Goal: Task Accomplishment & Management: Manage account settings

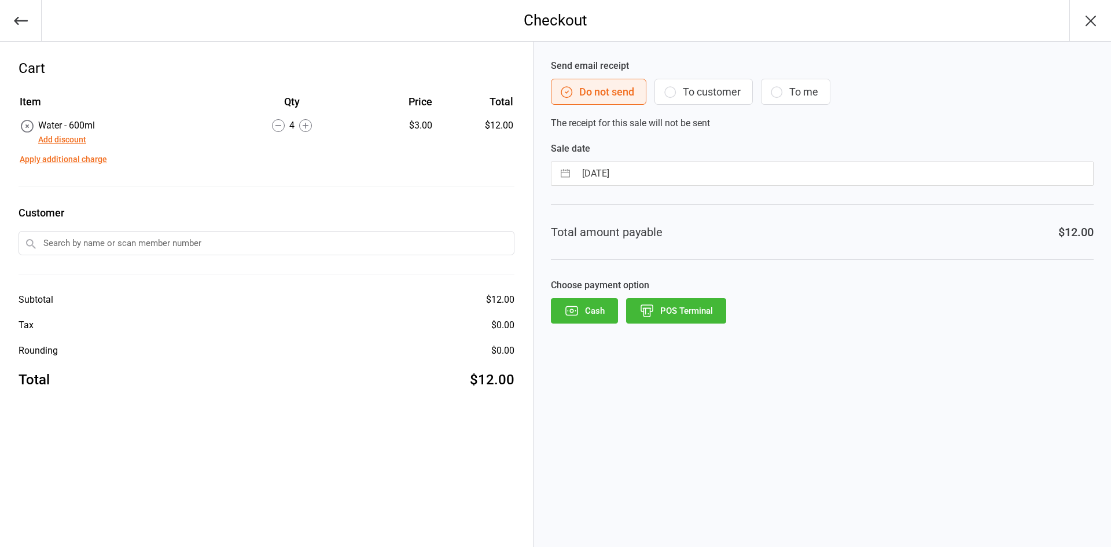
click at [577, 311] on icon "button" at bounding box center [572, 310] width 12 height 9
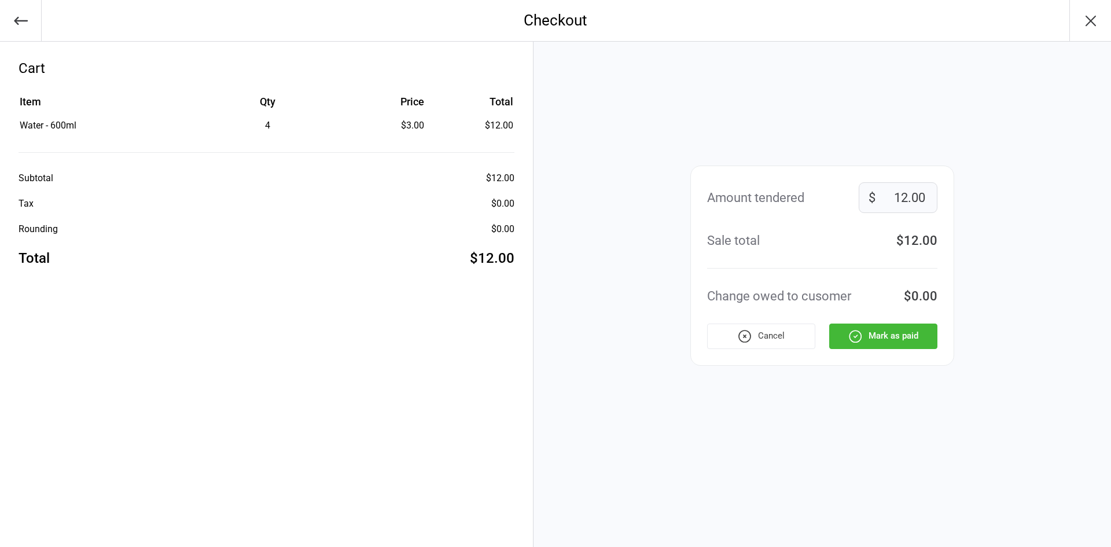
click at [899, 329] on button "Mark as paid" at bounding box center [883, 335] width 108 height 25
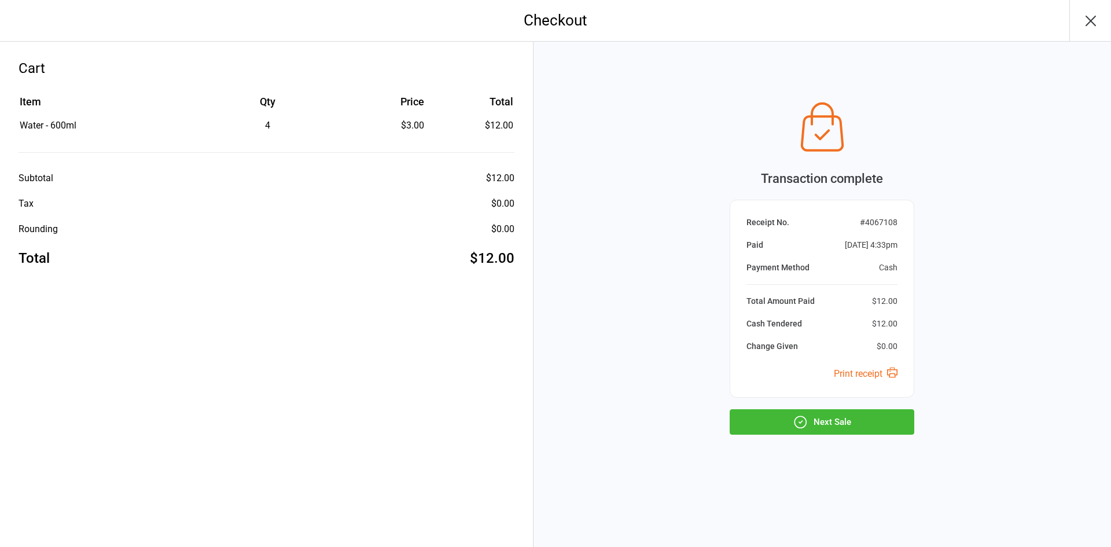
click at [818, 417] on button "Next Sale" at bounding box center [822, 421] width 185 height 25
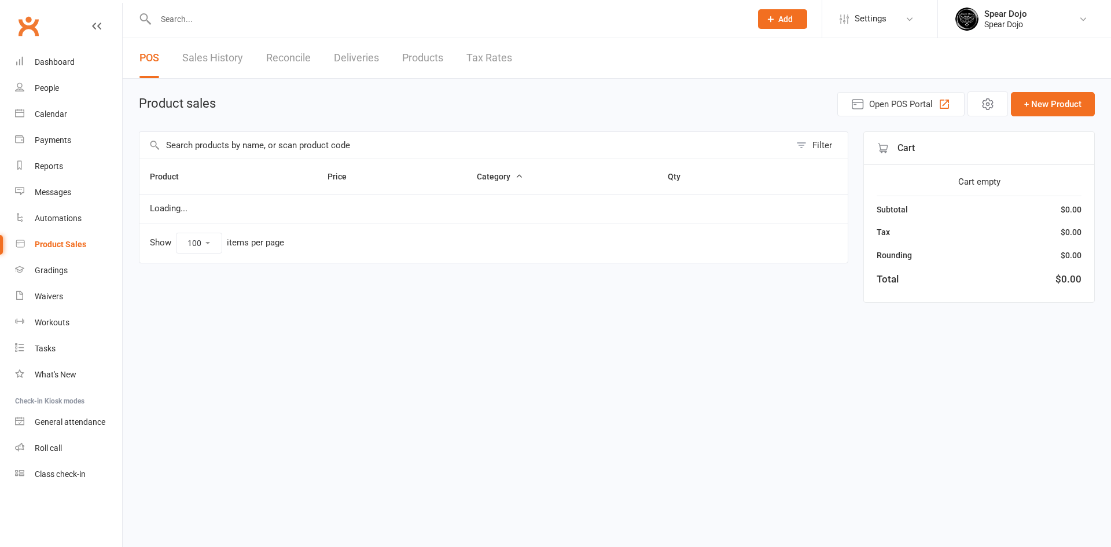
select select "100"
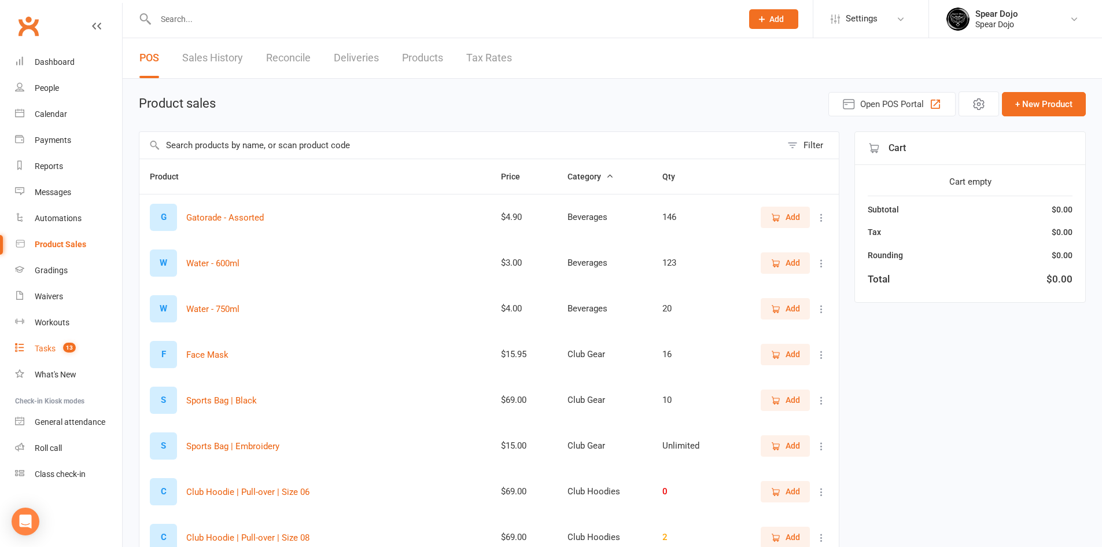
click at [38, 347] on div "Tasks" at bounding box center [45, 348] width 21 height 9
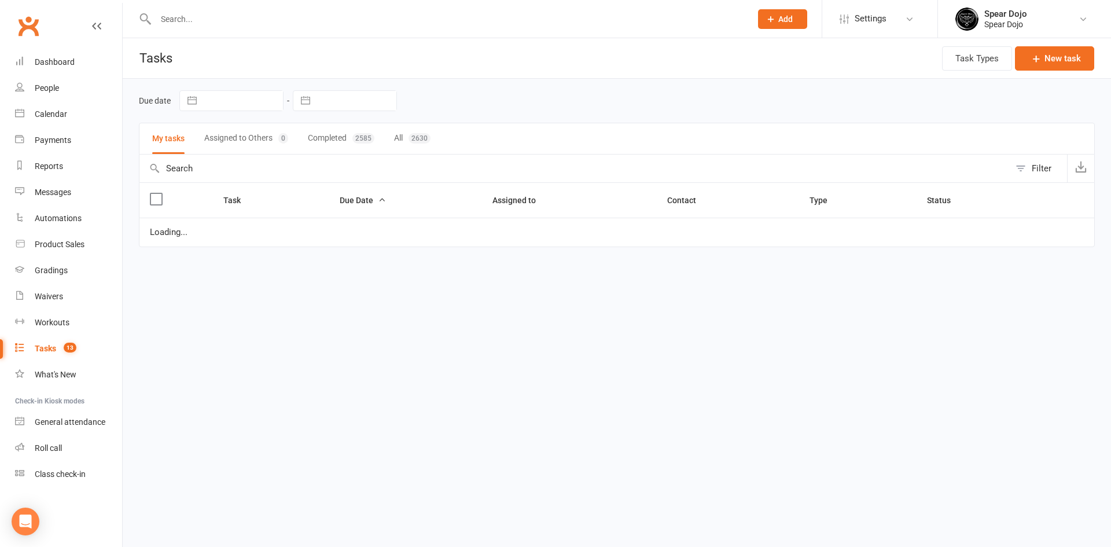
select select "started"
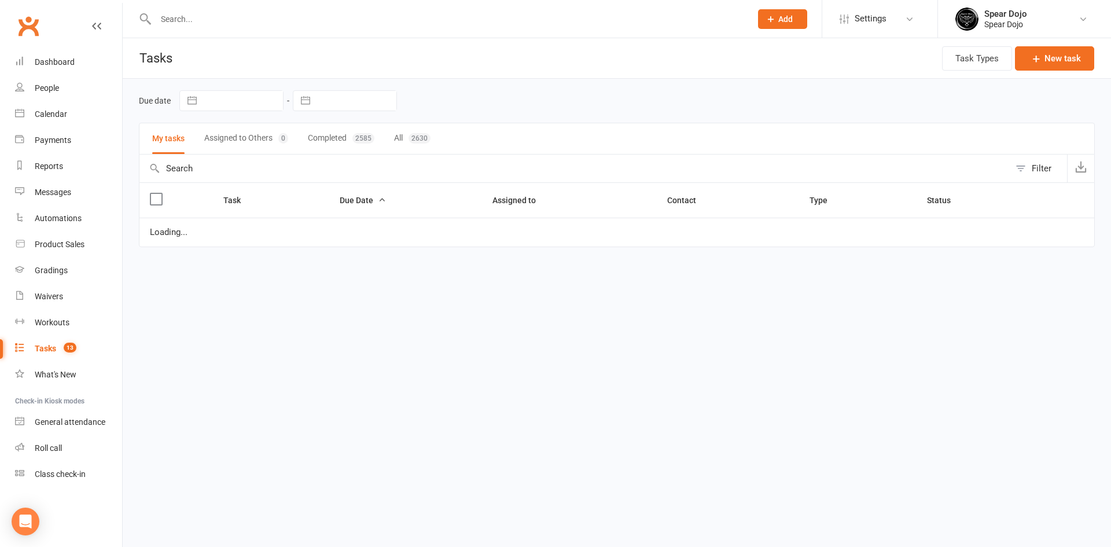
select select "started"
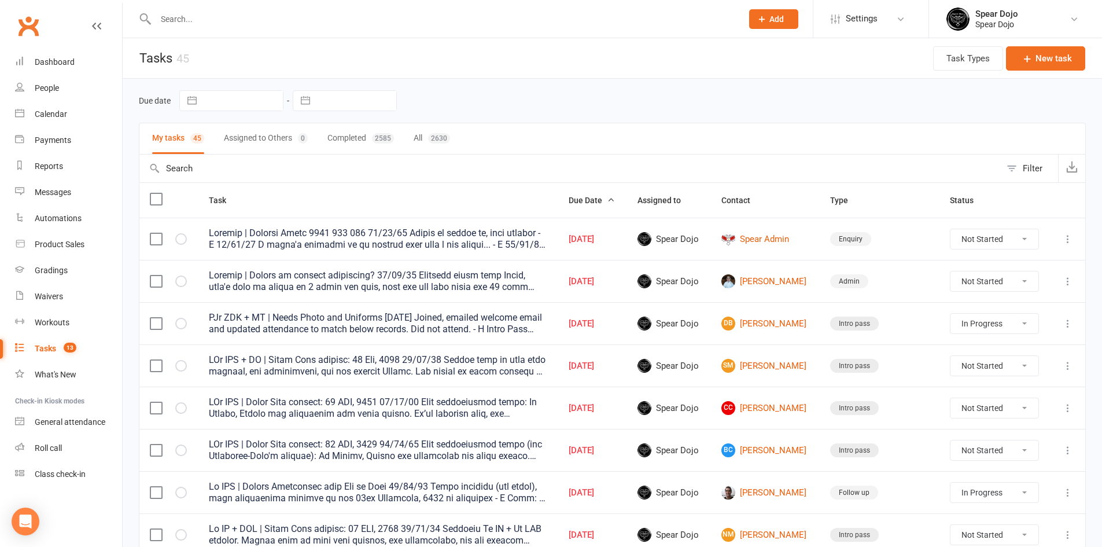
click at [1070, 365] on icon at bounding box center [1068, 366] width 12 height 12
click at [975, 411] on link "Edit" at bounding box center [1008, 410] width 115 height 23
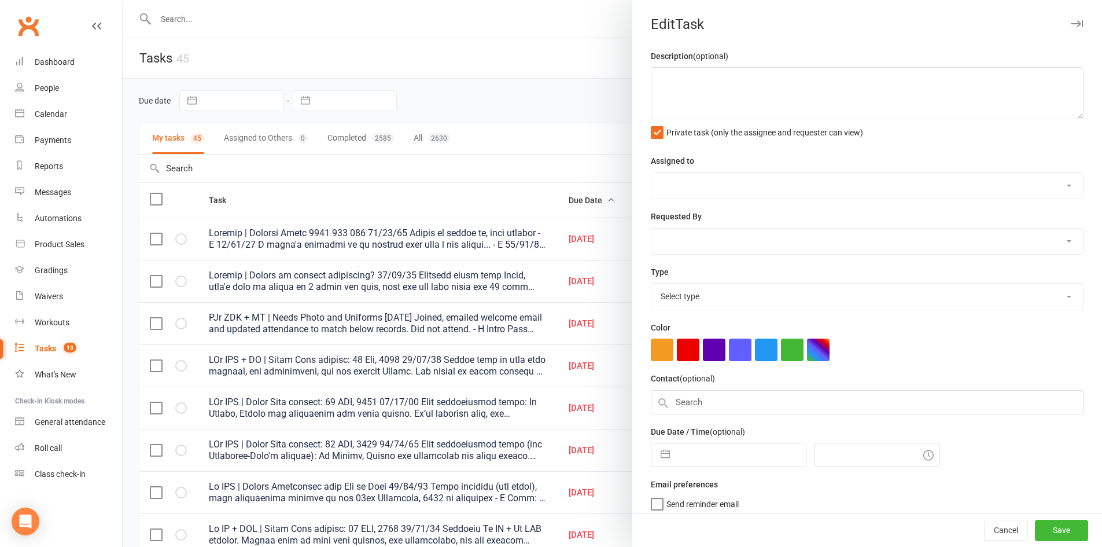
type textarea "PJr ZDK + MT | Intro Pass expires: 23 Sep, 2025 09/09/25 Samuel came in with bo…"
select select "43986"
type input "[DATE]"
type input "4:45pm"
select select "21686"
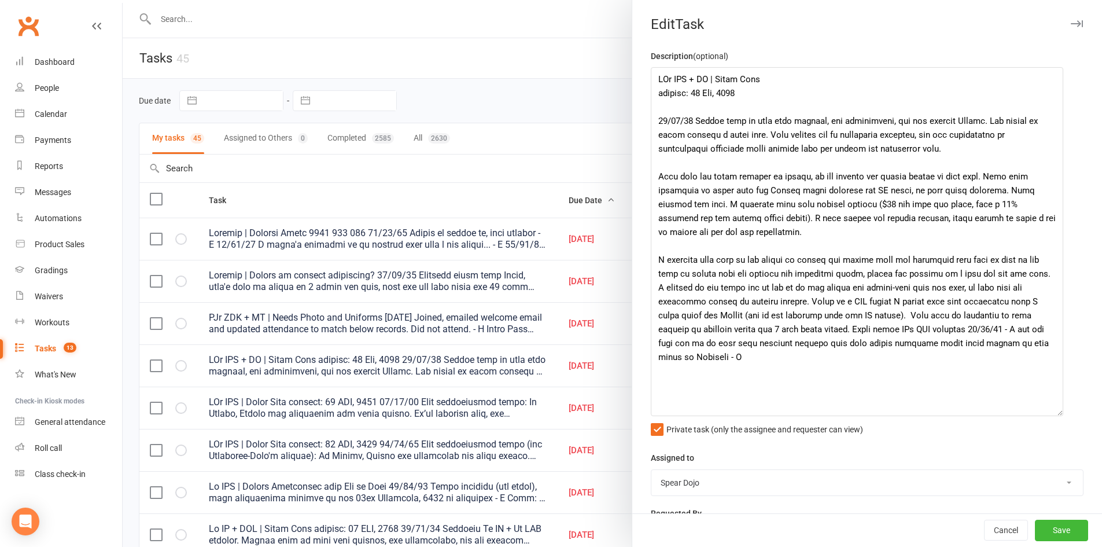
drag, startPoint x: 1062, startPoint y: 113, endPoint x: 1055, endPoint y: 410, distance: 296.9
click at [1055, 410] on textarea at bounding box center [857, 241] width 413 height 349
click at [446, 97] on div at bounding box center [613, 273] width 980 height 547
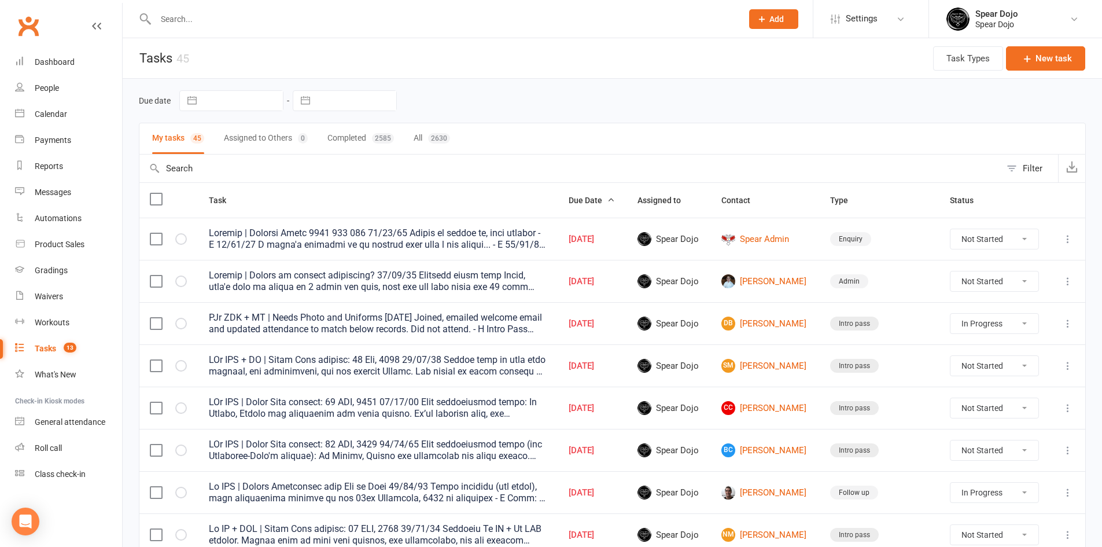
click at [1068, 365] on icon at bounding box center [1068, 366] width 12 height 12
click at [978, 415] on link "Edit" at bounding box center [1008, 410] width 115 height 23
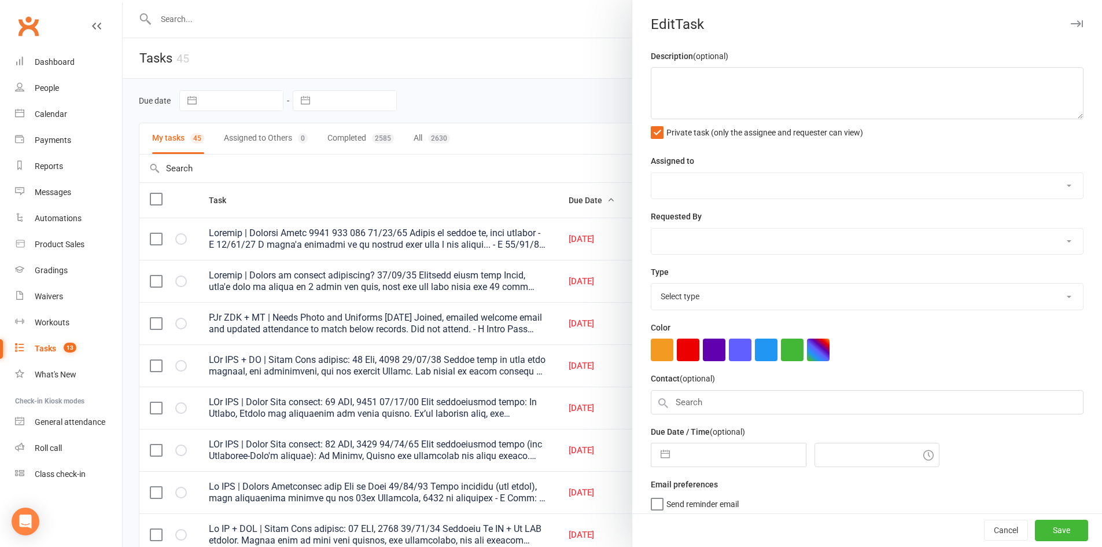
type textarea "PJr ZDK + MT | Intro Pass expires: 23 Sep, 2025 09/09/25 Samuel came in with bo…"
select select "43986"
type input "[DATE]"
type input "4:45pm"
select select "21686"
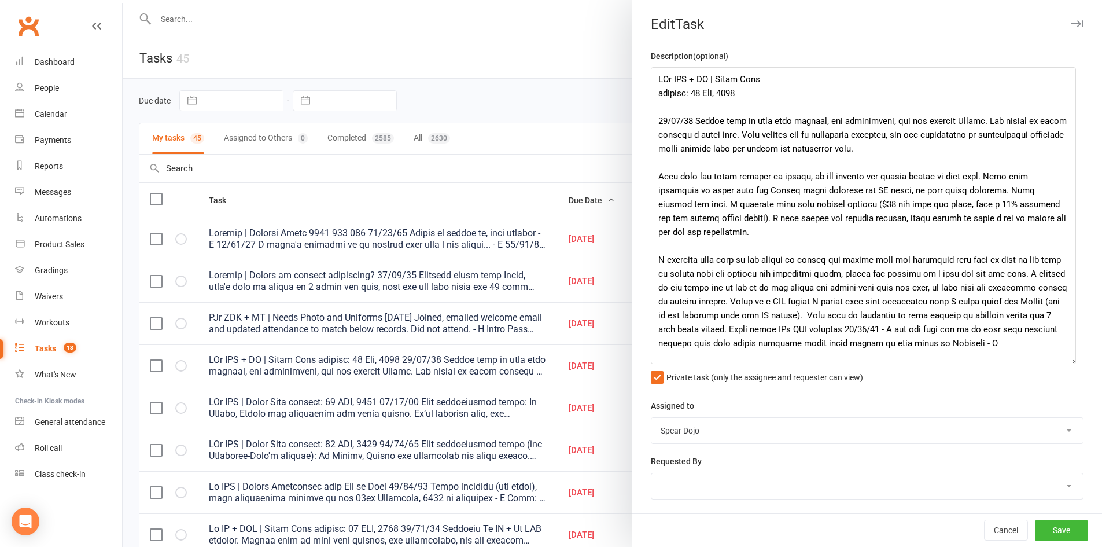
drag, startPoint x: 1062, startPoint y: 115, endPoint x: 1067, endPoint y: 360, distance: 244.8
click at [1067, 360] on textarea at bounding box center [863, 215] width 425 height 297
click at [657, 112] on textarea at bounding box center [863, 215] width 425 height 297
type textarea "PJr ZDK + MT | Intro Pass expires: 23 Sep, 2025 10/09/25 Attended with Dad and …"
click at [480, 96] on div at bounding box center [613, 273] width 980 height 547
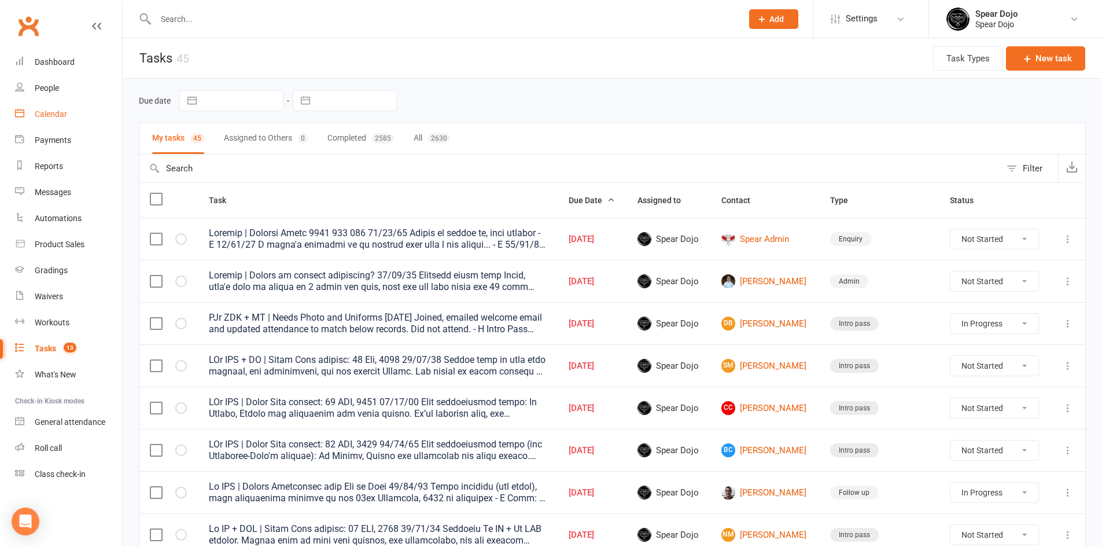
click at [49, 111] on div "Calendar" at bounding box center [51, 113] width 32 height 9
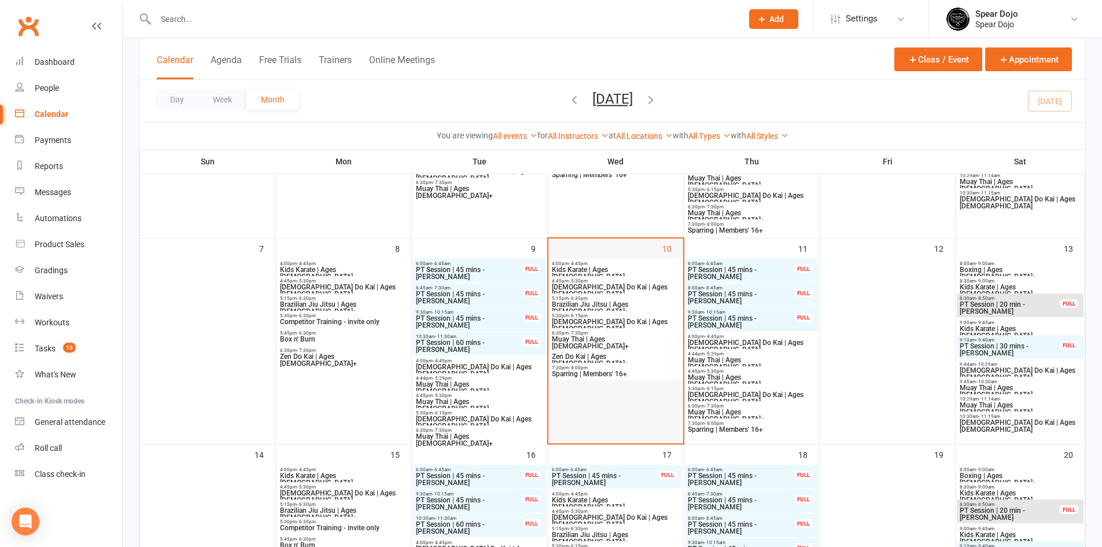
scroll to position [231, 0]
click at [608, 282] on span "4:45pm - 5:30pm" at bounding box center [615, 280] width 128 height 5
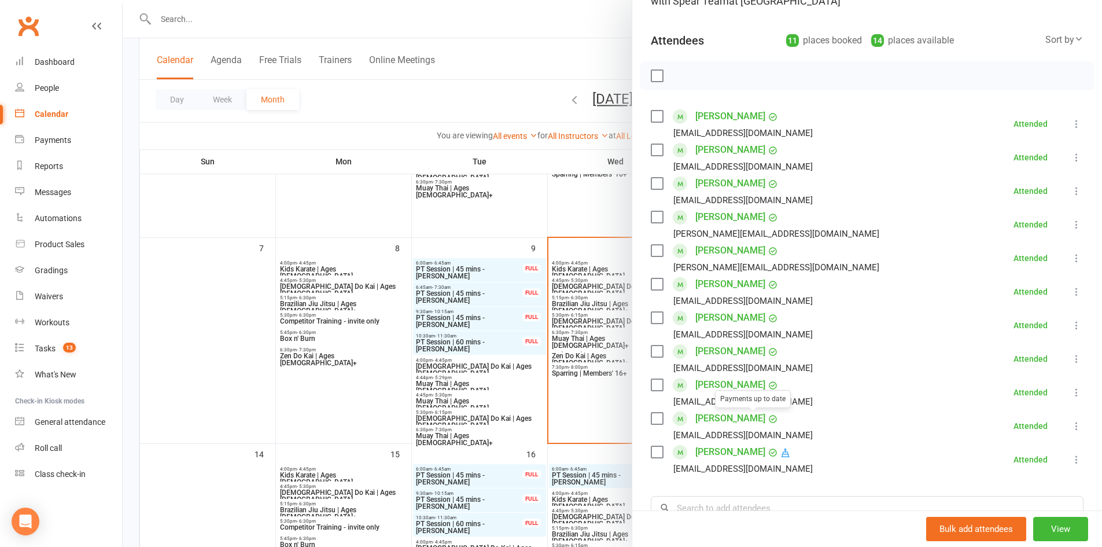
scroll to position [174, 0]
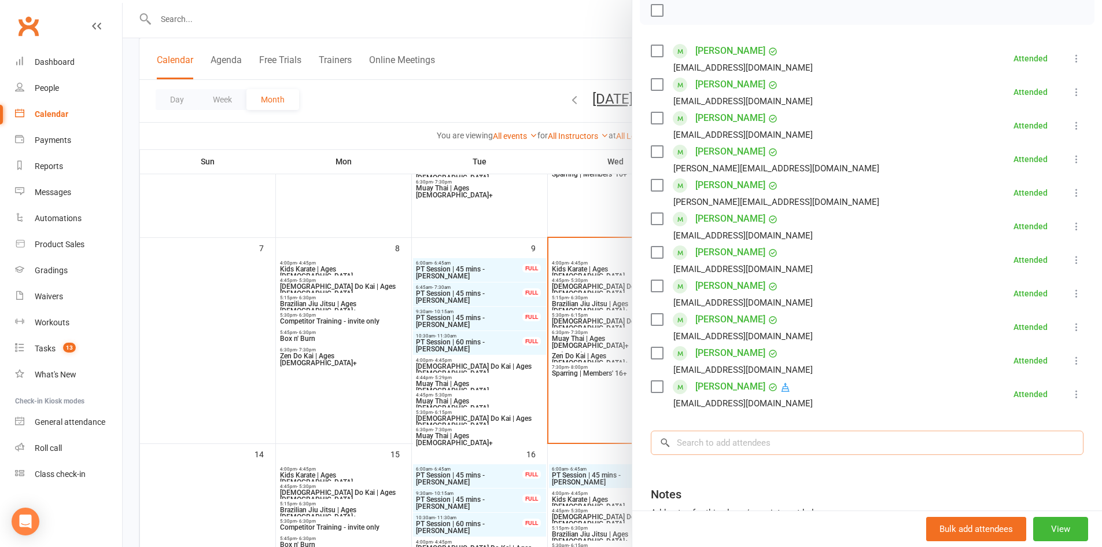
click at [691, 436] on input "search" at bounding box center [867, 442] width 433 height 24
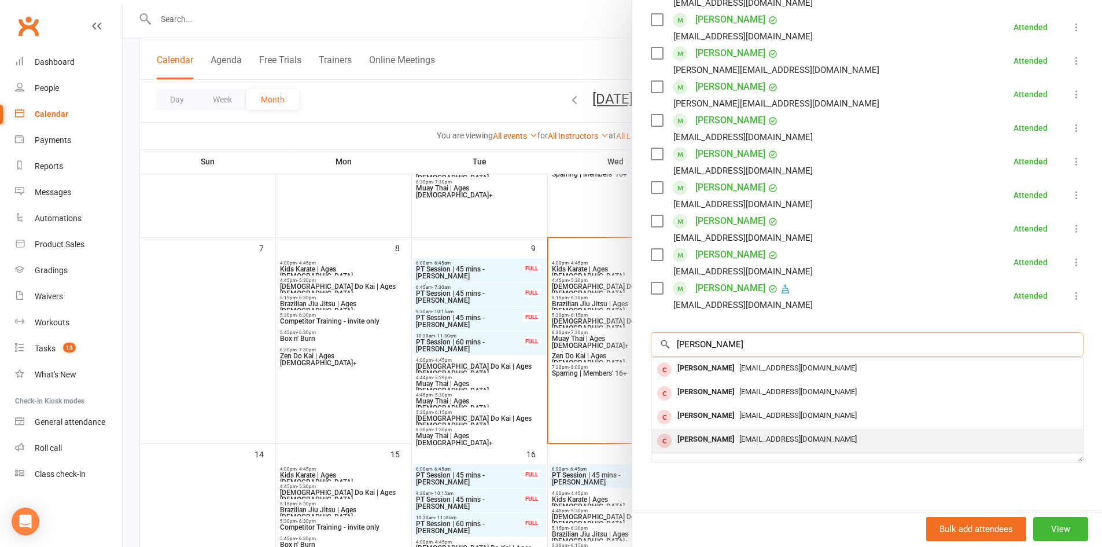
scroll to position [282, 0]
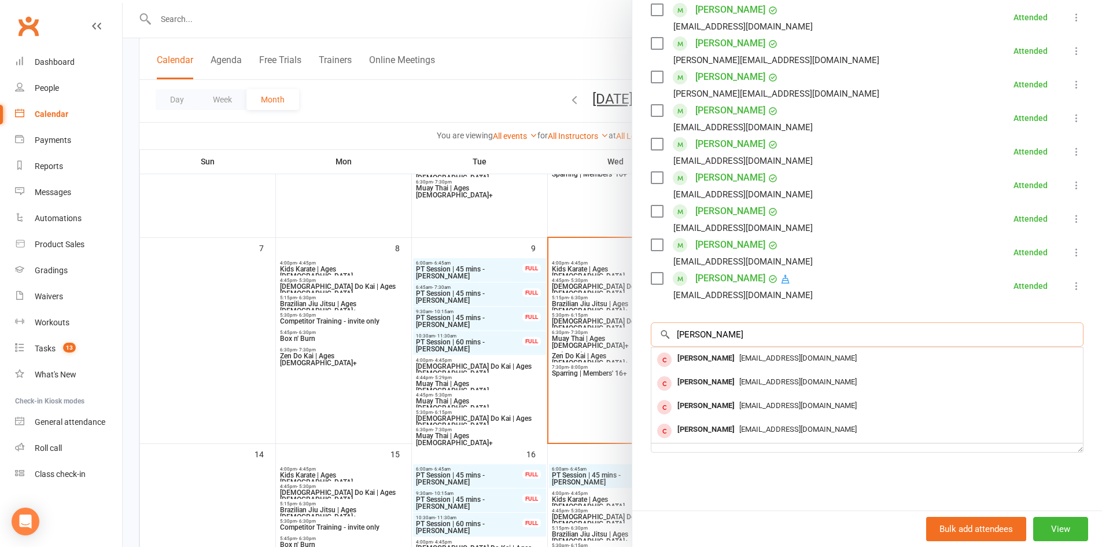
type input "brodie"
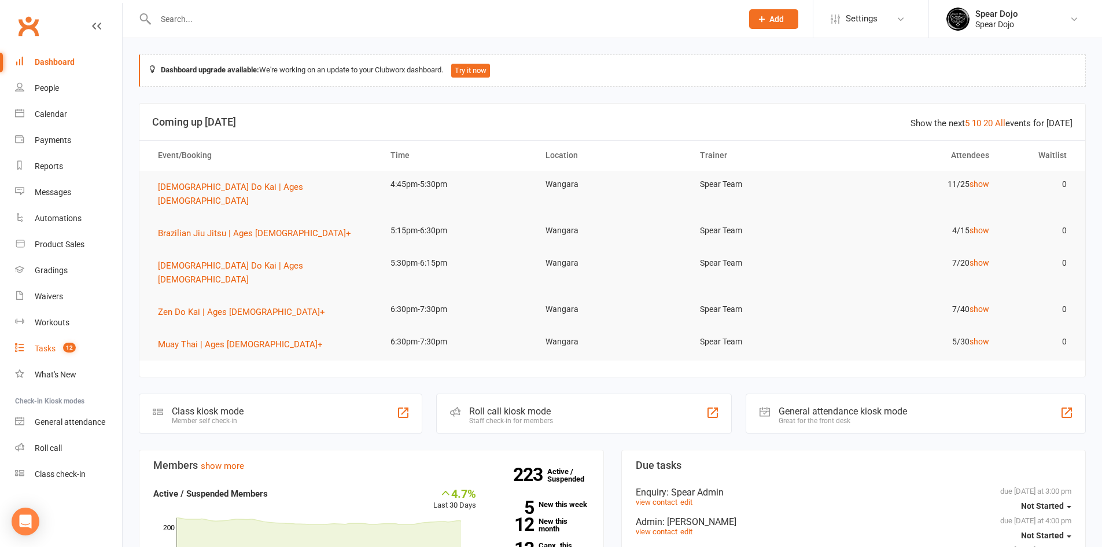
click at [40, 339] on link "Tasks 12" at bounding box center [68, 349] width 107 height 26
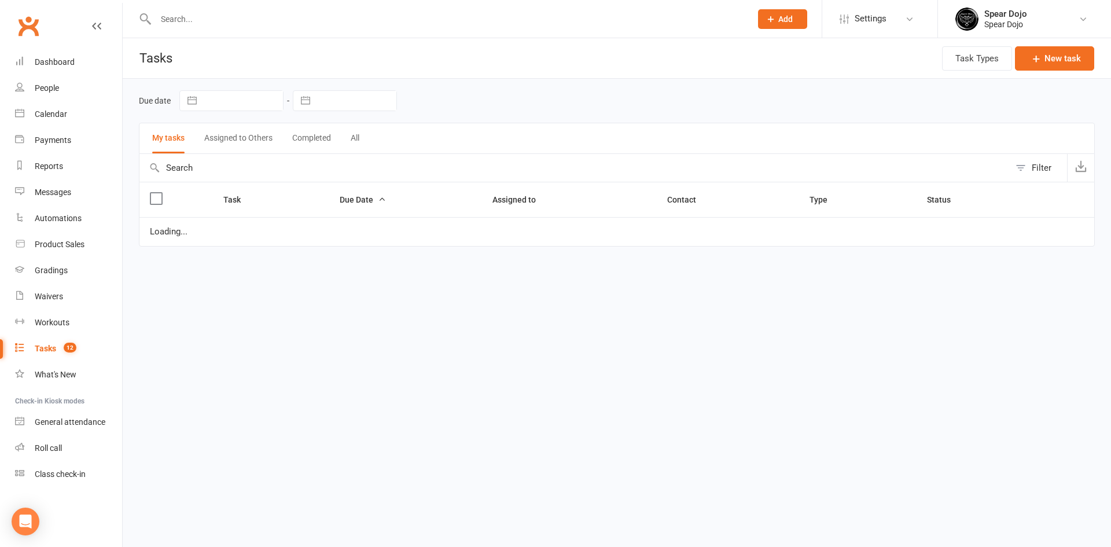
select select "started"
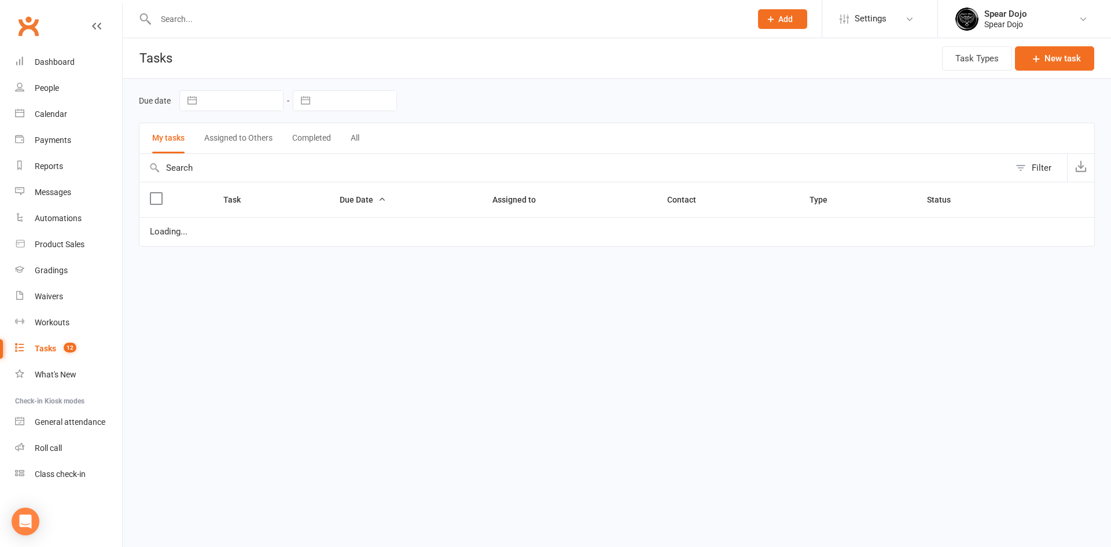
select select "started"
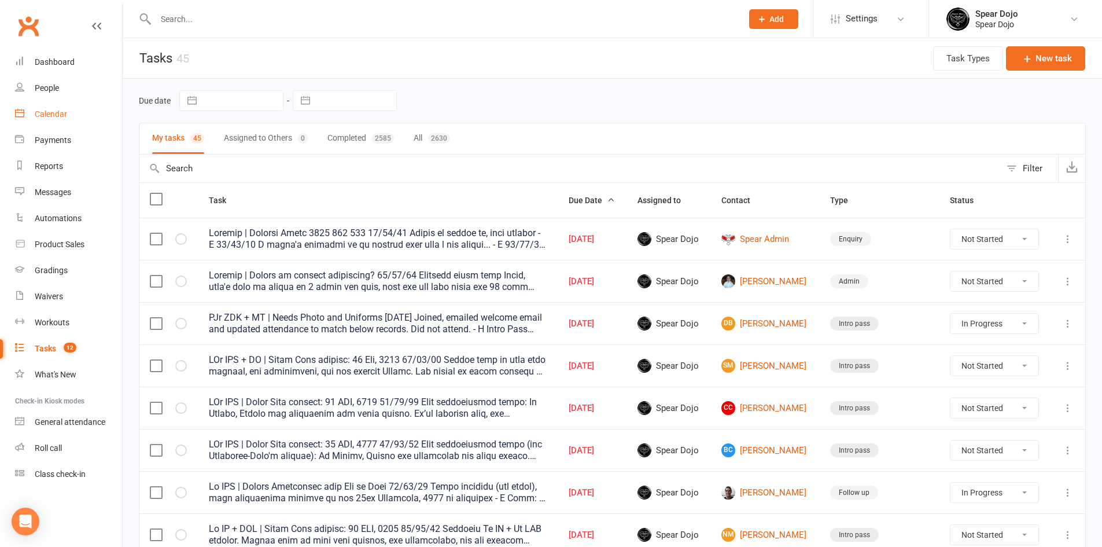
click at [51, 110] on div "Calendar" at bounding box center [51, 113] width 32 height 9
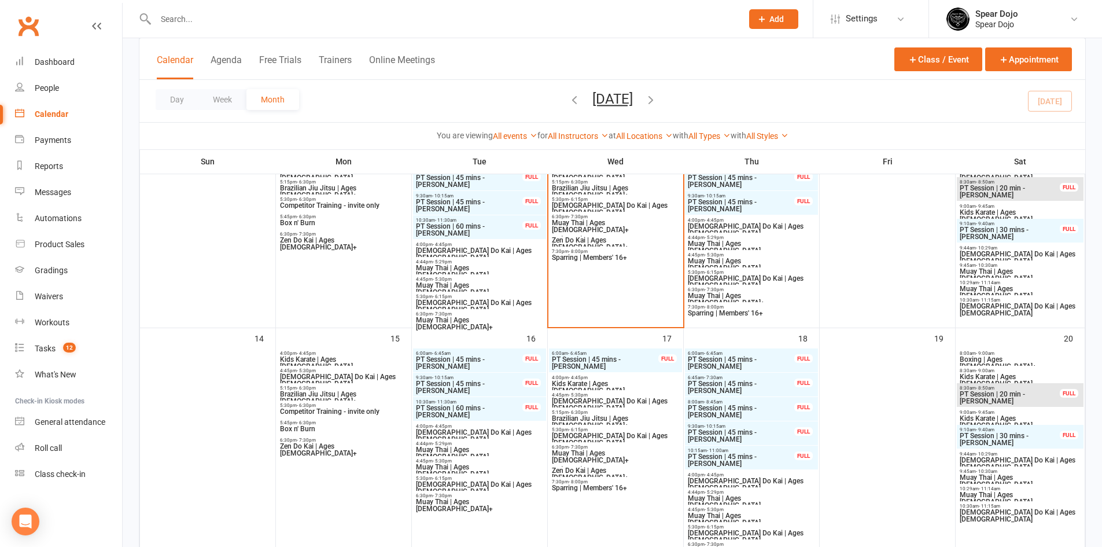
scroll to position [289, 0]
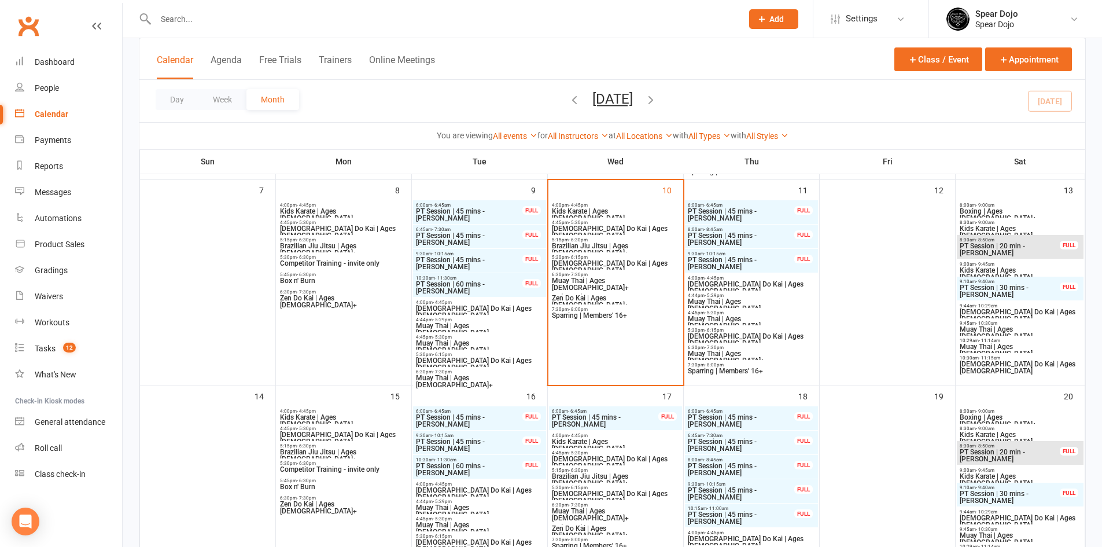
click at [590, 225] on span "[DEMOGRAPHIC_DATA] Do Kai | Ages [DEMOGRAPHIC_DATA]" at bounding box center [615, 232] width 128 height 14
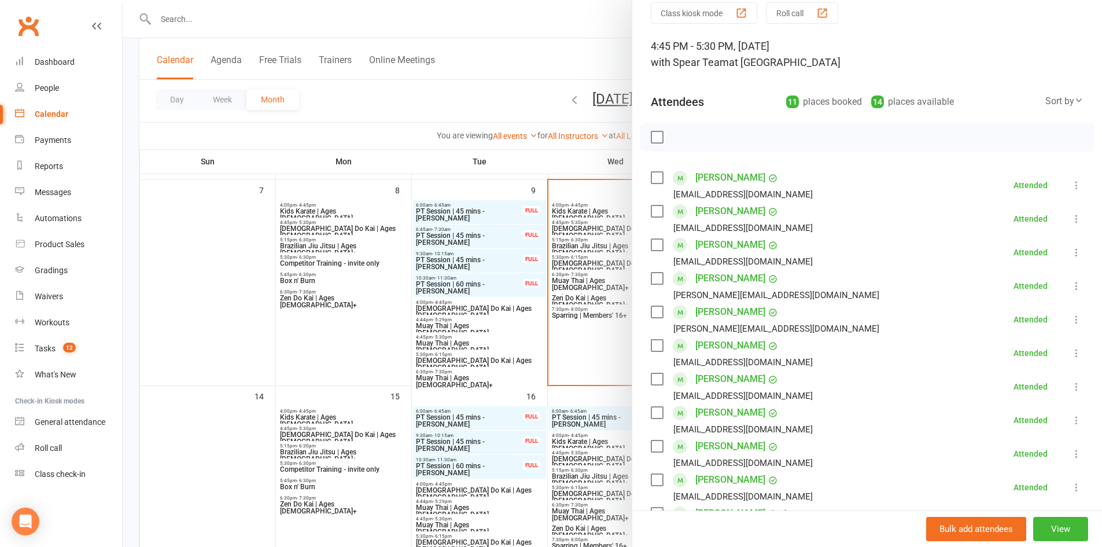
scroll to position [116, 0]
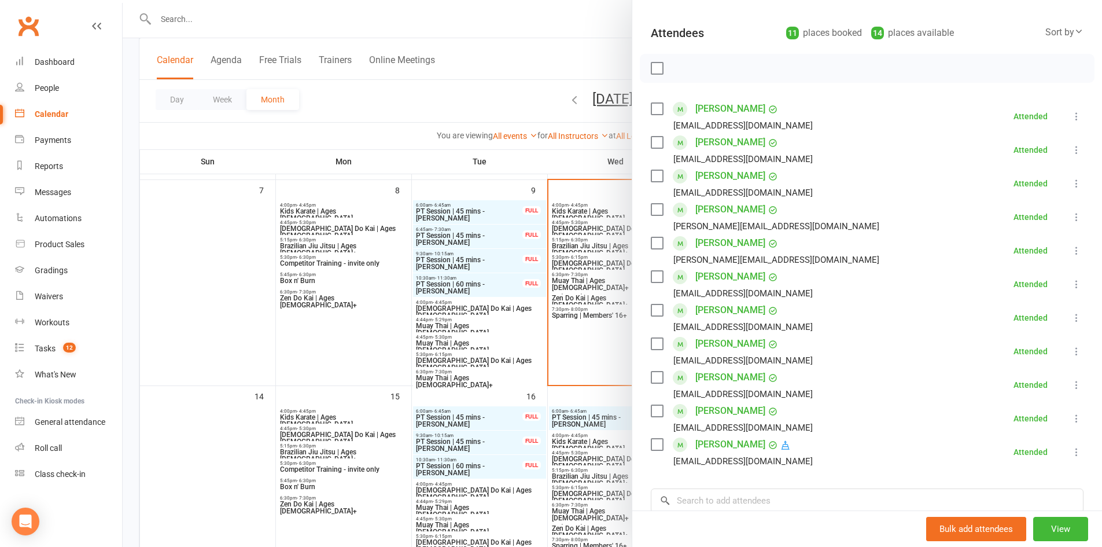
click at [219, 308] on div at bounding box center [613, 273] width 980 height 547
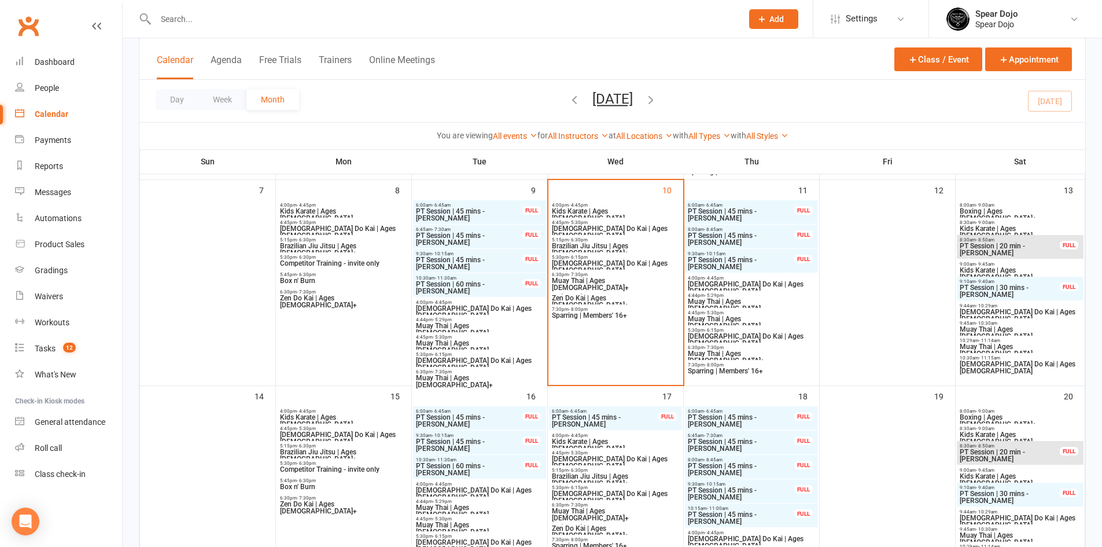
click at [595, 266] on span "[DEMOGRAPHIC_DATA] Do Kai | Ages [DEMOGRAPHIC_DATA]" at bounding box center [615, 267] width 128 height 14
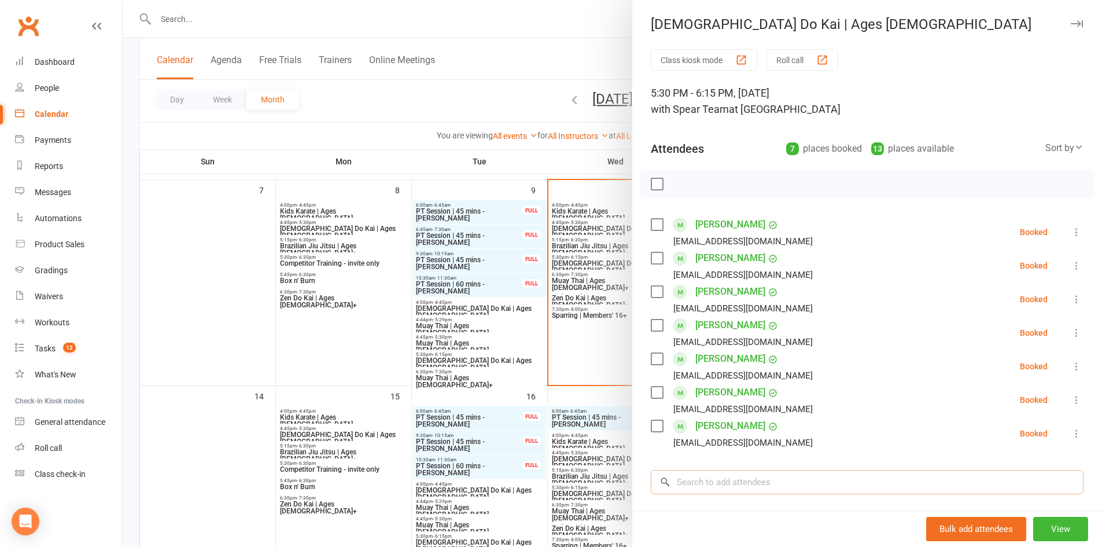
click at [701, 479] on input "search" at bounding box center [867, 482] width 433 height 24
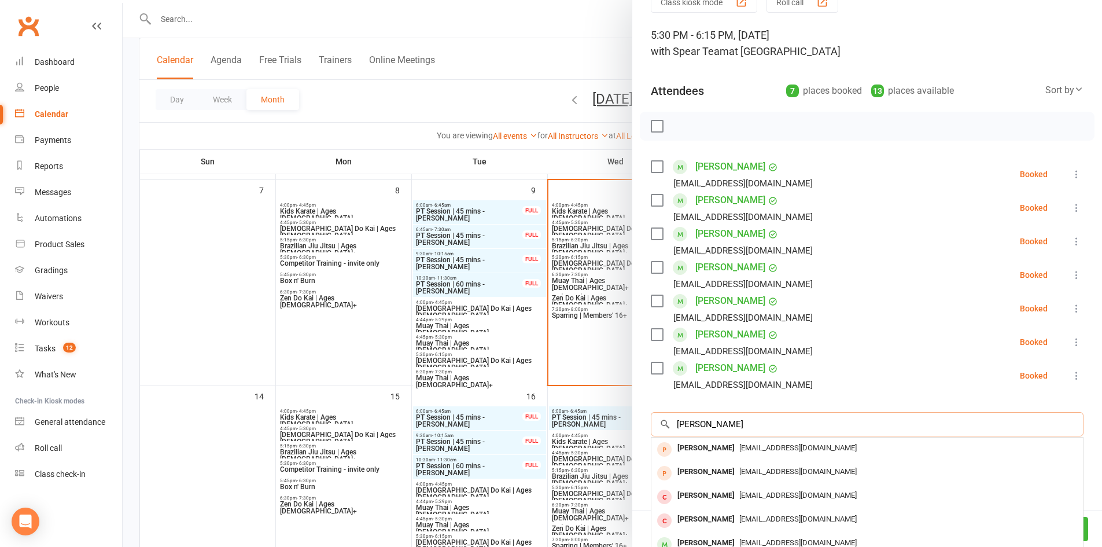
scroll to position [40, 0]
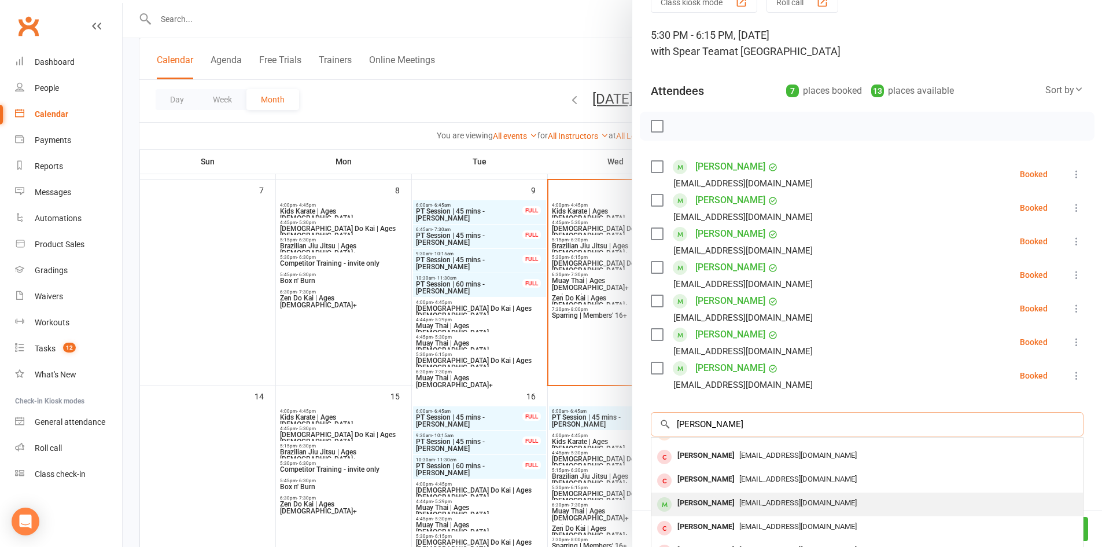
type input "nathan"
click at [706, 496] on div "[PERSON_NAME]" at bounding box center [706, 503] width 67 height 17
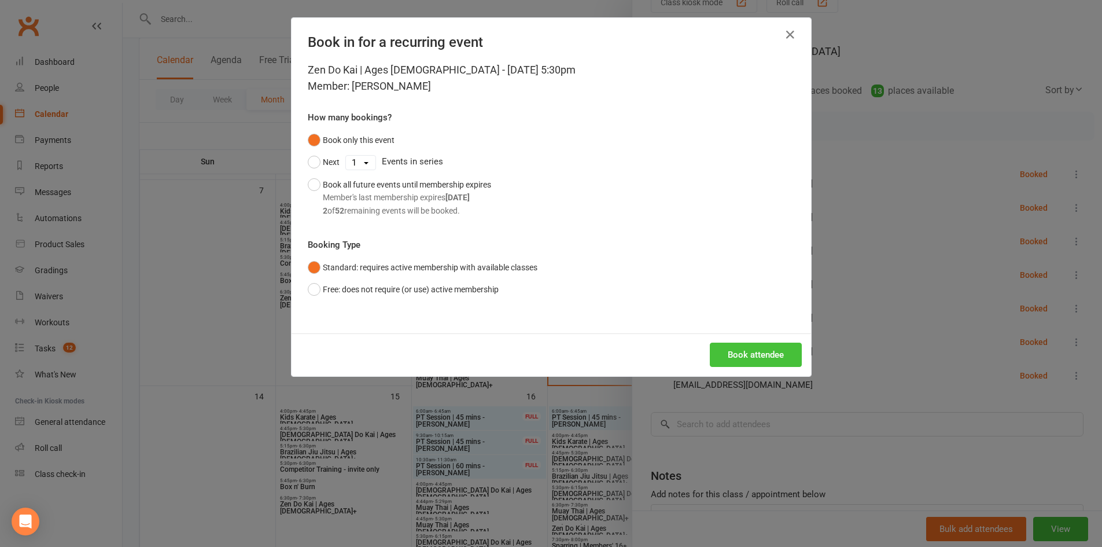
click at [738, 352] on button "Book attendee" at bounding box center [756, 355] width 92 height 24
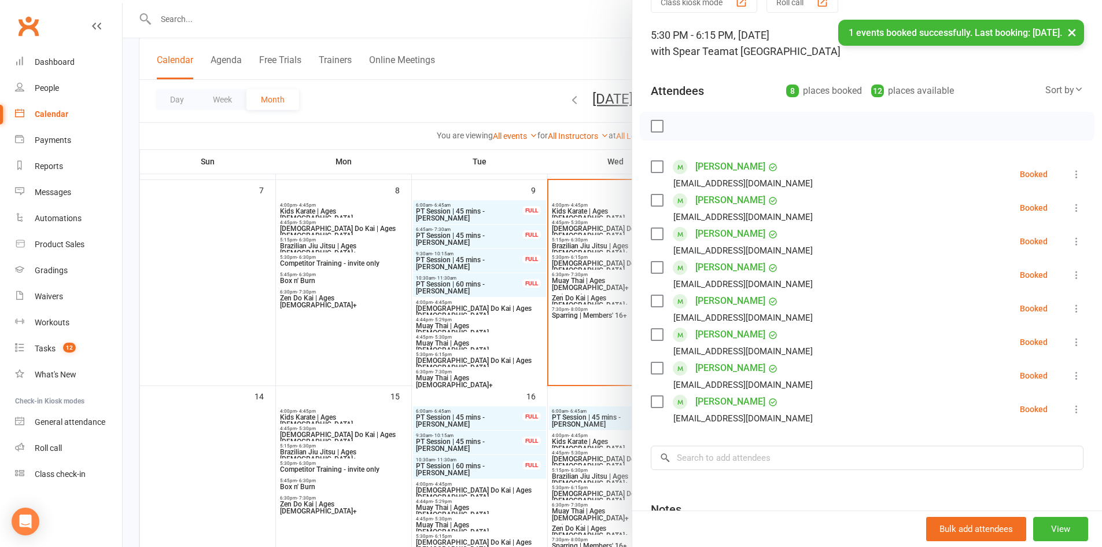
click at [218, 274] on div at bounding box center [613, 273] width 980 height 547
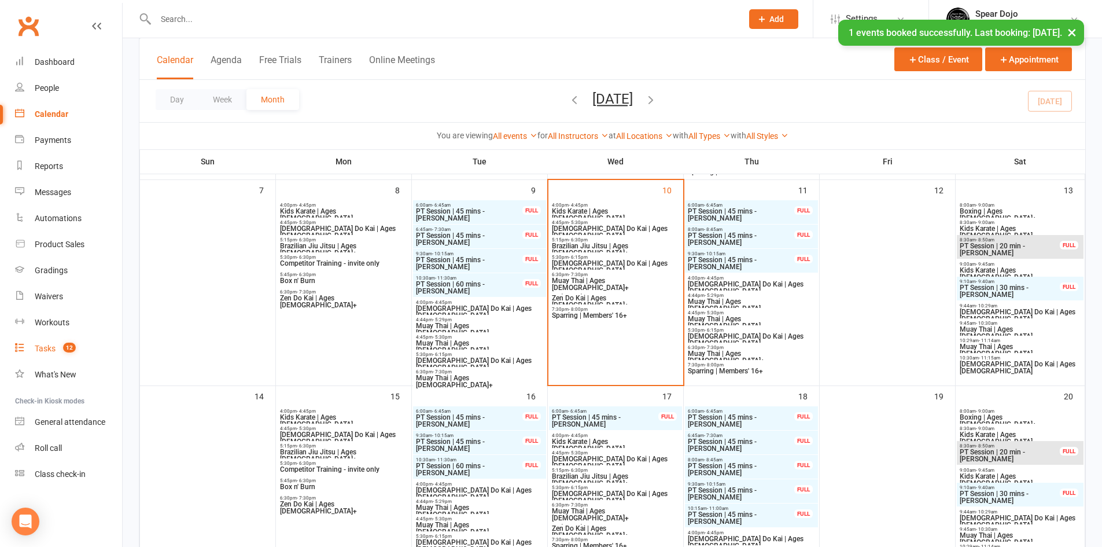
click at [45, 351] on div "Tasks" at bounding box center [45, 348] width 21 height 9
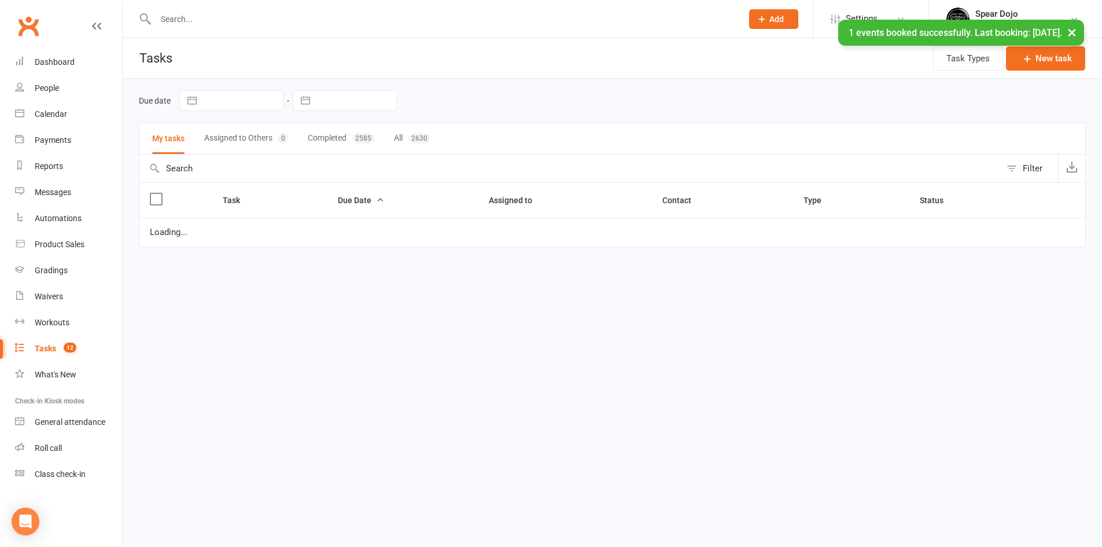
select select "started"
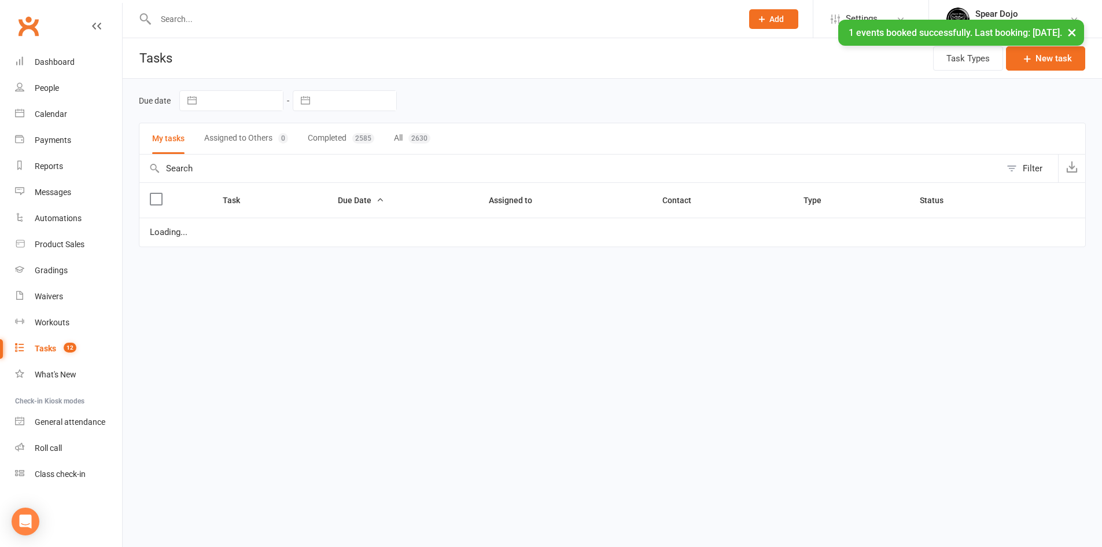
select select "started"
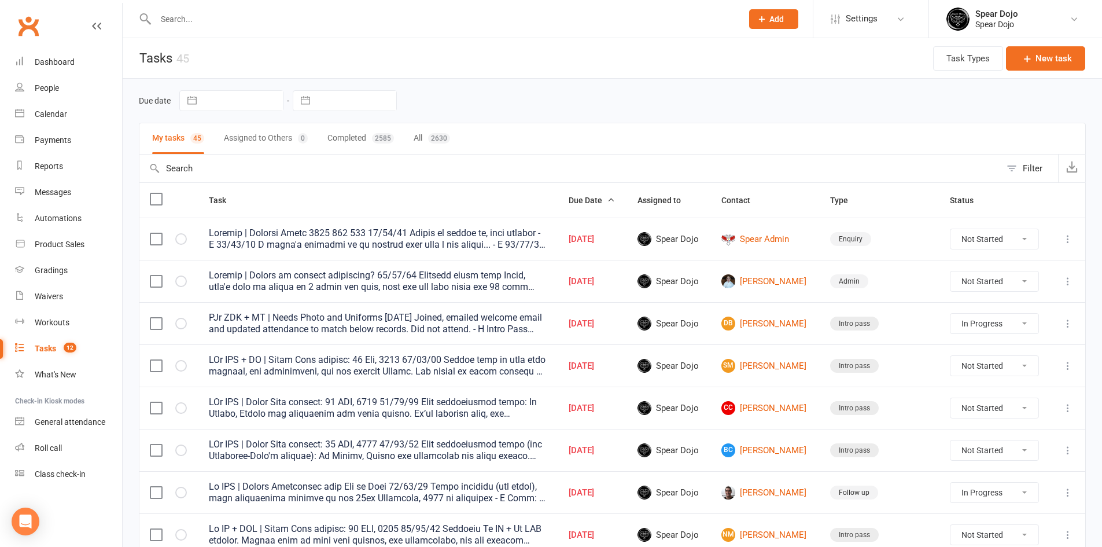
click at [1069, 367] on icon at bounding box center [1068, 366] width 12 height 12
click at [954, 407] on link "Edit" at bounding box center [1008, 410] width 115 height 23
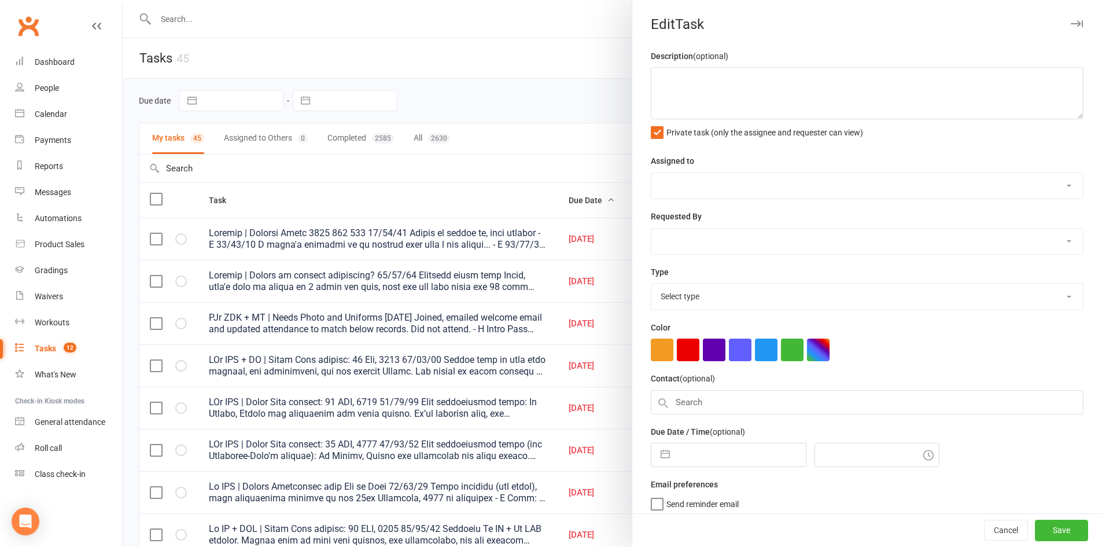
type textarea "PJr ZDK + MT | Intro Pass expires: 23 Sep, 2025 09/09/25 Samuel came in with bo…"
select select "43986"
type input "[DATE]"
type input "4:45pm"
select select "21686"
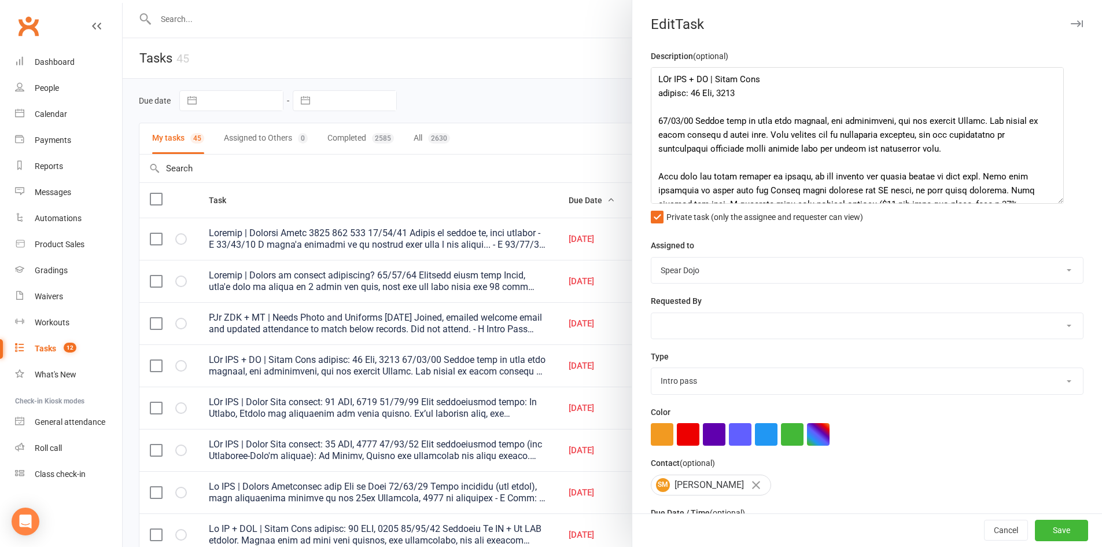
drag, startPoint x: 1061, startPoint y: 111, endPoint x: 1044, endPoint y: 293, distance: 183.0
click at [1044, 204] on textarea at bounding box center [857, 135] width 413 height 137
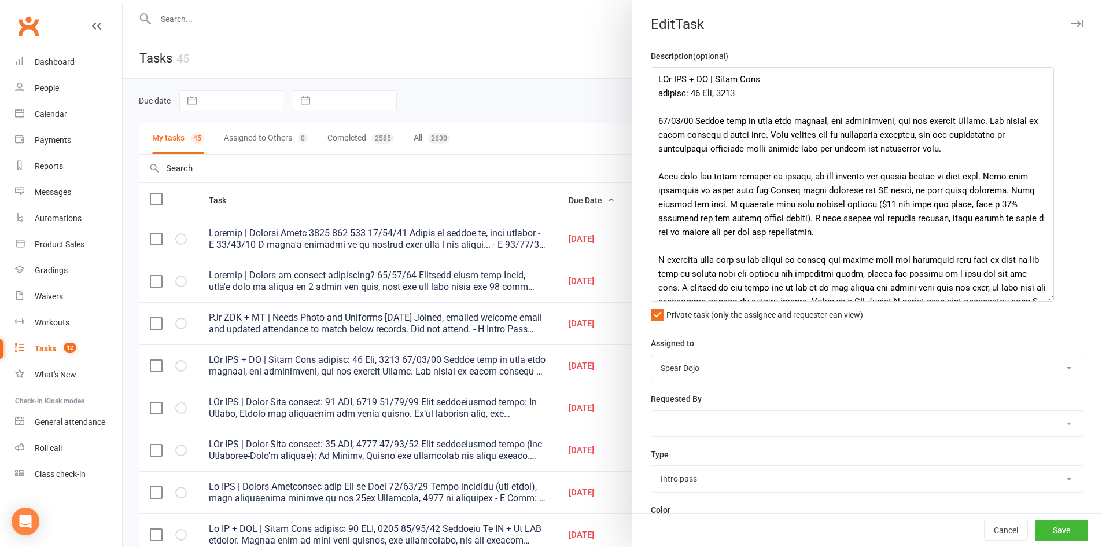
click at [602, 101] on div at bounding box center [613, 273] width 980 height 547
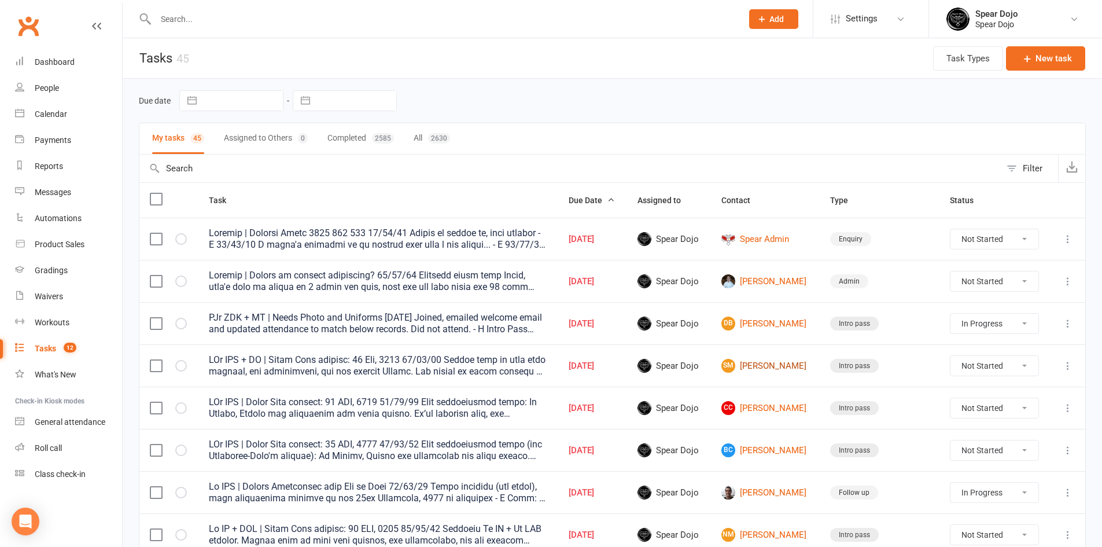
click at [770, 362] on link "SM Samuel Monks" at bounding box center [766, 366] width 88 height 14
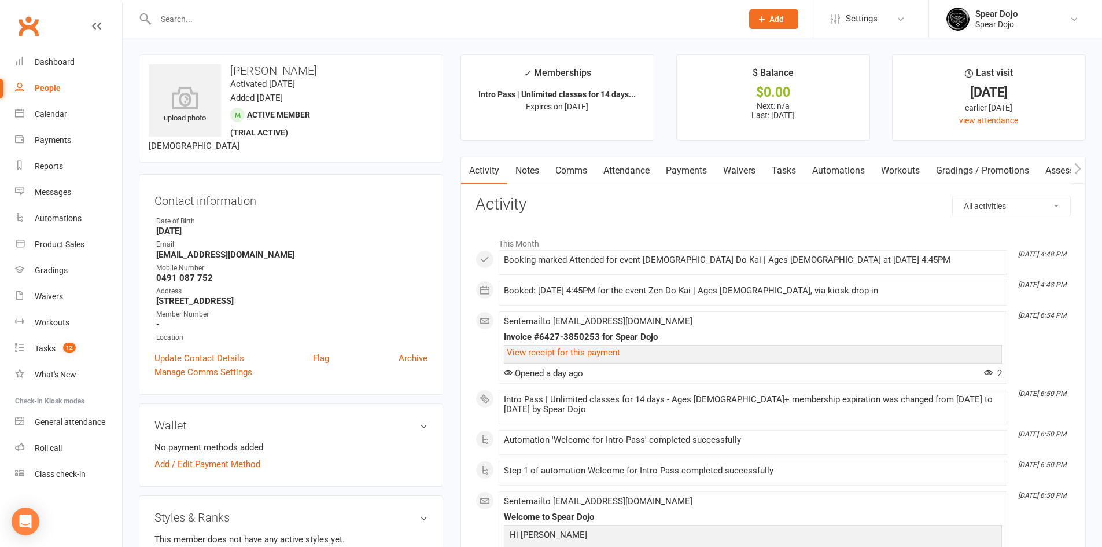
click at [787, 164] on link "Tasks" at bounding box center [784, 170] width 41 height 27
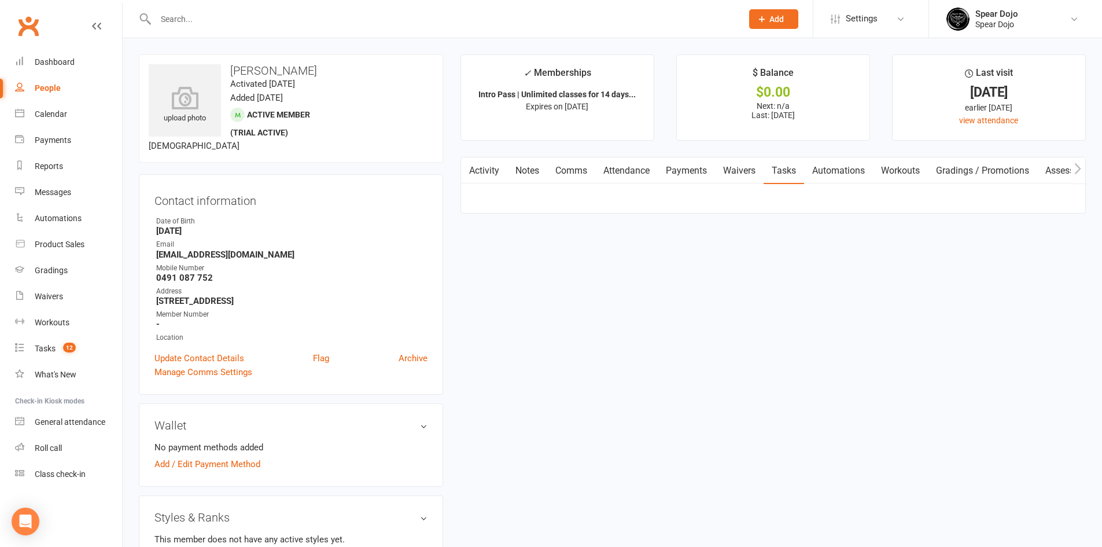
select select "incomplete"
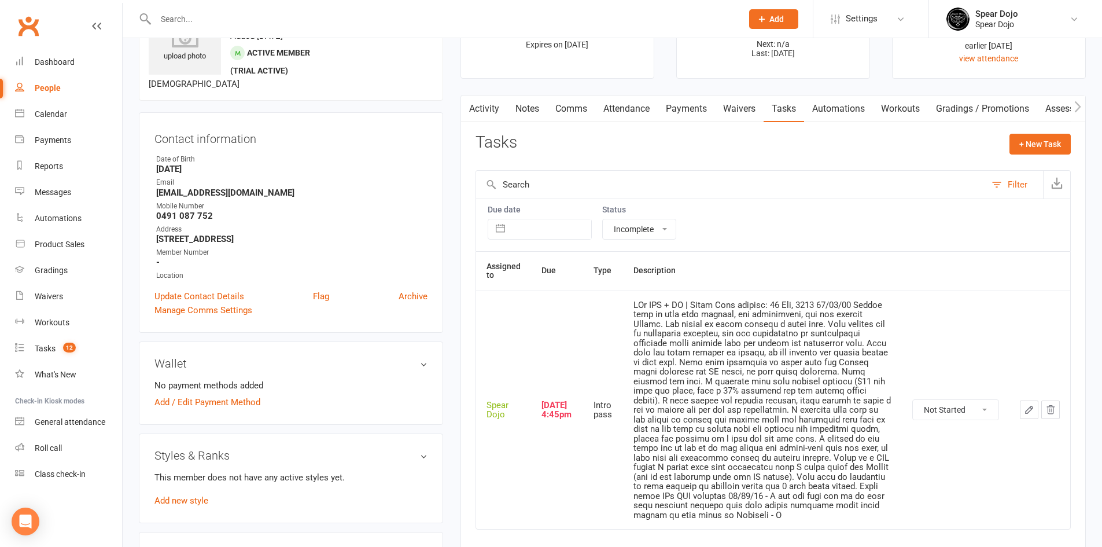
scroll to position [58, 0]
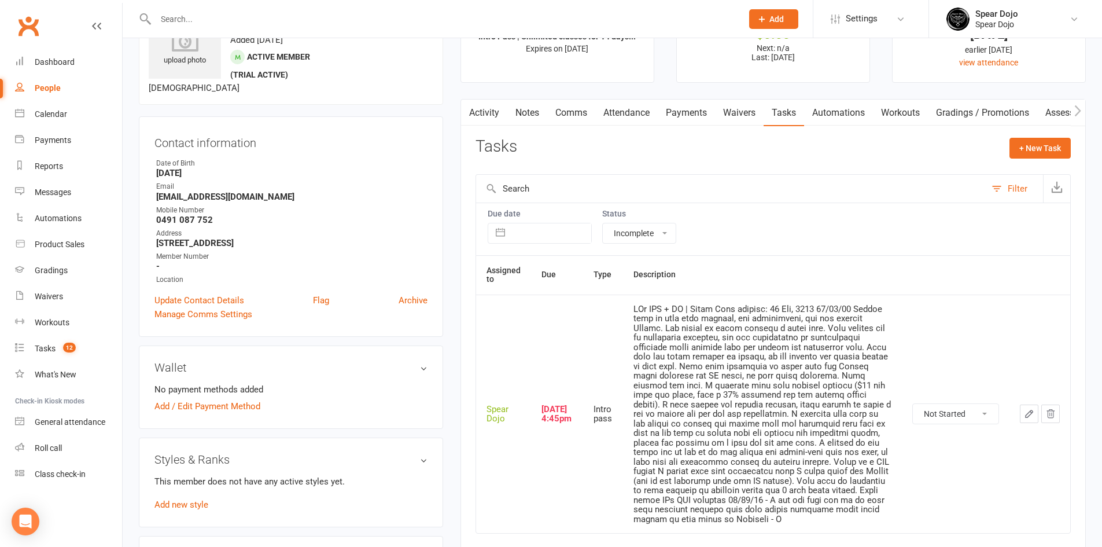
click at [1004, 189] on button "Filter" at bounding box center [1014, 189] width 57 height 28
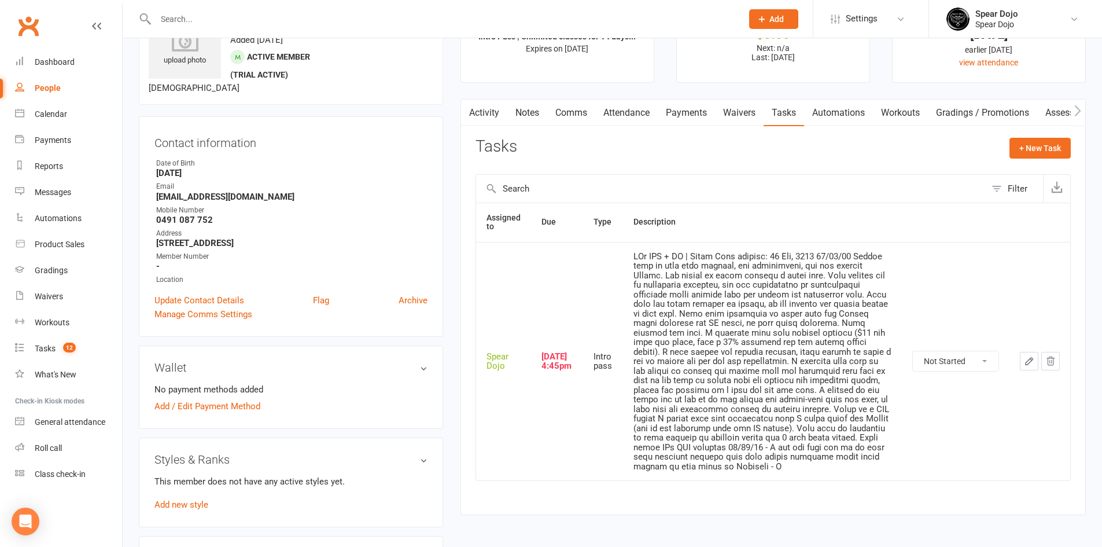
click at [998, 186] on button "Filter" at bounding box center [1014, 189] width 57 height 28
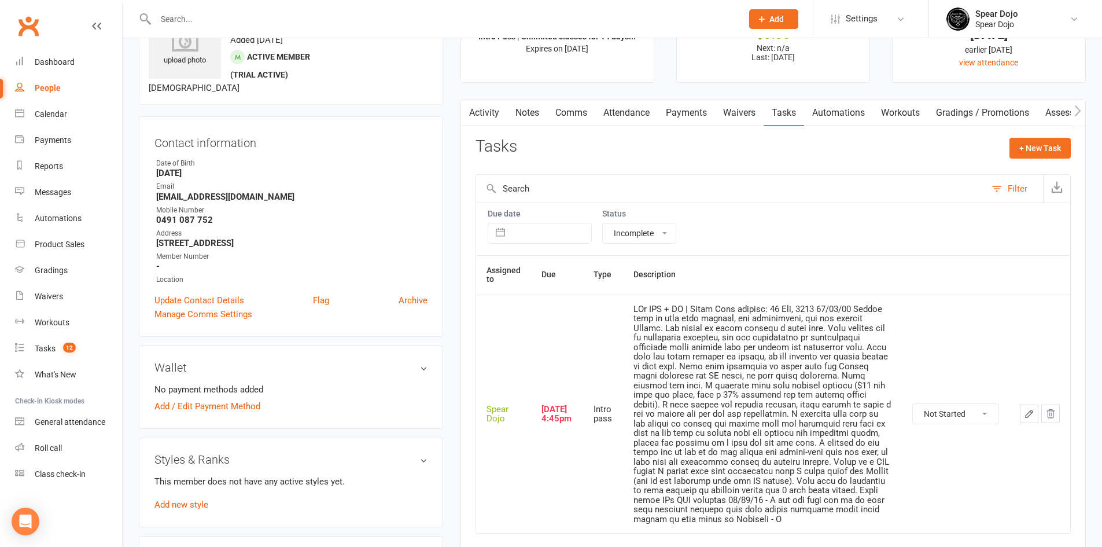
click at [665, 235] on select "All statuses Incomplete Not Started In Progress Waiting Complete" at bounding box center [639, 233] width 73 height 20
select select "finished"
click at [603, 223] on select "All statuses Incomplete Not Started In Progress Waiting Complete" at bounding box center [639, 233] width 73 height 20
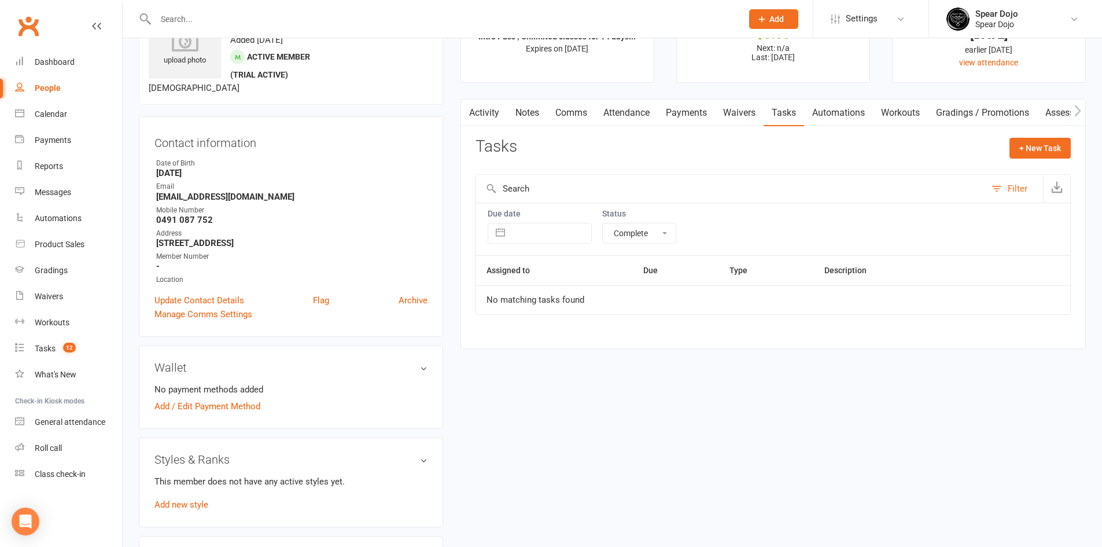
click at [666, 233] on select "All statuses Incomplete Not Started In Progress Waiting Complete" at bounding box center [639, 233] width 73 height 20
select select
click at [603, 223] on select "All statuses Incomplete Not Started In Progress Waiting Complete" at bounding box center [639, 233] width 73 height 20
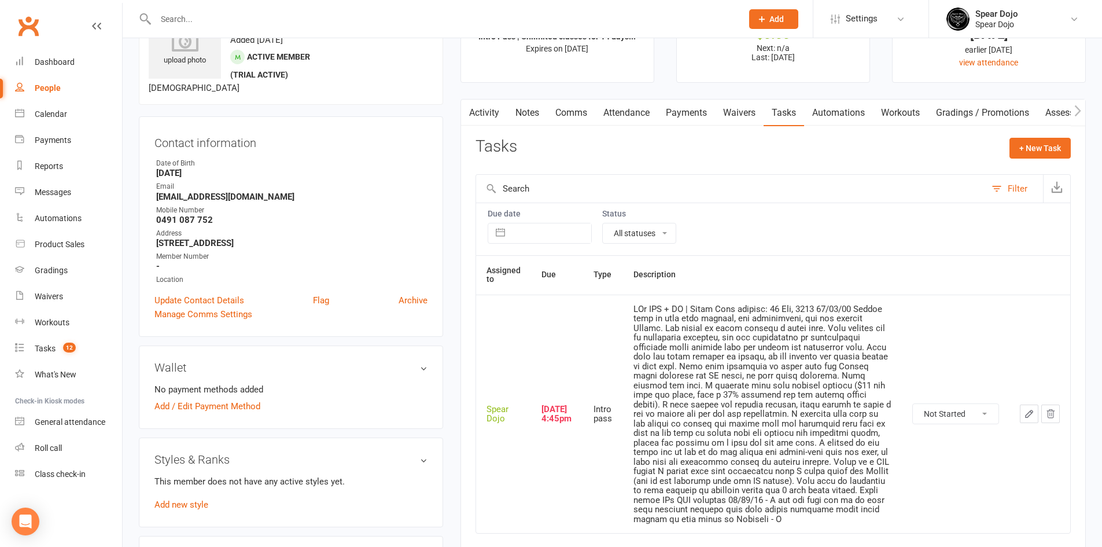
click at [1023, 416] on button "button" at bounding box center [1029, 413] width 19 height 19
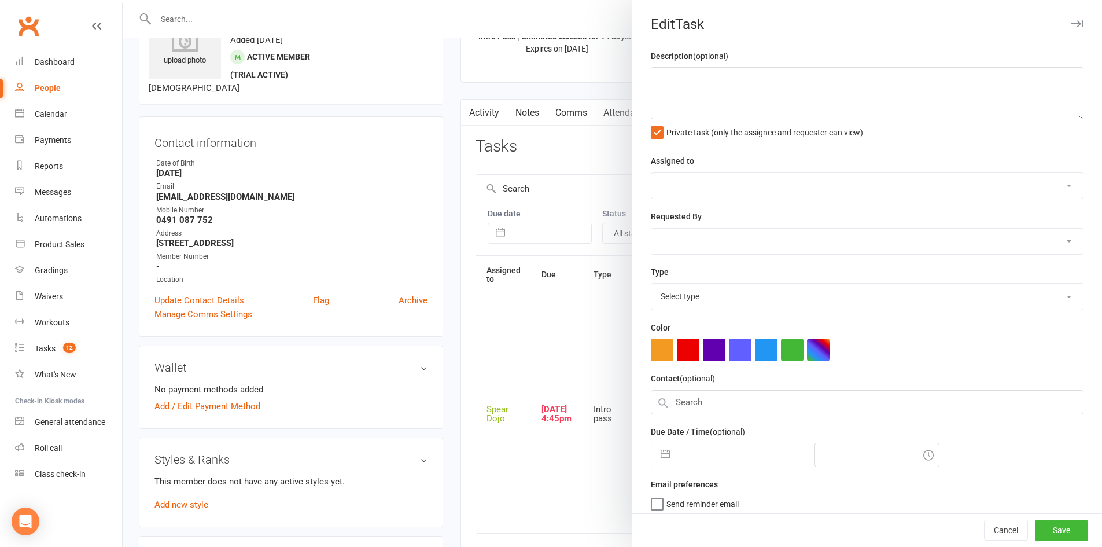
type textarea "PJr ZDK + MT | Intro Pass expires: 23 Sep, 2025 09/09/25 Samuel came in with bo…"
select select "43986"
type input "[DATE]"
type input "4:45pm"
select select "21686"
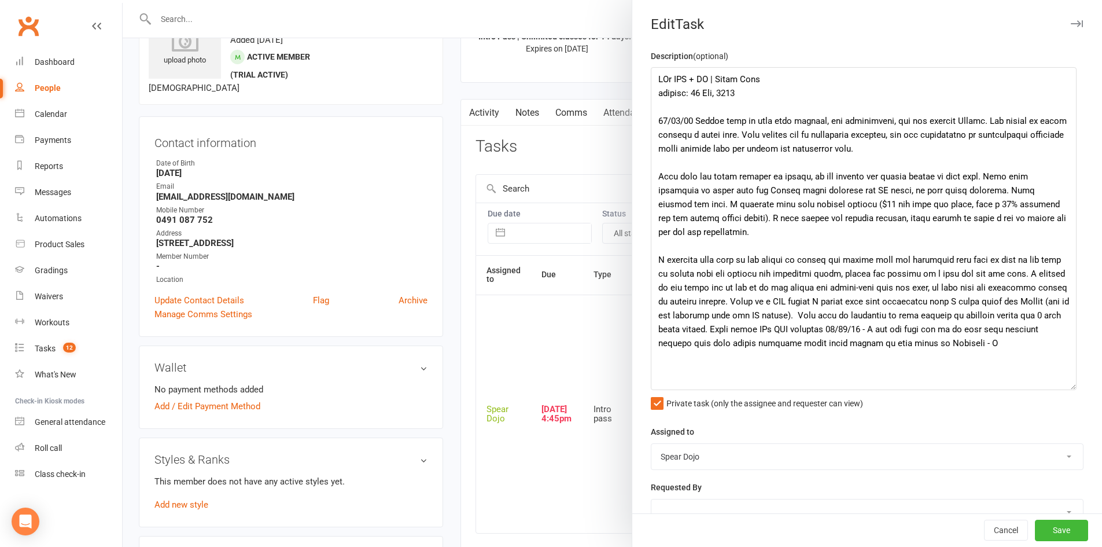
drag, startPoint x: 1062, startPoint y: 113, endPoint x: 1063, endPoint y: 447, distance: 333.3
click at [1063, 390] on textarea at bounding box center [864, 228] width 426 height 323
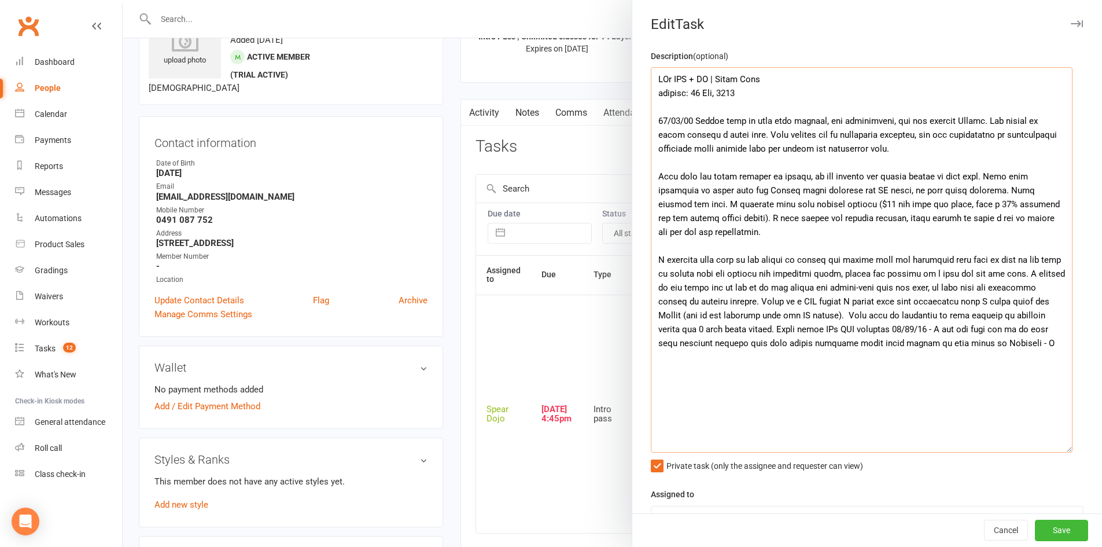
click at [657, 106] on textarea at bounding box center [862, 259] width 422 height 385
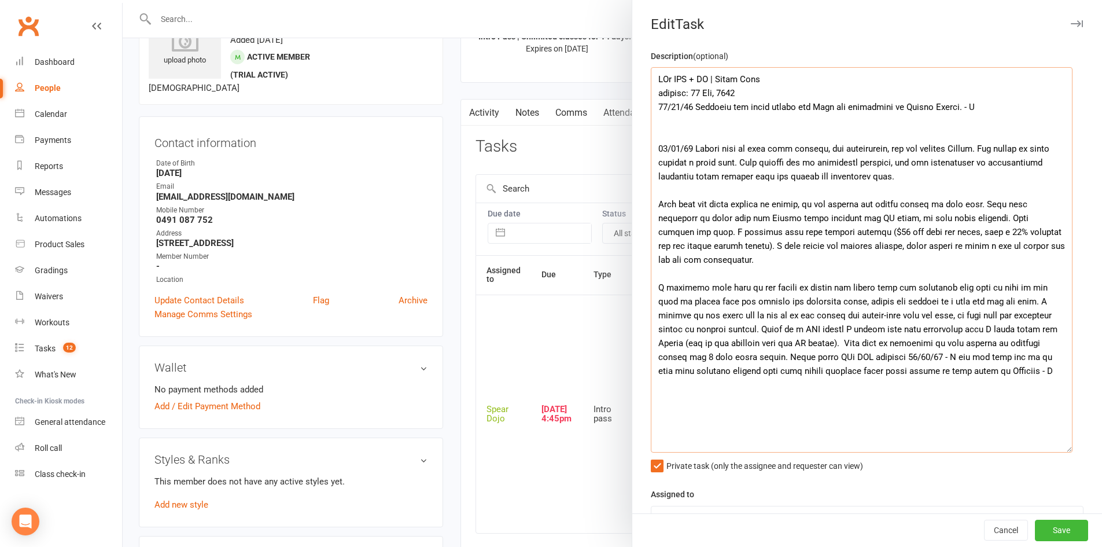
click at [746, 89] on textarea at bounding box center [862, 259] width 422 height 385
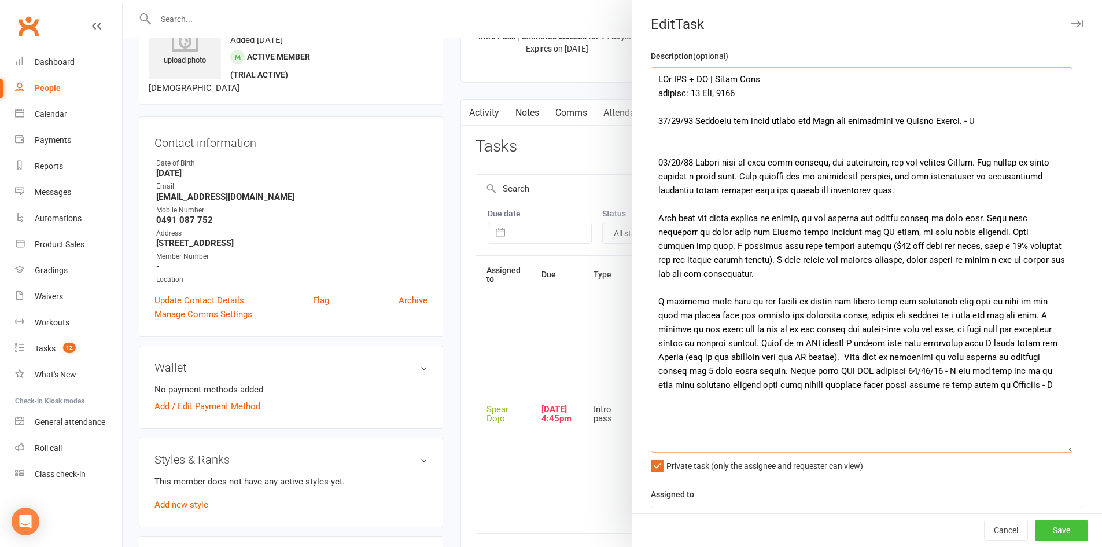
type textarea "PJr ZDK + MT | Intro Pass expires: 23 Sep, 2025 10/09/25 Attended and shown aro…"
click at [1046, 524] on button "Save" at bounding box center [1061, 530] width 53 height 21
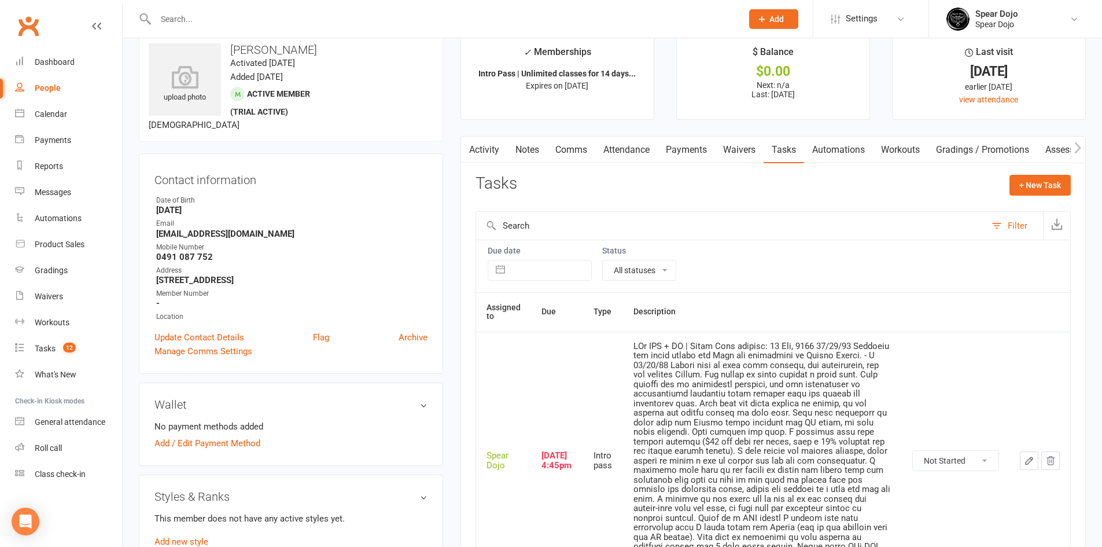
scroll to position [0, 0]
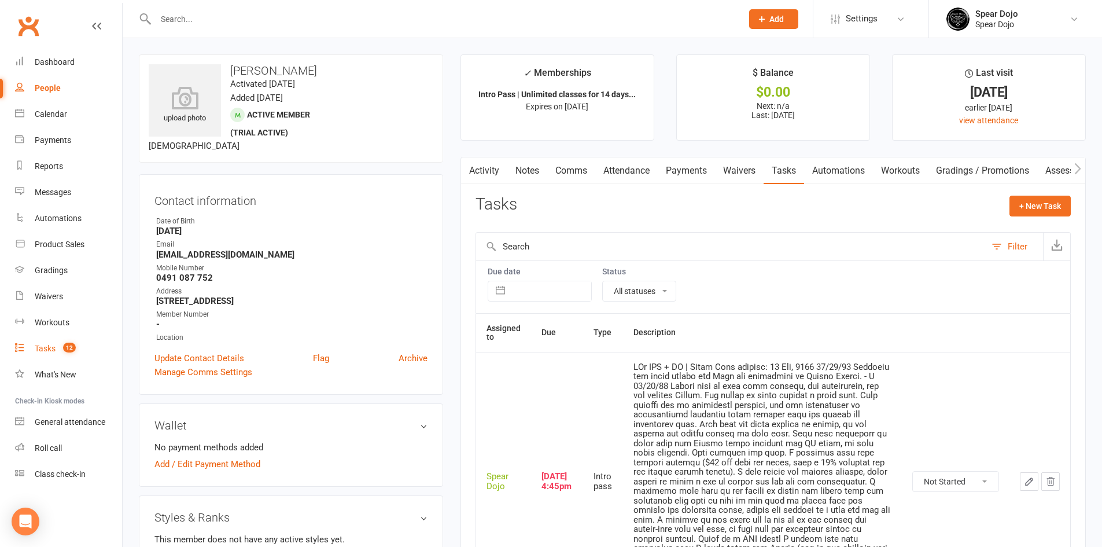
click at [50, 344] on div "Tasks" at bounding box center [45, 348] width 21 height 9
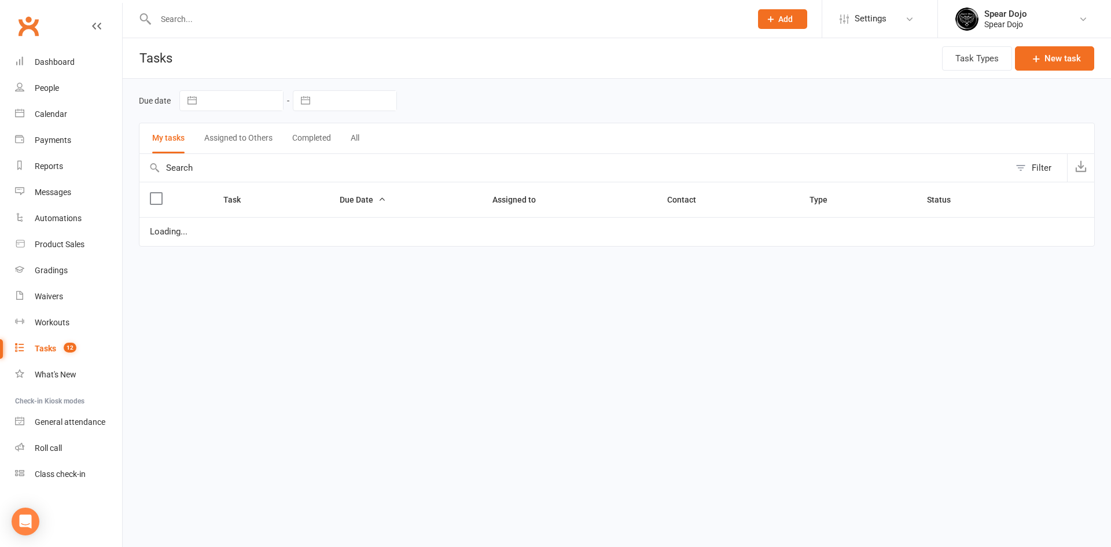
select select "started"
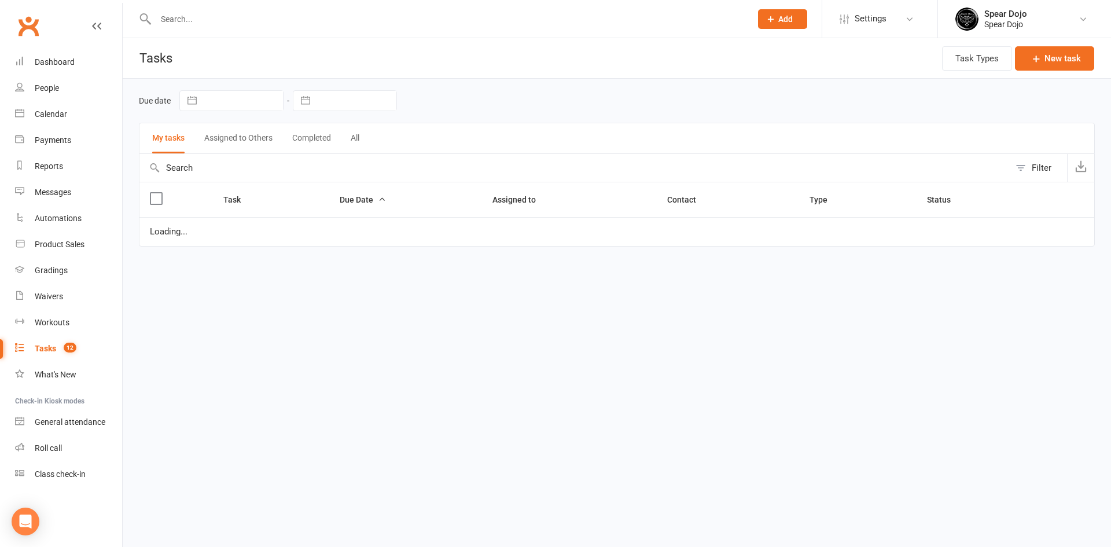
select select "started"
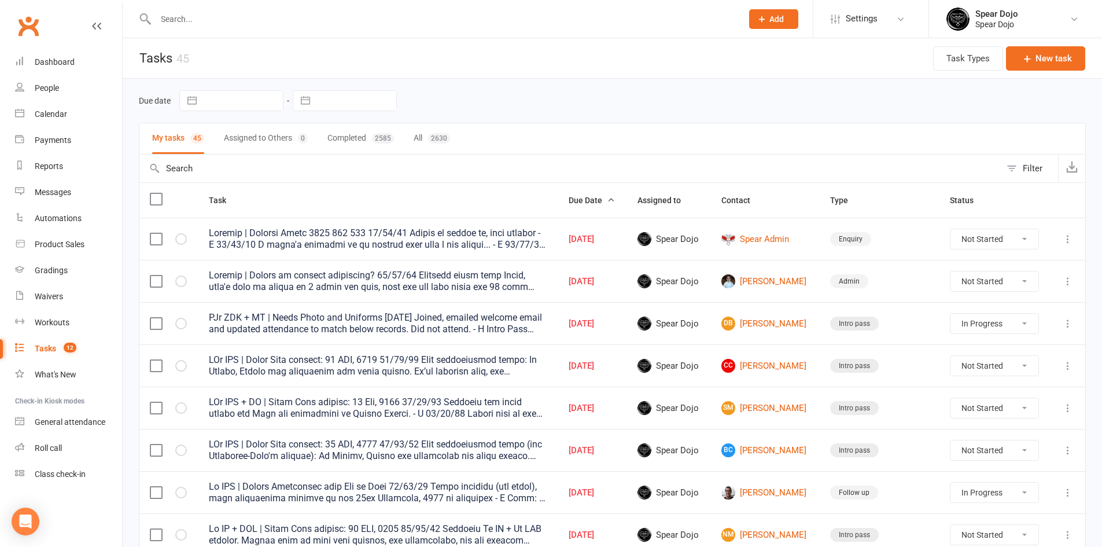
click at [1071, 360] on icon at bounding box center [1068, 366] width 12 height 12
click at [976, 406] on link "Edit" at bounding box center [1008, 410] width 115 height 23
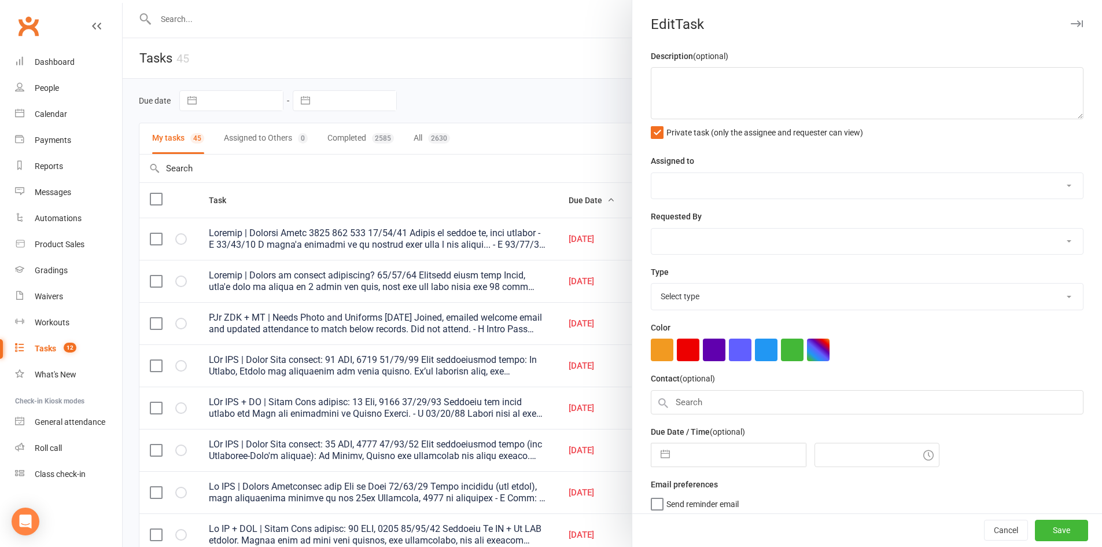
type textarea "PJr ZDK | Intro Pass expires: 22 SEP, 2025 10/09/25 Sent confirmation email: Hi…"
select select "43986"
type input "[DATE]"
type input "4:45pm"
select select "21686"
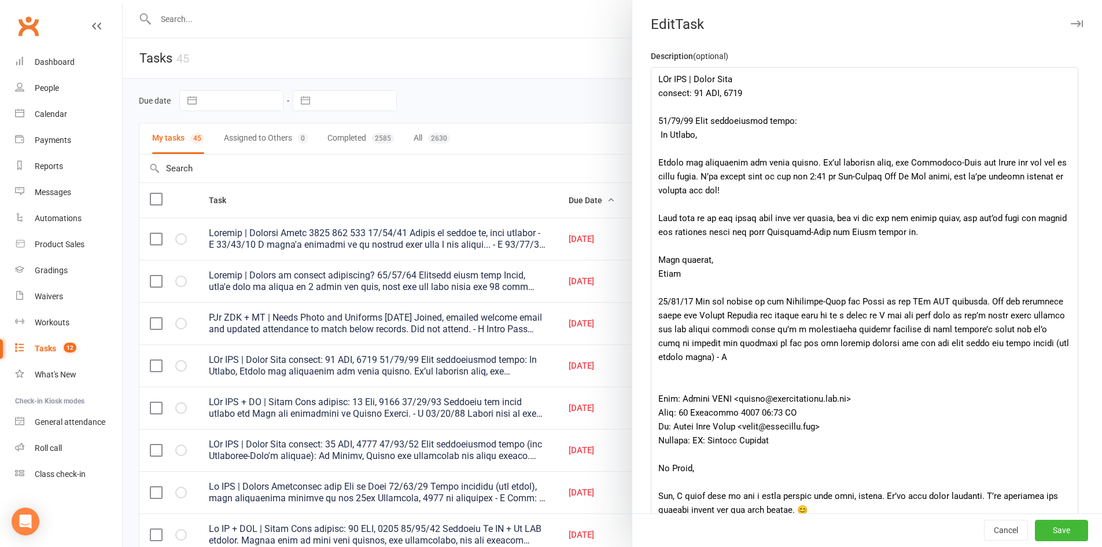
drag, startPoint x: 1062, startPoint y: 115, endPoint x: 1069, endPoint y: 570, distance: 455.4
click at [748, 87] on textarea at bounding box center [865, 320] width 428 height 507
click at [745, 98] on textarea at bounding box center [865, 320] width 428 height 507
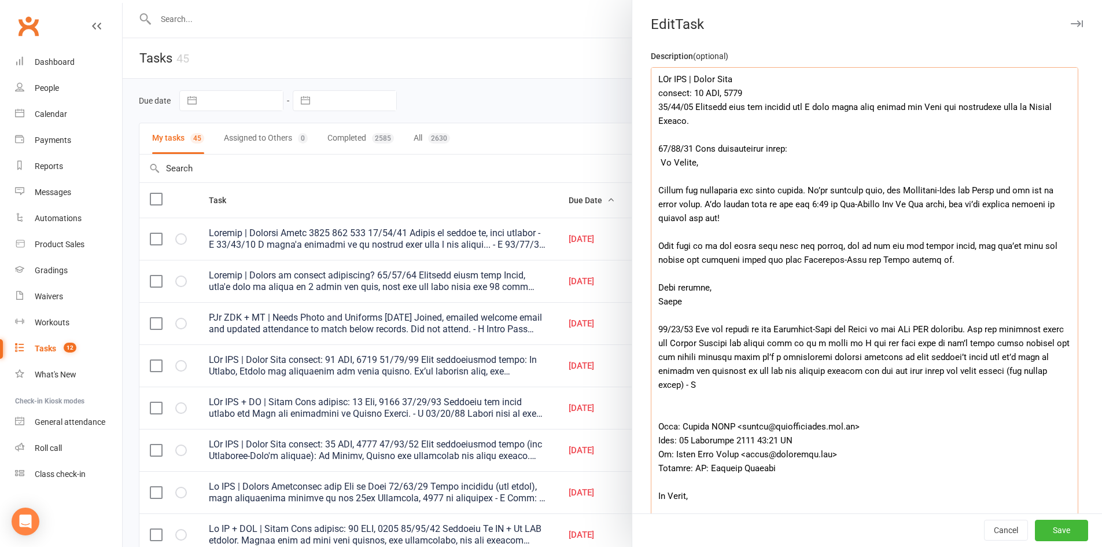
click at [744, 91] on textarea at bounding box center [865, 320] width 428 height 507
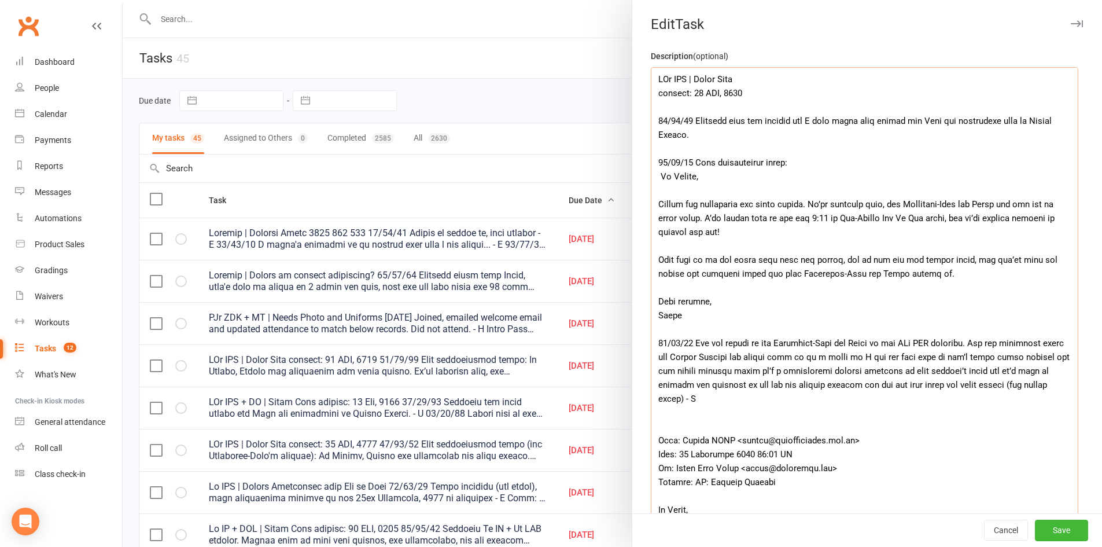
click at [727, 133] on textarea at bounding box center [865, 320] width 428 height 507
drag, startPoint x: 654, startPoint y: 113, endPoint x: 715, endPoint y: 146, distance: 68.9
click at [715, 146] on textarea at bounding box center [865, 320] width 428 height 507
click at [726, 139] on textarea at bounding box center [865, 320] width 428 height 507
type textarea "PJr ZDK | Intro Pass expires: 22 SEP, 2025 10/09/25 Attended with her brother a…"
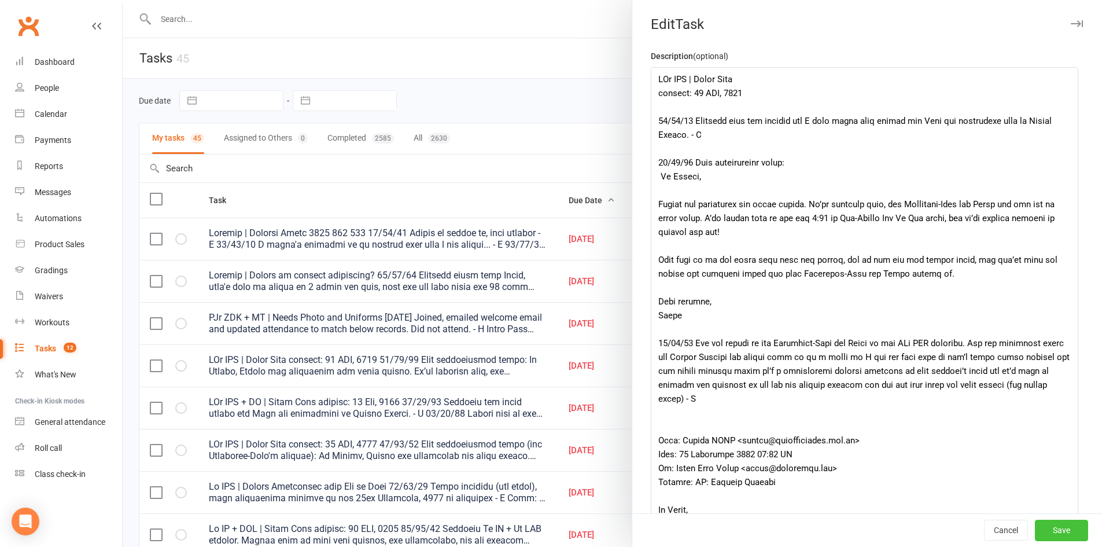
click at [1036, 536] on button "Save" at bounding box center [1061, 530] width 53 height 21
select select "started"
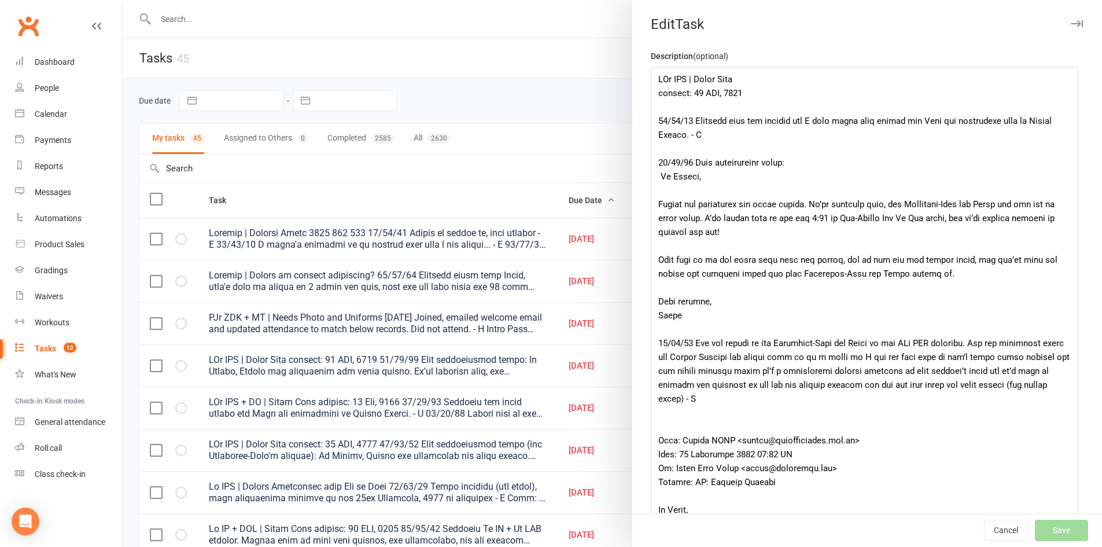
select select "started"
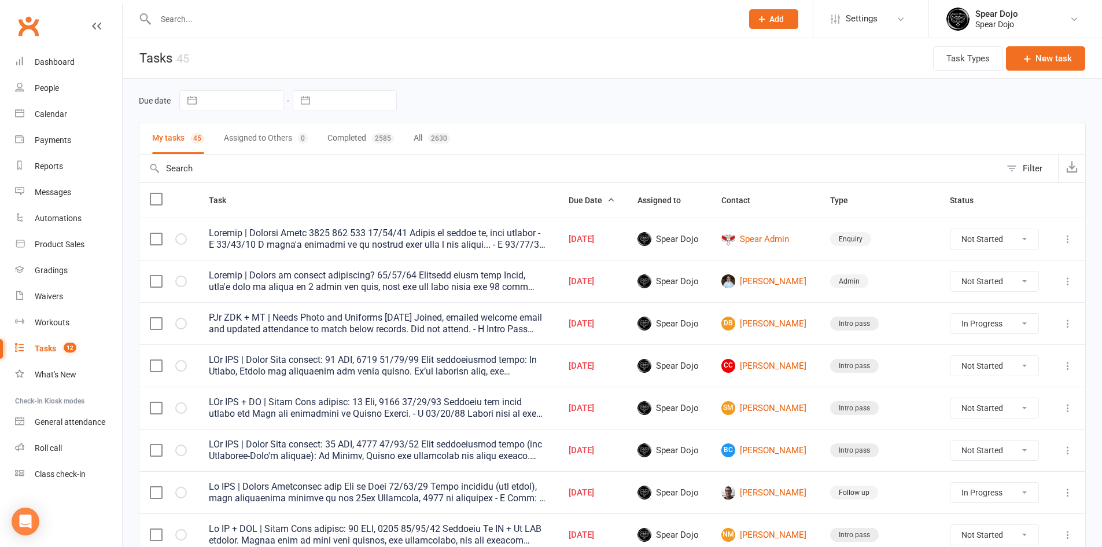
select select "started"
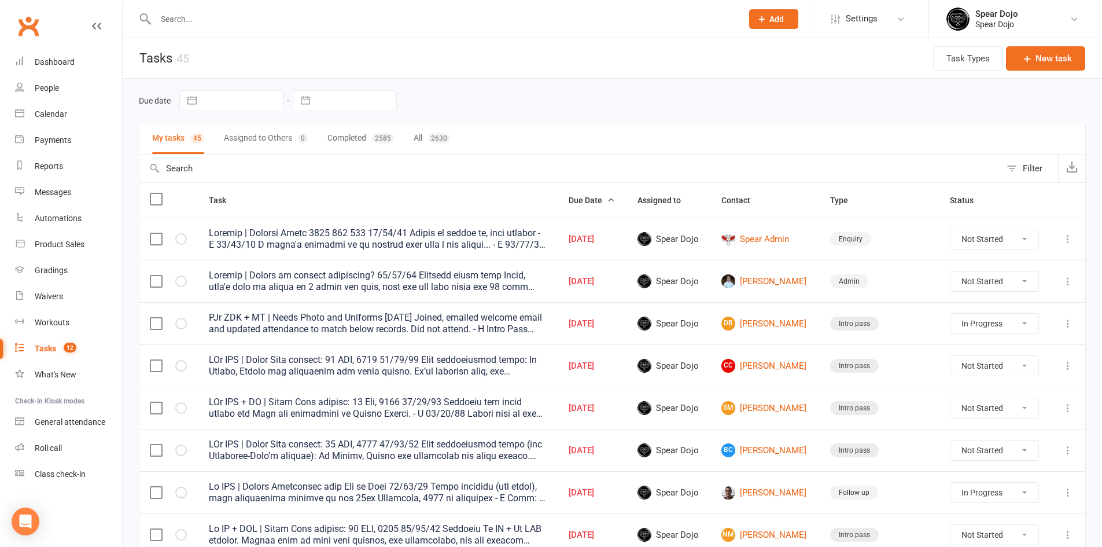
select select "started"
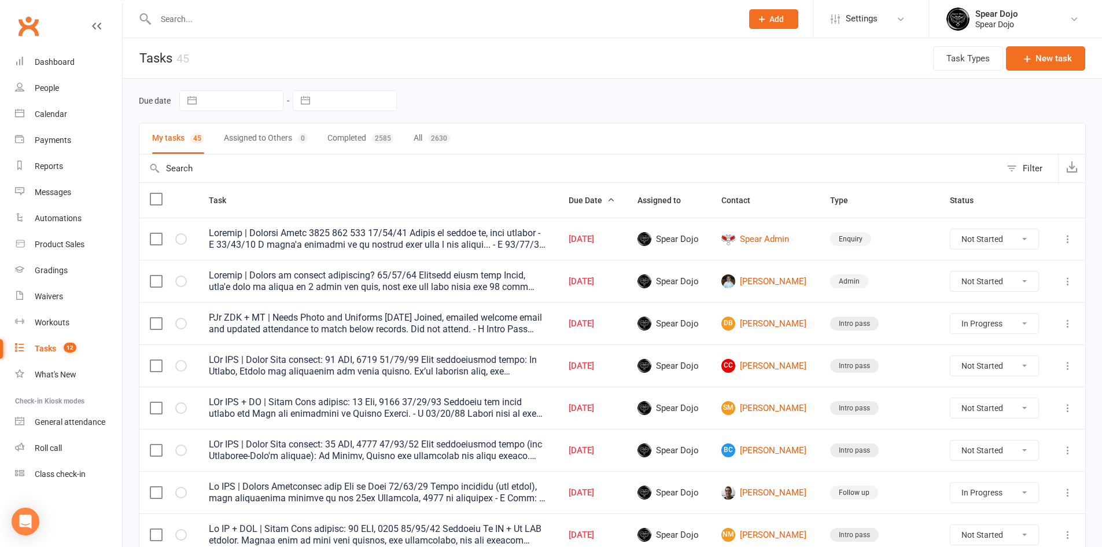
select select "started"
click at [1066, 452] on icon at bounding box center [1068, 450] width 12 height 12
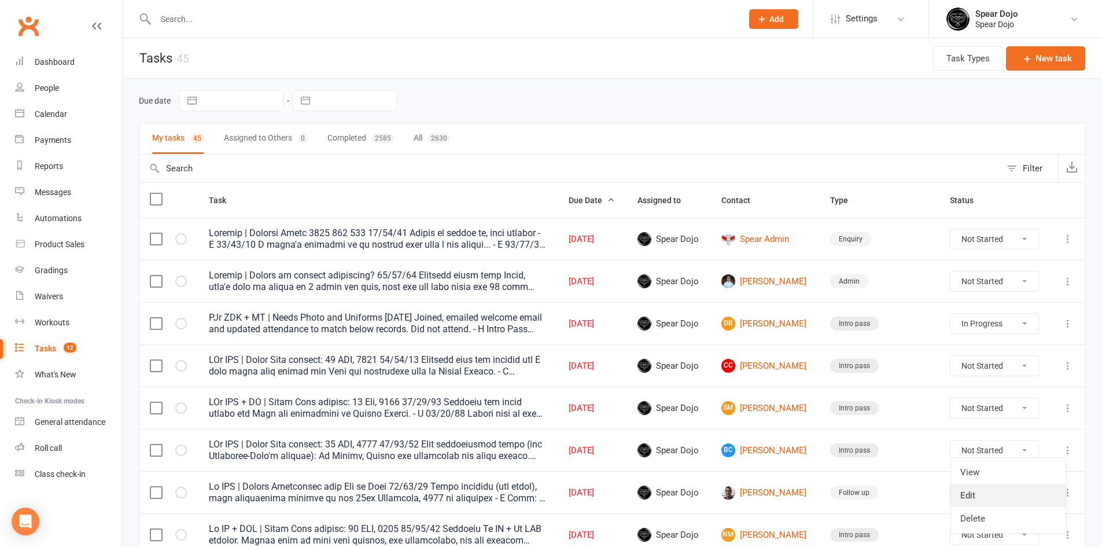
click at [976, 492] on link "Edit" at bounding box center [1008, 495] width 115 height 23
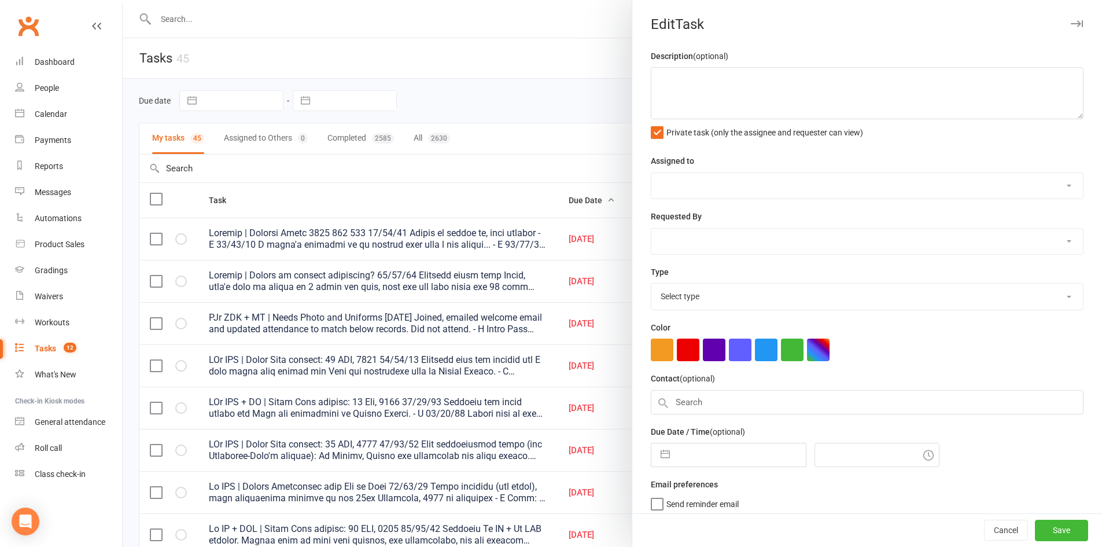
type textarea "PJr ZDK | Intro Pass expires: 22 SEP, 2025 10/09/25 Sent confirmation email (vi…"
select select "43986"
type input "[DATE]"
type input "4:45pm"
select select "21686"
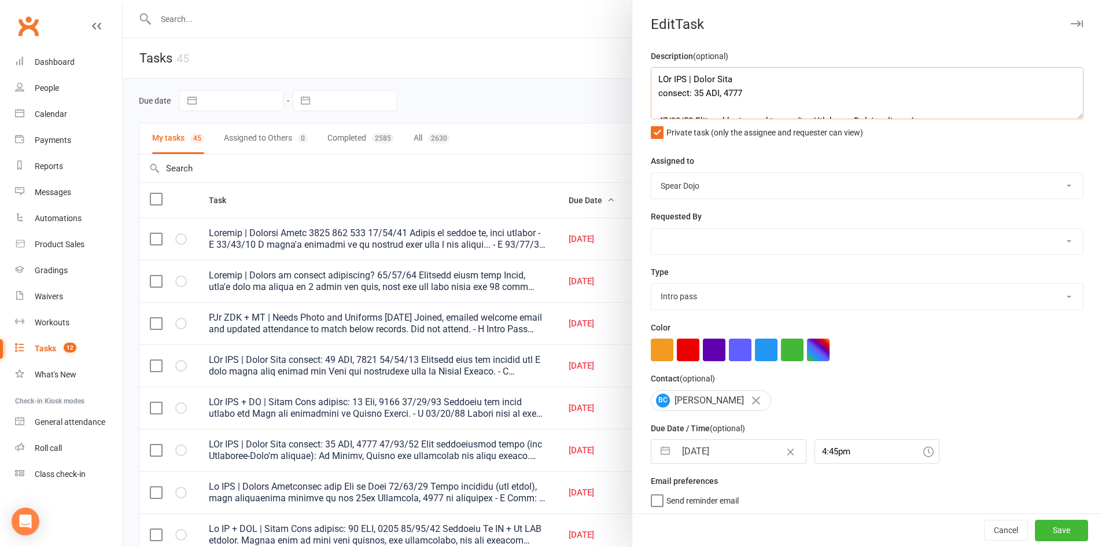
click at [657, 106] on textarea at bounding box center [867, 93] width 433 height 52
paste textarea "Attended with her brother and I have shown them around the Dojo and introduced …"
type textarea "PJr ZDK | Intro Pass expires: 22 SEP, 2025 10/09/25 Attended with her brother a…"
click at [1035, 530] on button "Save" at bounding box center [1061, 530] width 53 height 21
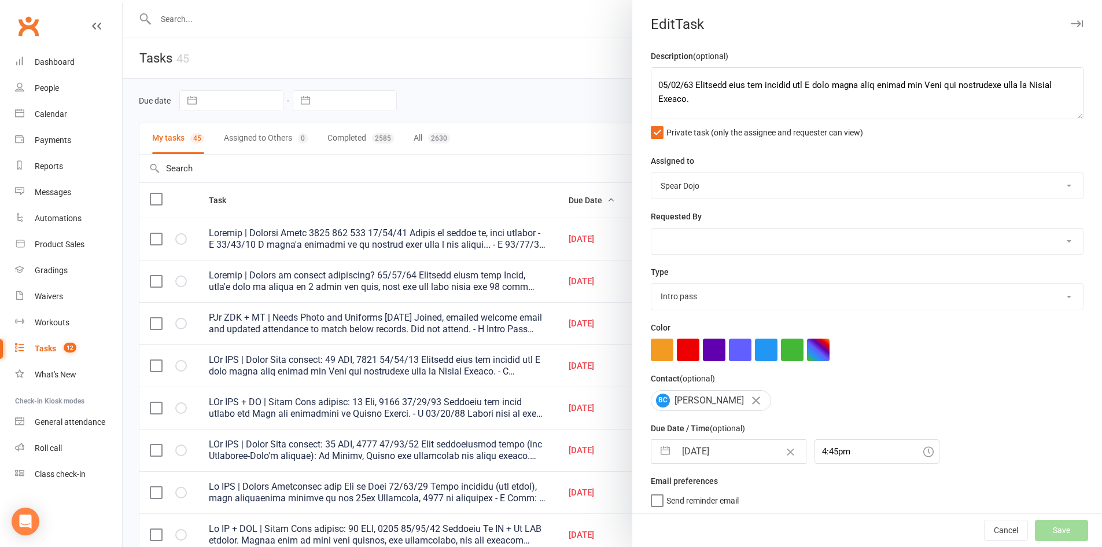
select select "started"
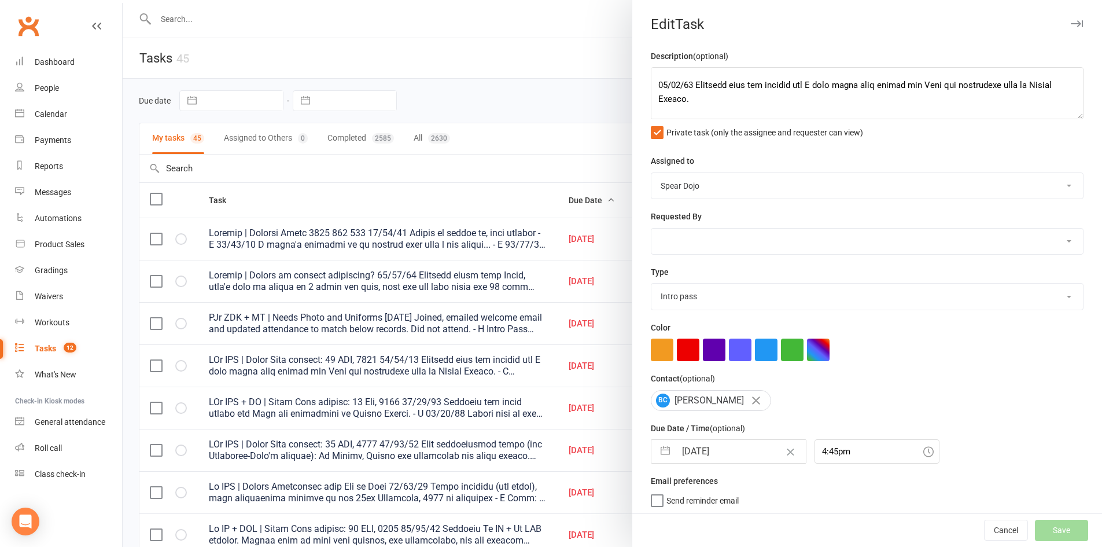
select select "started"
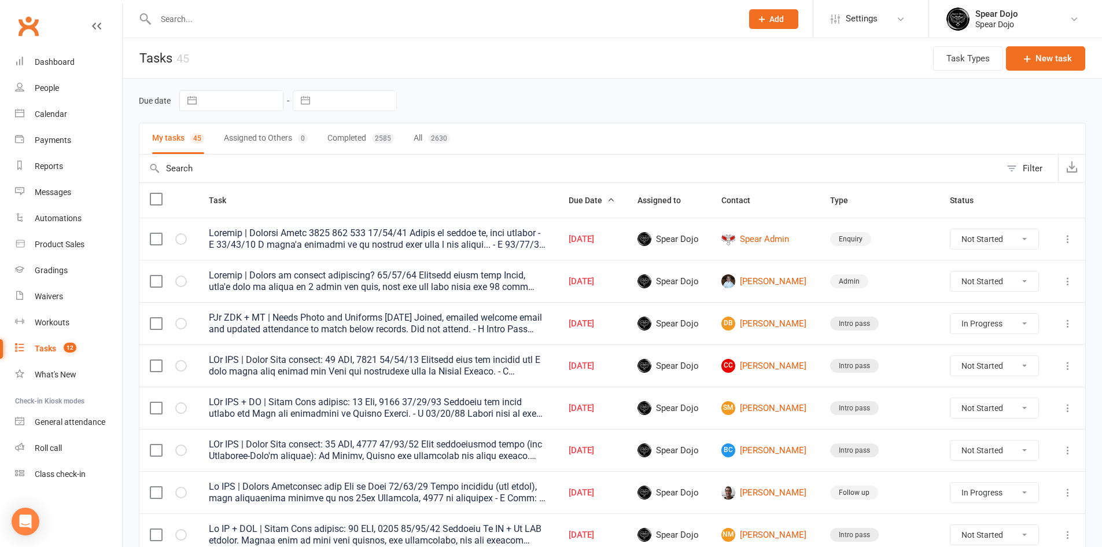
select select "started"
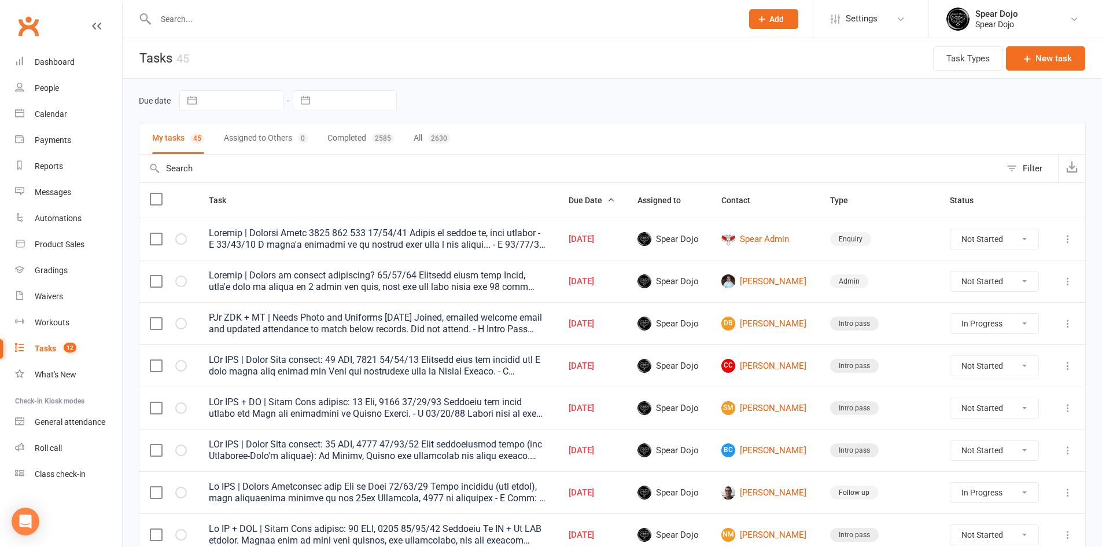
select select "started"
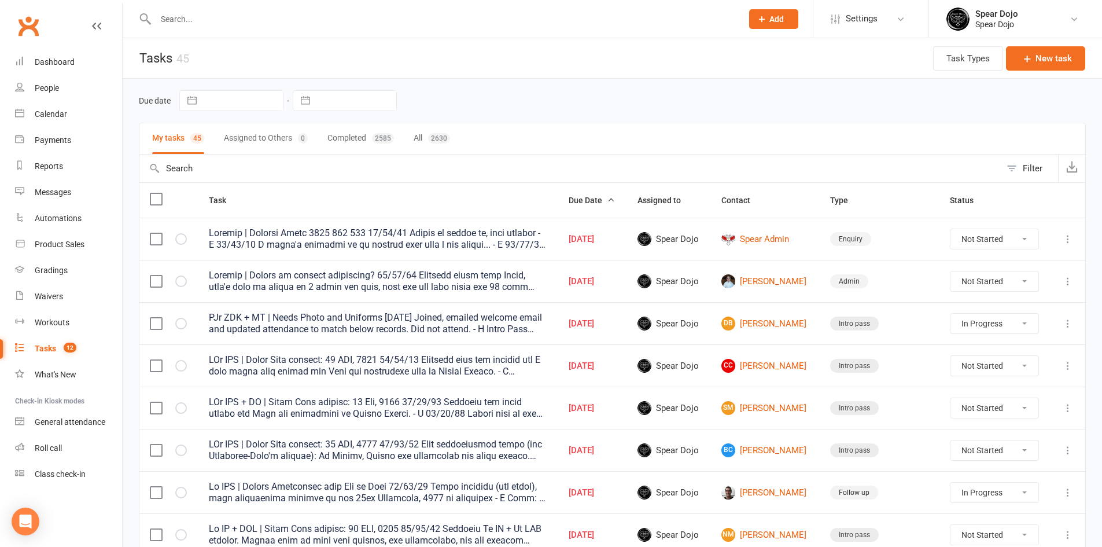
select select "started"
click at [1066, 282] on icon at bounding box center [1068, 281] width 12 height 12
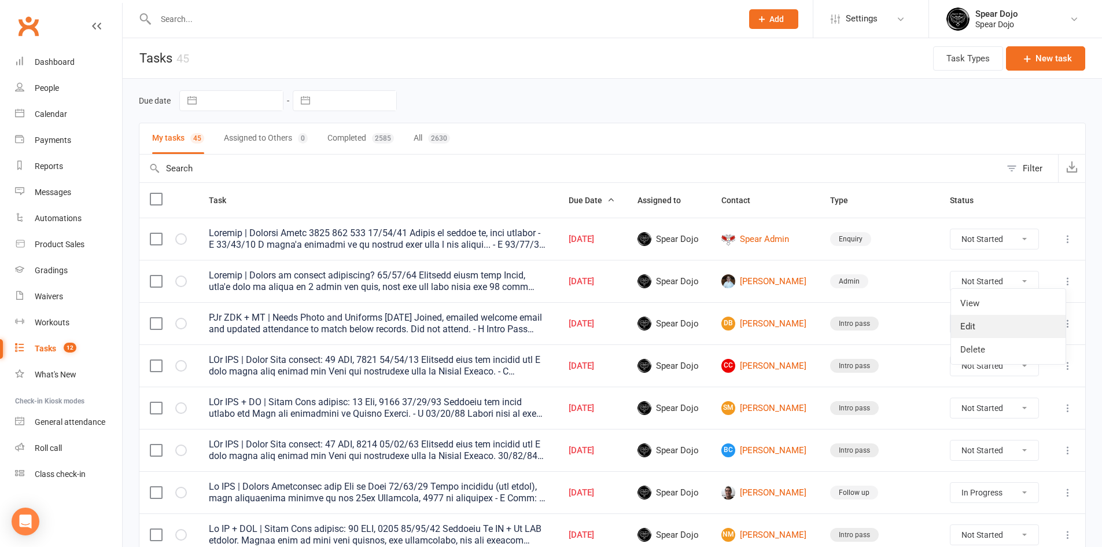
click at [966, 322] on link "Edit" at bounding box center [1008, 326] width 115 height 23
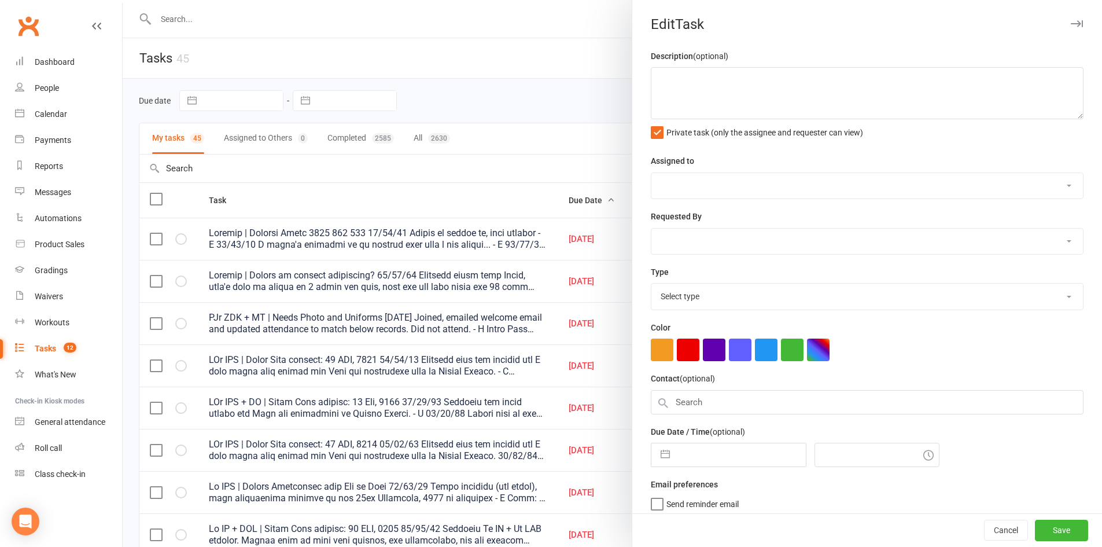
type textarea "Dragons | Change to limited membership? 08/09/25 Received email from Riley, the…"
select select "43986"
type input "[DATE]"
type input "4:00pm"
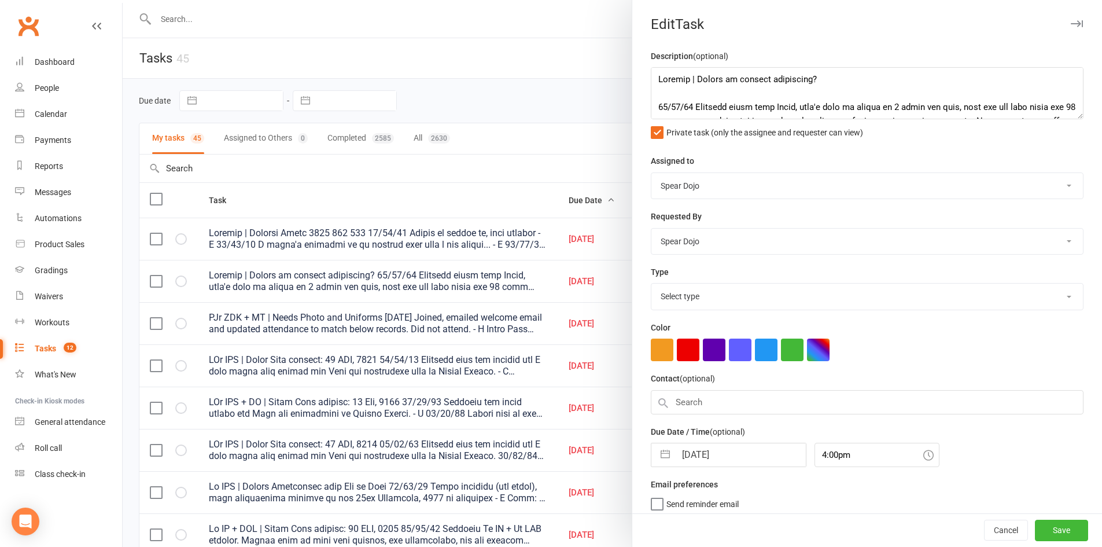
select select "19839"
click at [829, 453] on input "4:00pm" at bounding box center [877, 452] width 125 height 24
click at [828, 483] on div "8:30pm" at bounding box center [877, 479] width 124 height 19
type input "8:30pm"
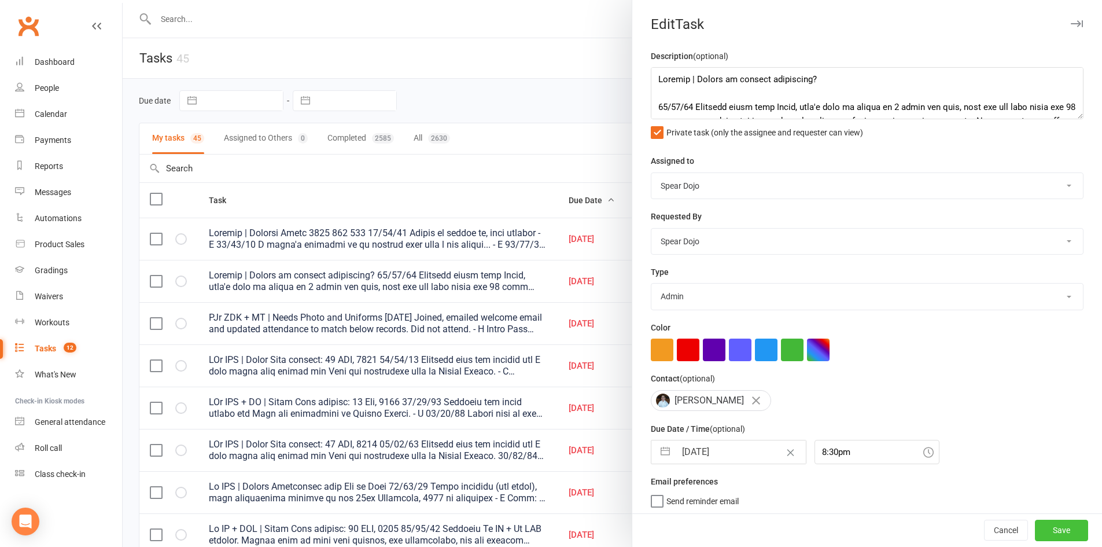
click at [1043, 530] on button "Save" at bounding box center [1061, 530] width 53 height 21
select select "started"
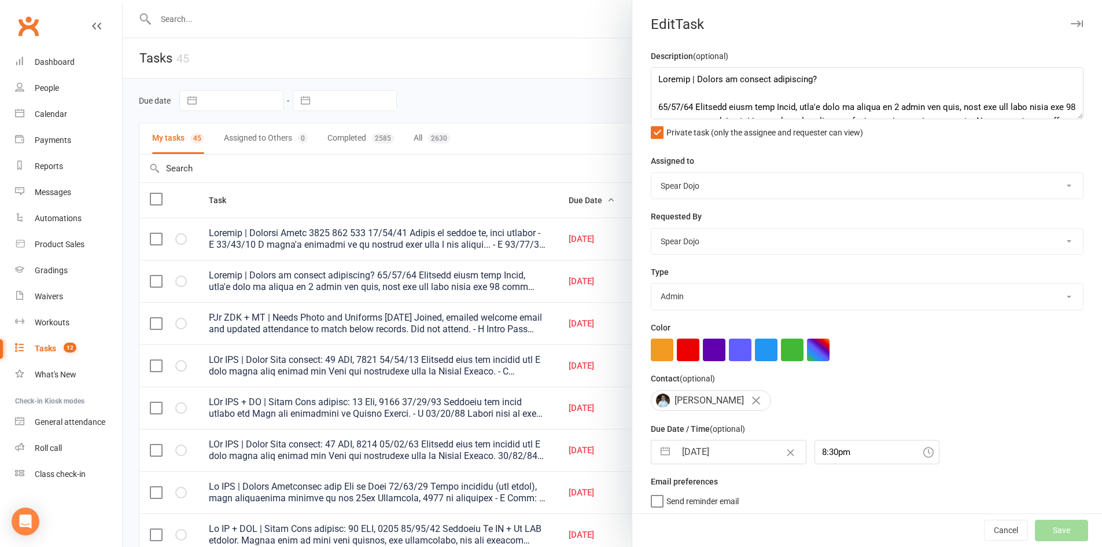
select select "started"
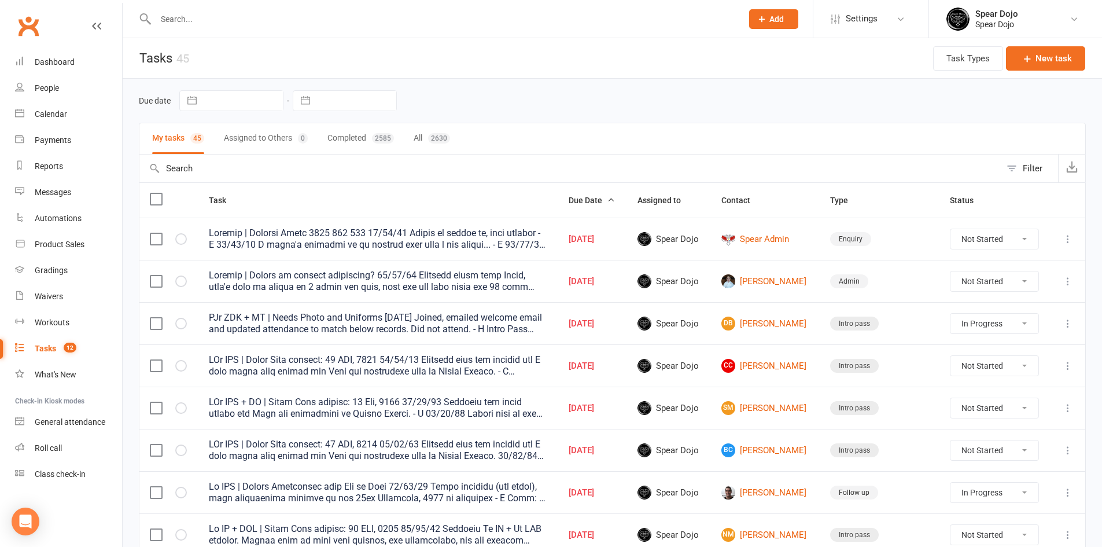
select select "started"
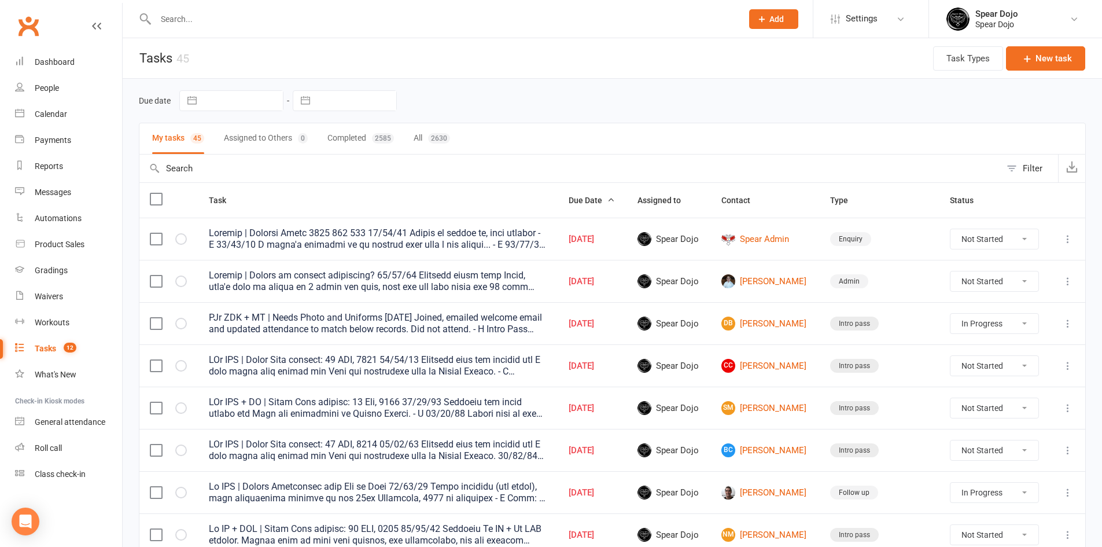
select select "started"
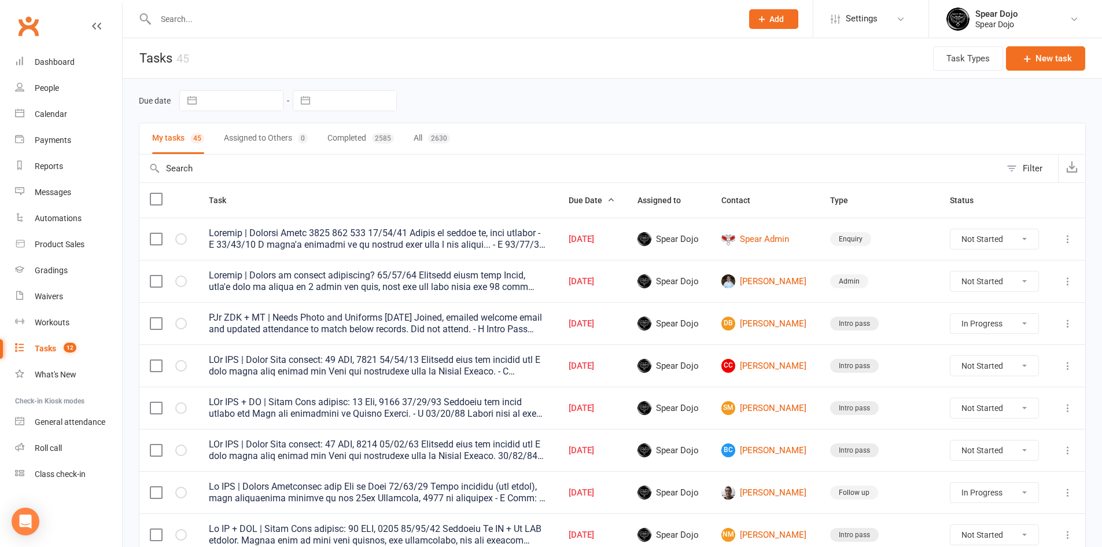
select select "started"
click at [1069, 237] on icon at bounding box center [1068, 239] width 12 height 12
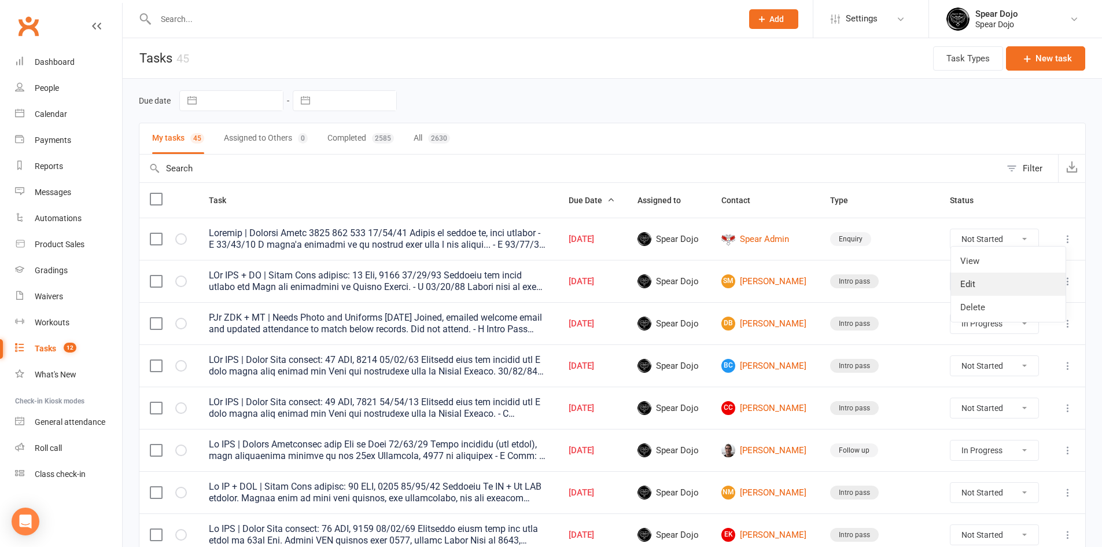
click at [971, 280] on link "Edit" at bounding box center [1008, 284] width 115 height 23
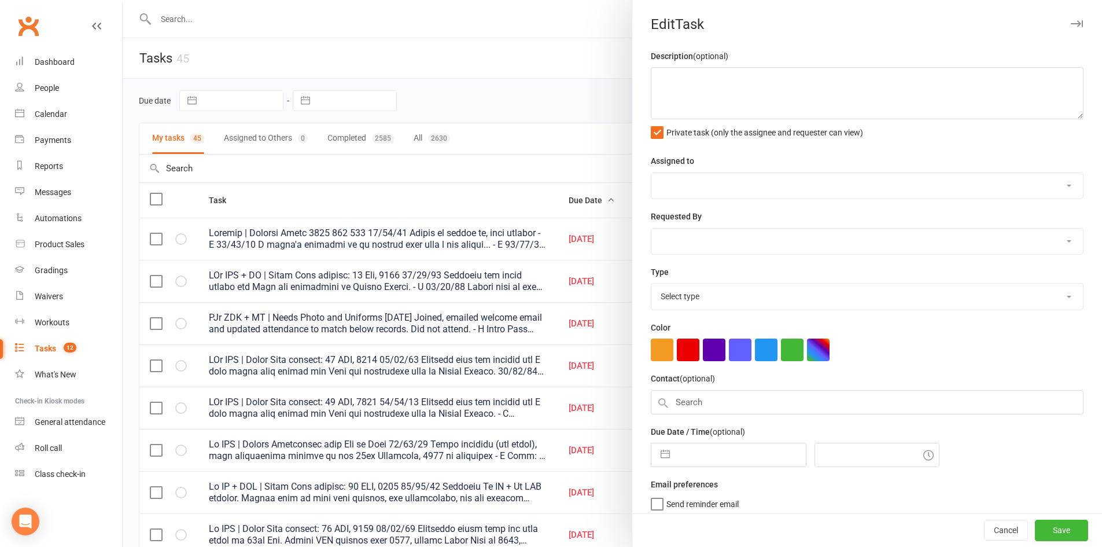
type textarea "Dragons | Enquiry Jodie 0438 657 602 08/09/25 Called to follow up, left message…"
select select "43986"
type input "[DATE]"
type input "3:00pm"
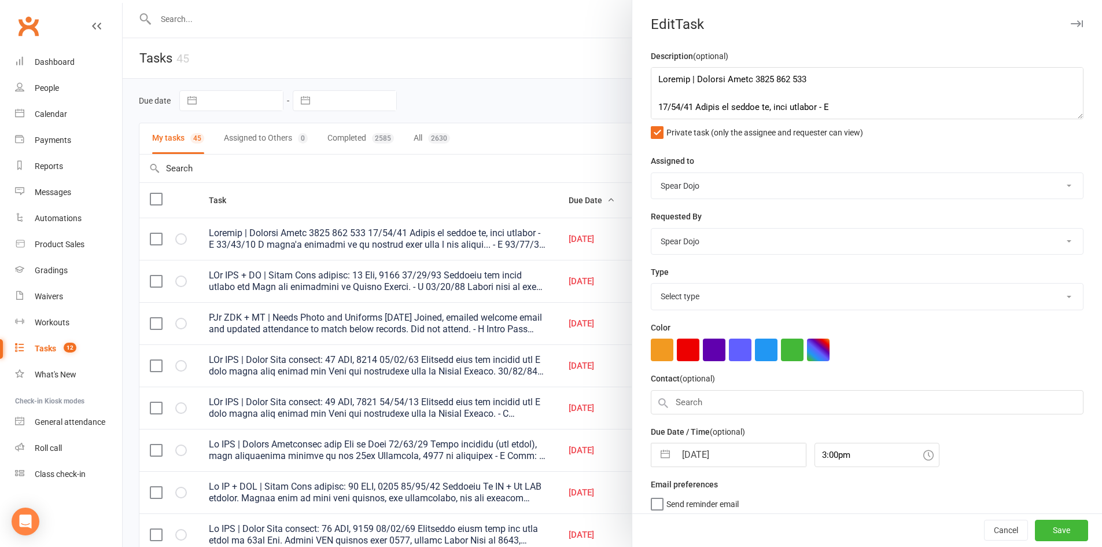
select select "23517"
click at [825, 457] on input "3:00pm" at bounding box center [877, 452] width 125 height 24
click at [817, 498] on div "8:30pm" at bounding box center [877, 495] width 124 height 19
type input "8:30pm"
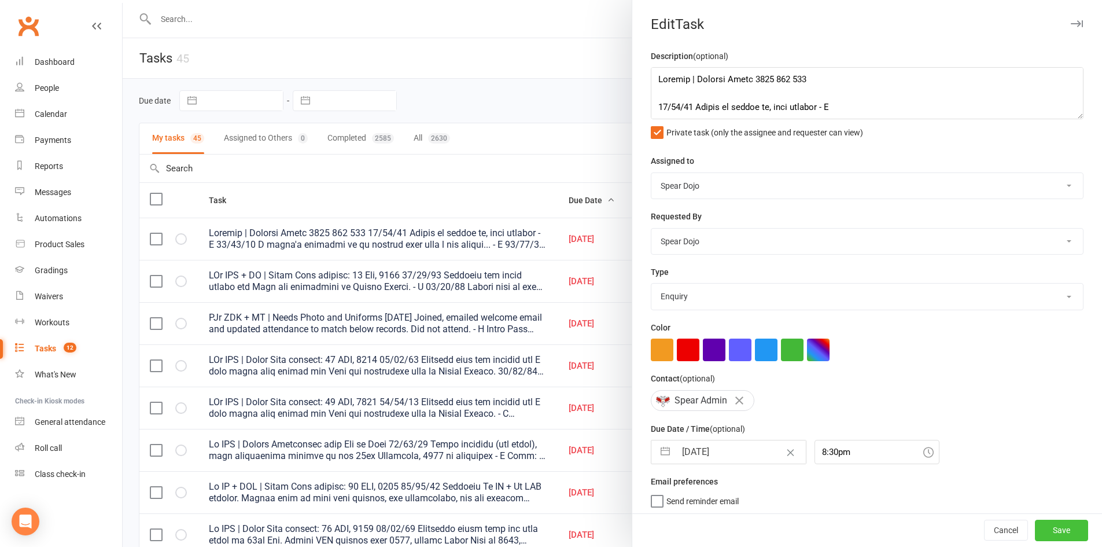
click at [1041, 527] on button "Save" at bounding box center [1061, 530] width 53 height 21
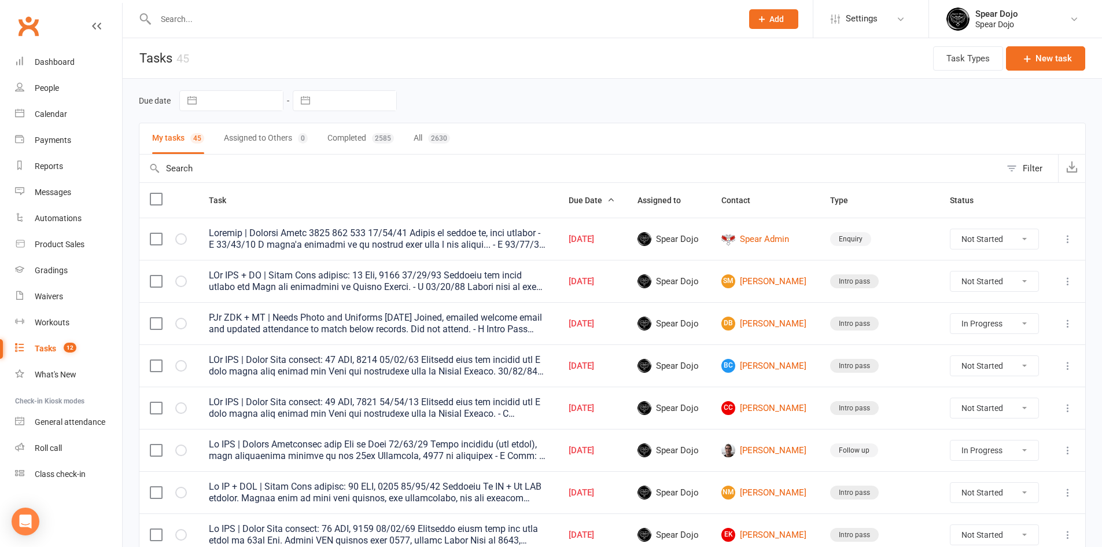
select select "started"
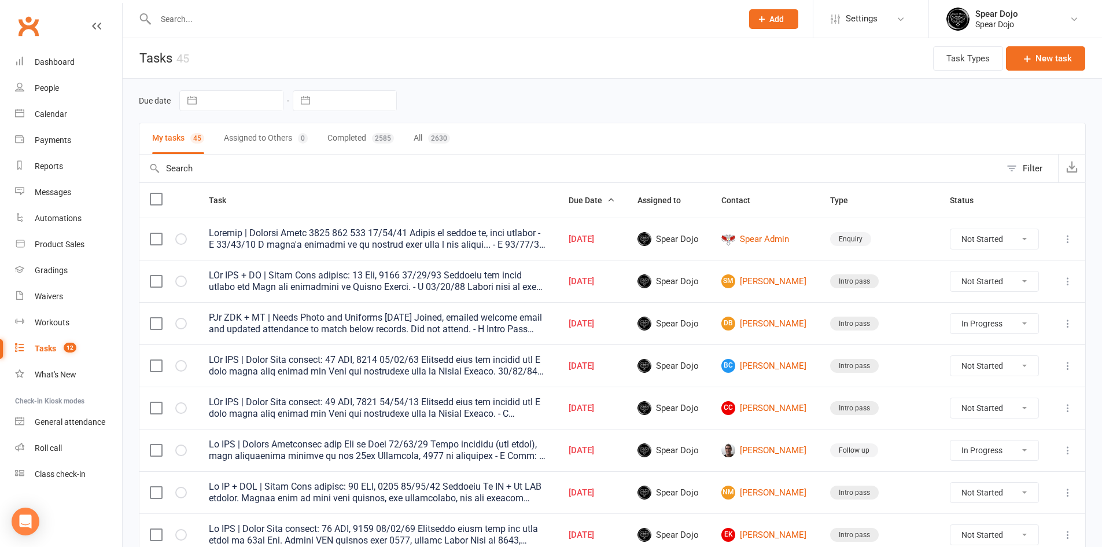
select select "started"
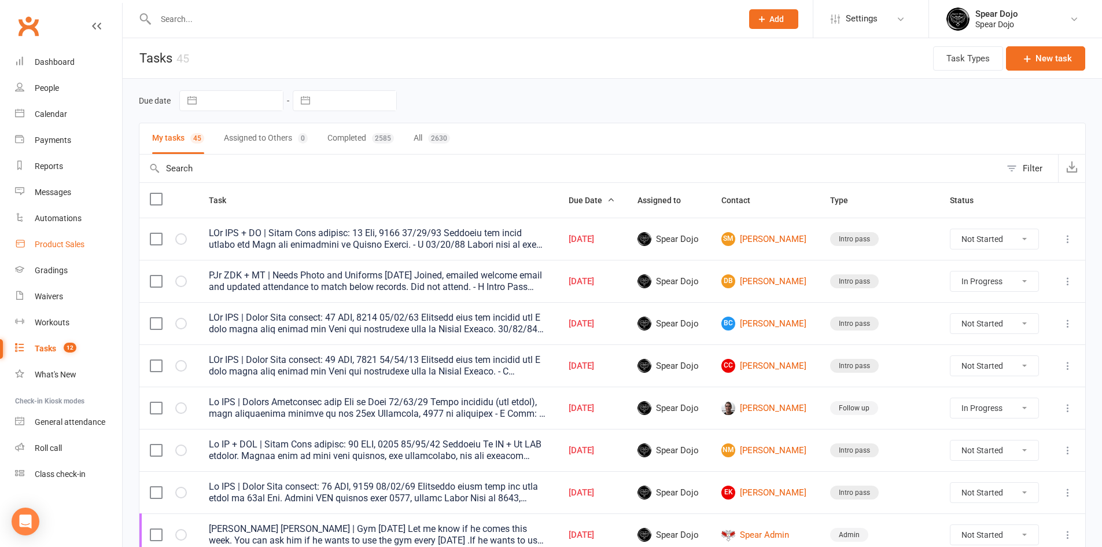
click at [62, 245] on div "Product Sales" at bounding box center [60, 244] width 50 height 9
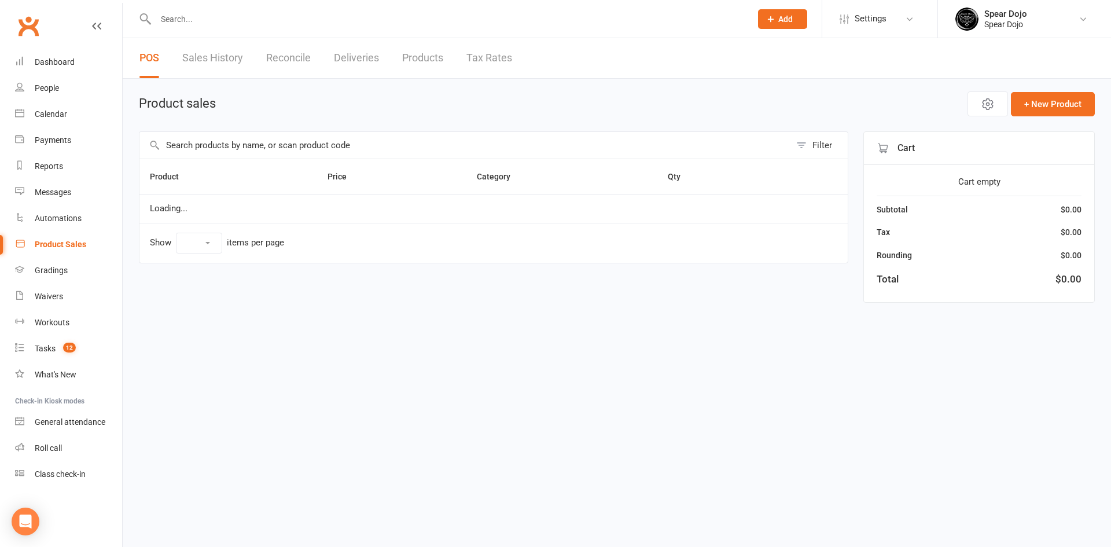
select select "100"
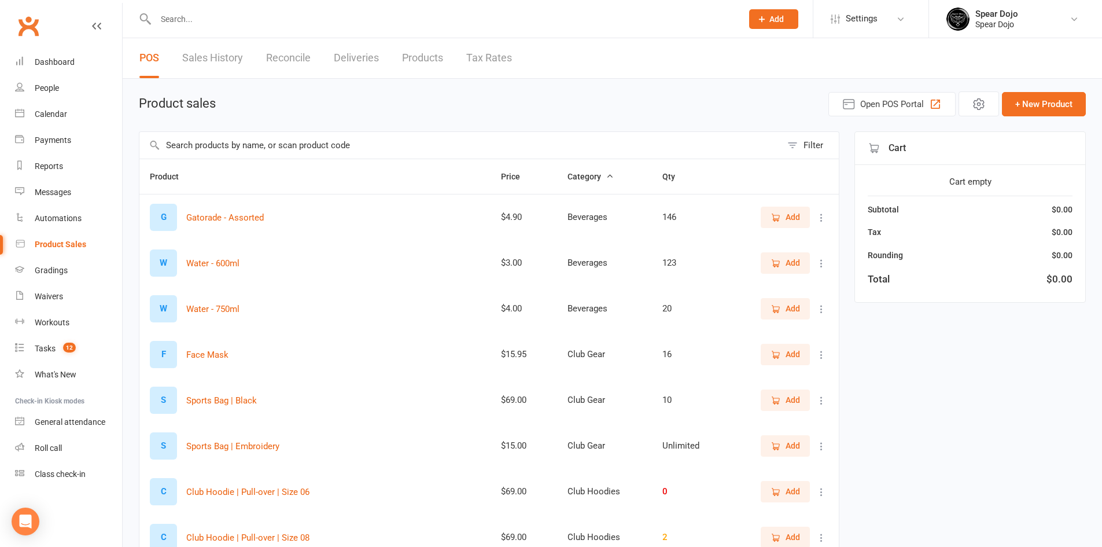
click at [200, 146] on input "text" at bounding box center [460, 145] width 642 height 27
click at [781, 212] on span "Add" at bounding box center [786, 217] width 30 height 13
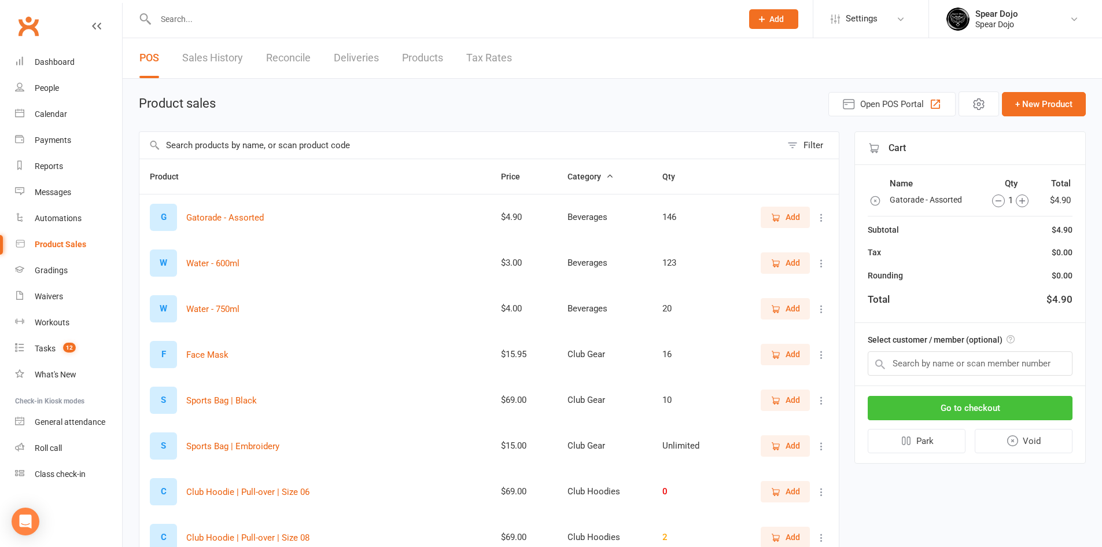
click at [982, 411] on button "Go to checkout" at bounding box center [970, 408] width 205 height 24
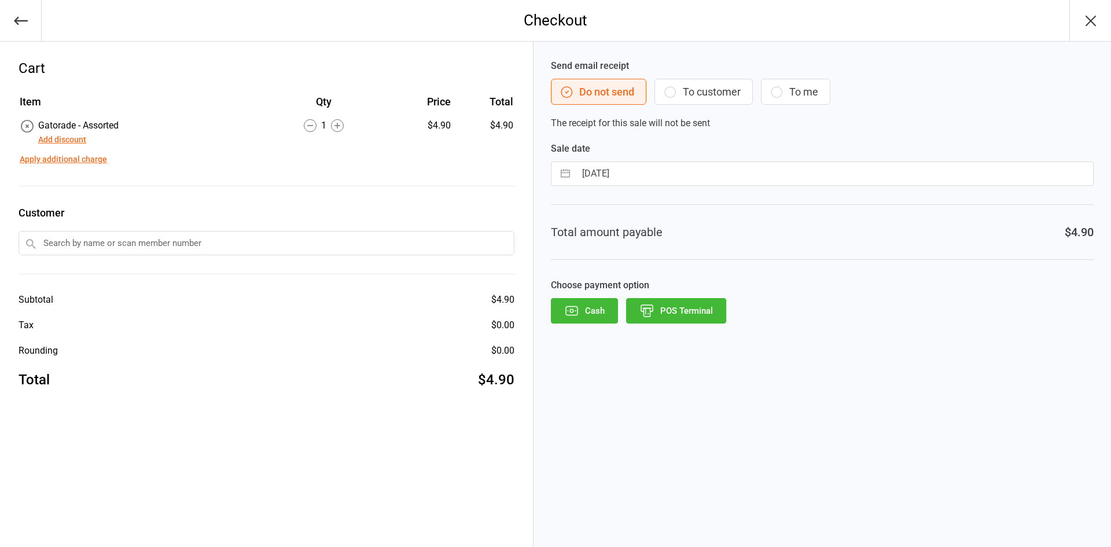
click at [687, 311] on button "POS Terminal" at bounding box center [676, 310] width 100 height 25
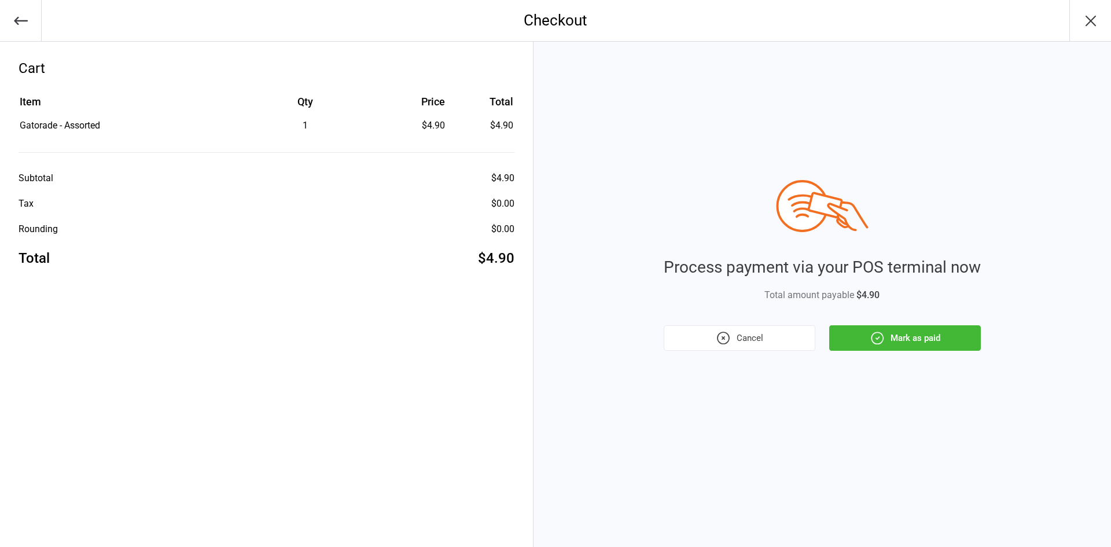
click at [921, 336] on button "Mark as paid" at bounding box center [905, 337] width 152 height 25
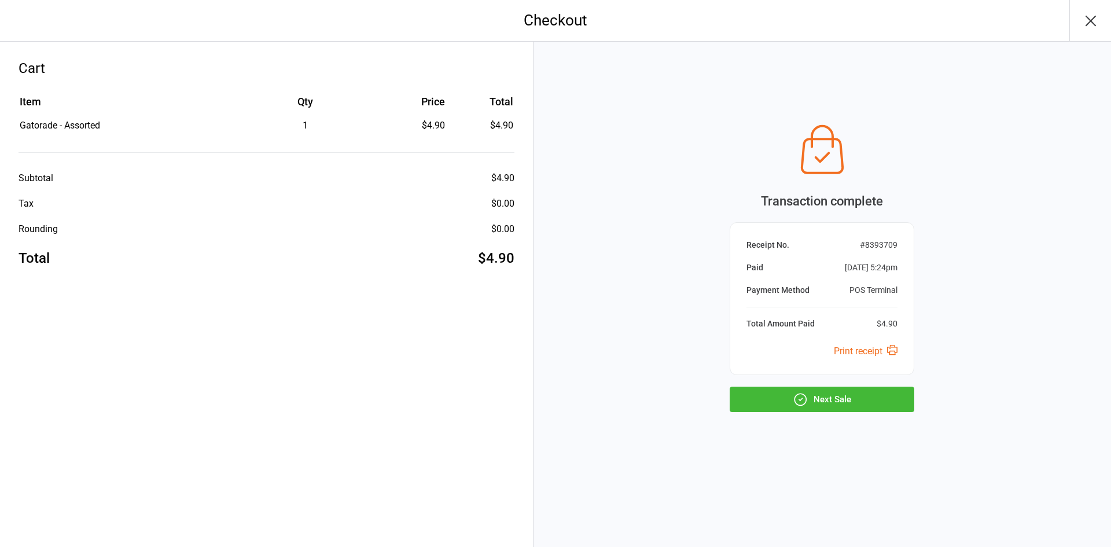
click at [844, 395] on button "Next Sale" at bounding box center [822, 398] width 185 height 25
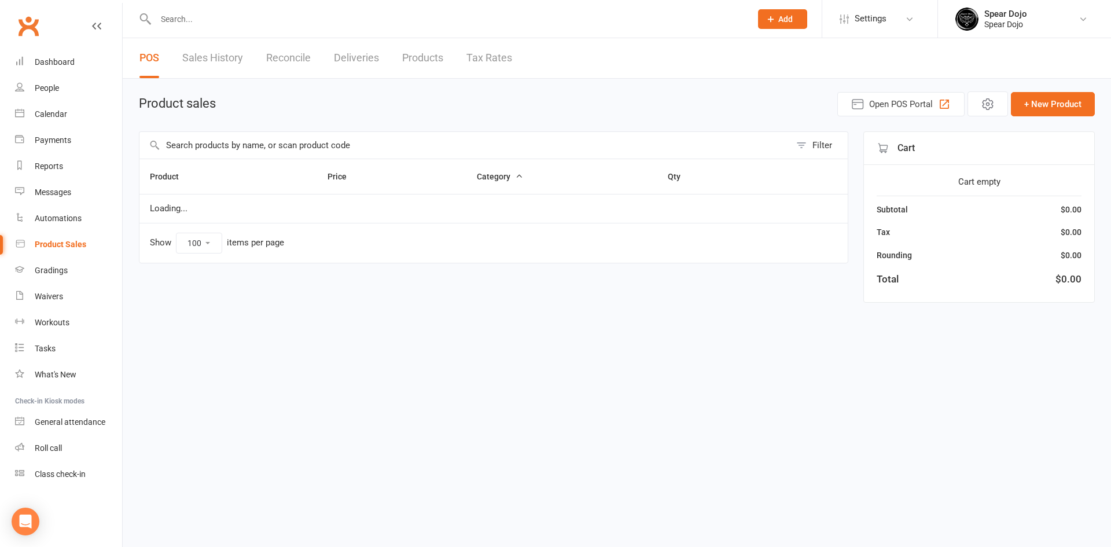
select select "100"
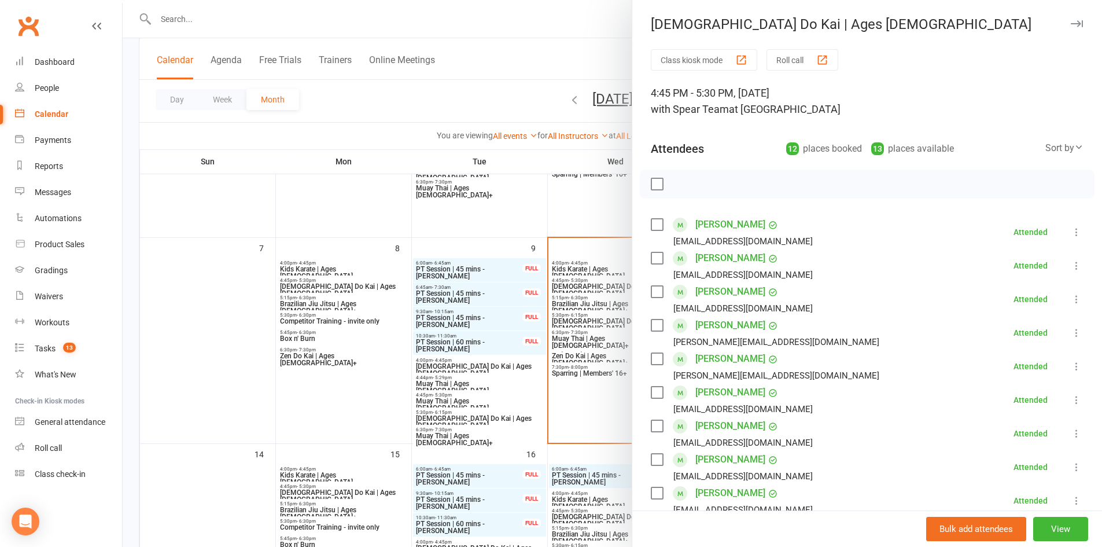
scroll to position [282, 0]
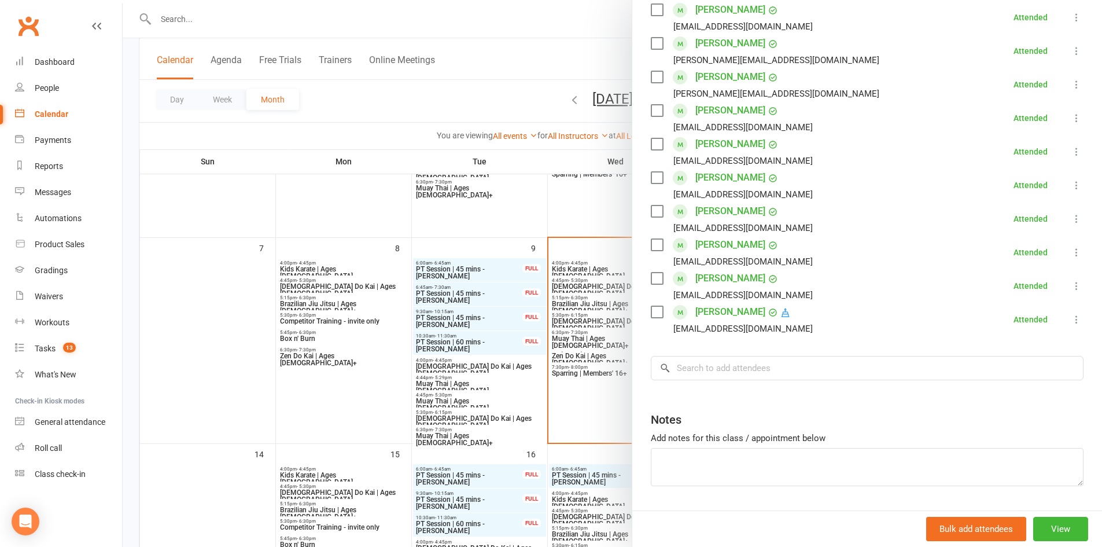
click at [240, 327] on div at bounding box center [613, 273] width 980 height 547
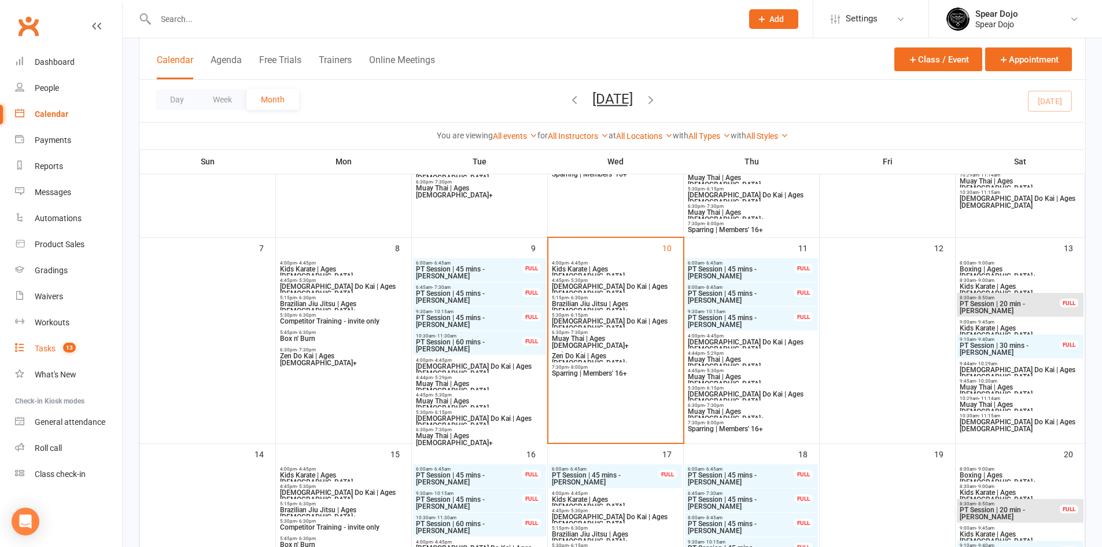
click at [48, 339] on link "Tasks 13" at bounding box center [68, 349] width 107 height 26
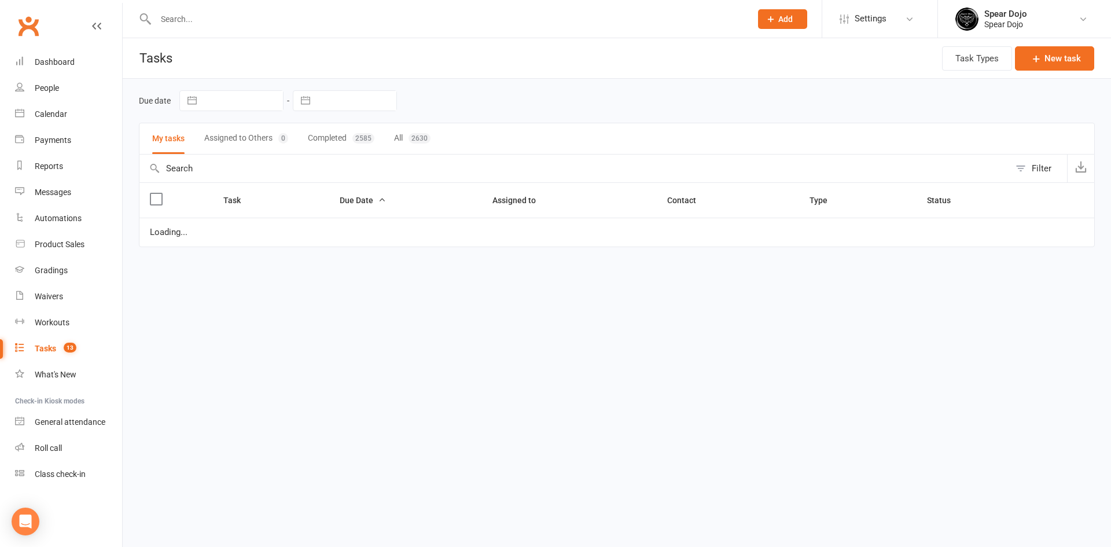
select select "started"
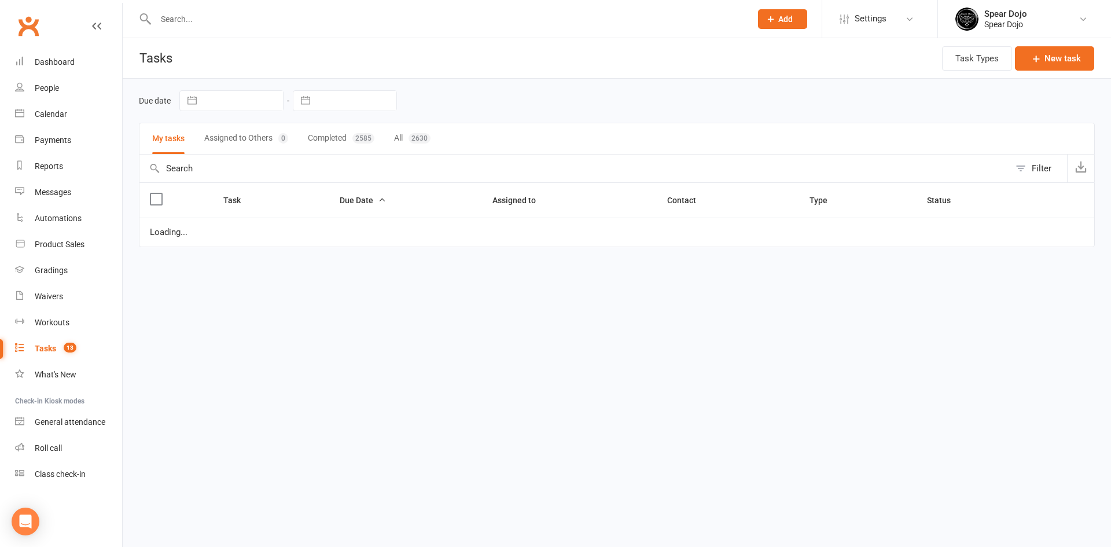
select select "started"
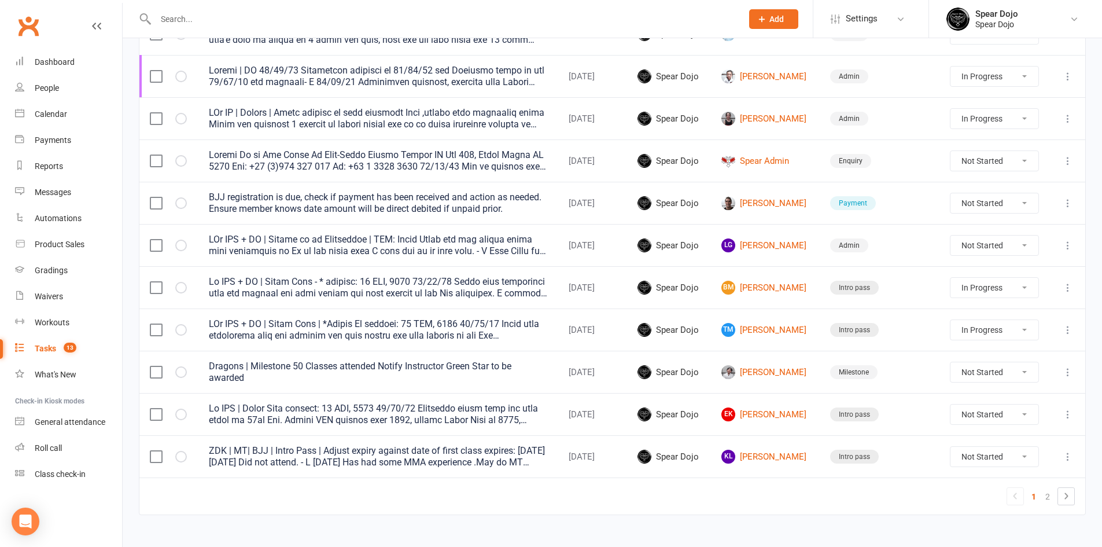
scroll to position [813, 0]
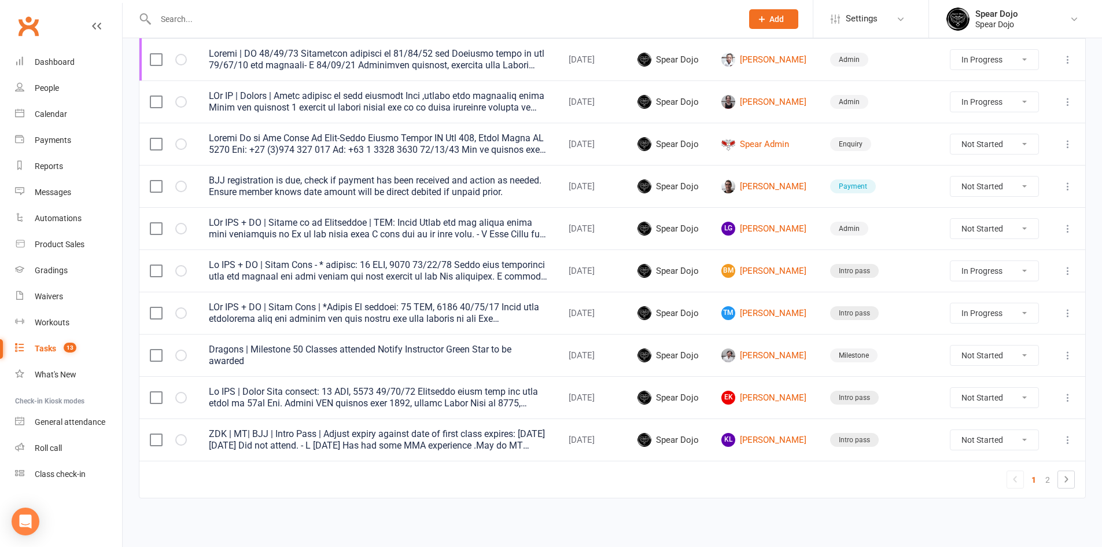
click at [1066, 399] on icon at bounding box center [1068, 398] width 12 height 12
click at [977, 445] on link "Edit" at bounding box center [1008, 442] width 115 height 23
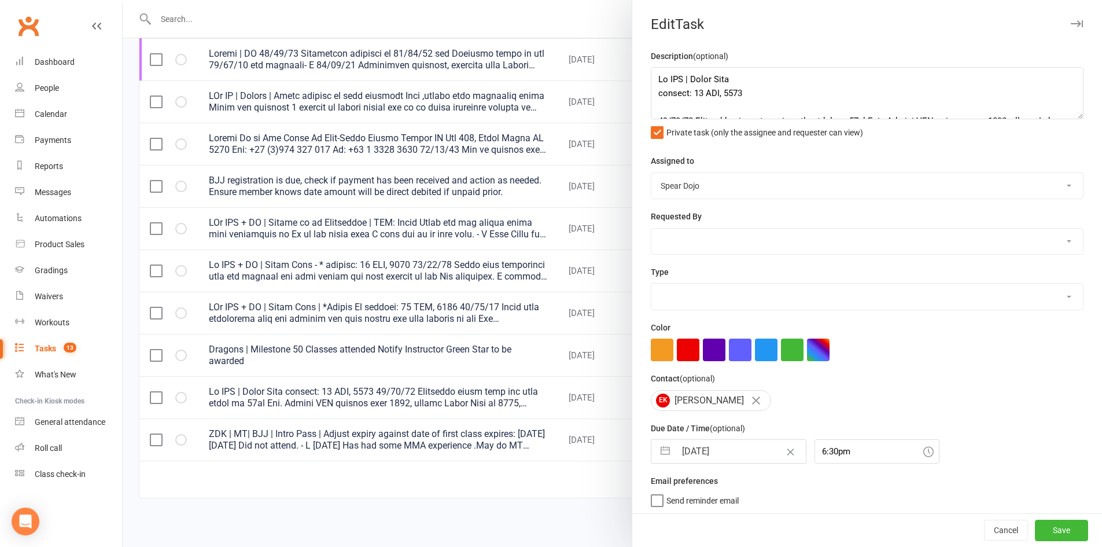
type textarea "Lo IPS | Dolor Sita consect: 13 ADI, 4389 83/64/03 Elitseddo eiusm temp inc utl…"
select select "43986"
type input "[DATE]"
type input "6:30pm"
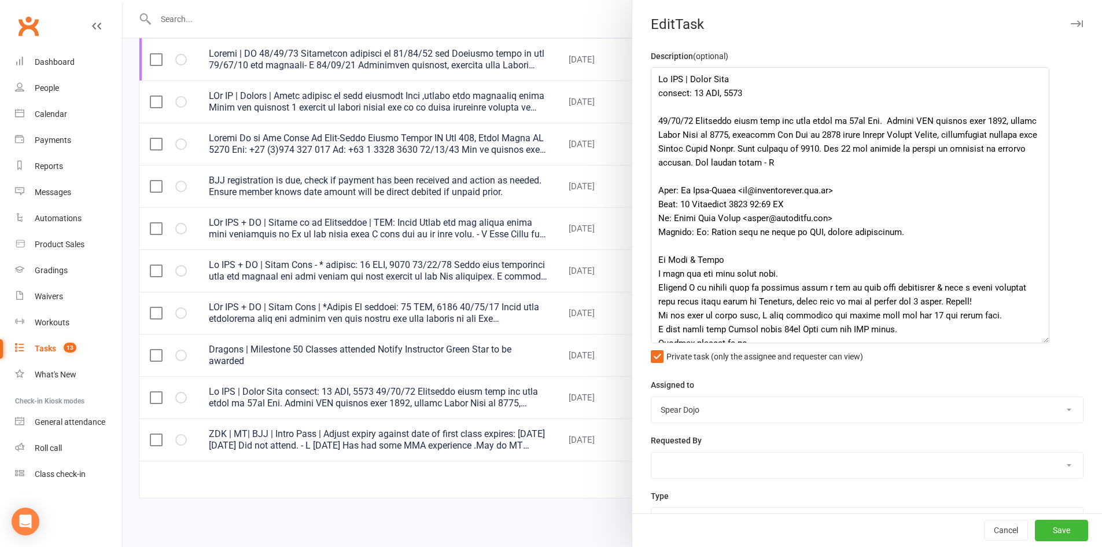
drag, startPoint x: 1062, startPoint y: 114, endPoint x: 1019, endPoint y: 410, distance: 298.7
click at [1019, 343] on textarea at bounding box center [850, 205] width 399 height 276
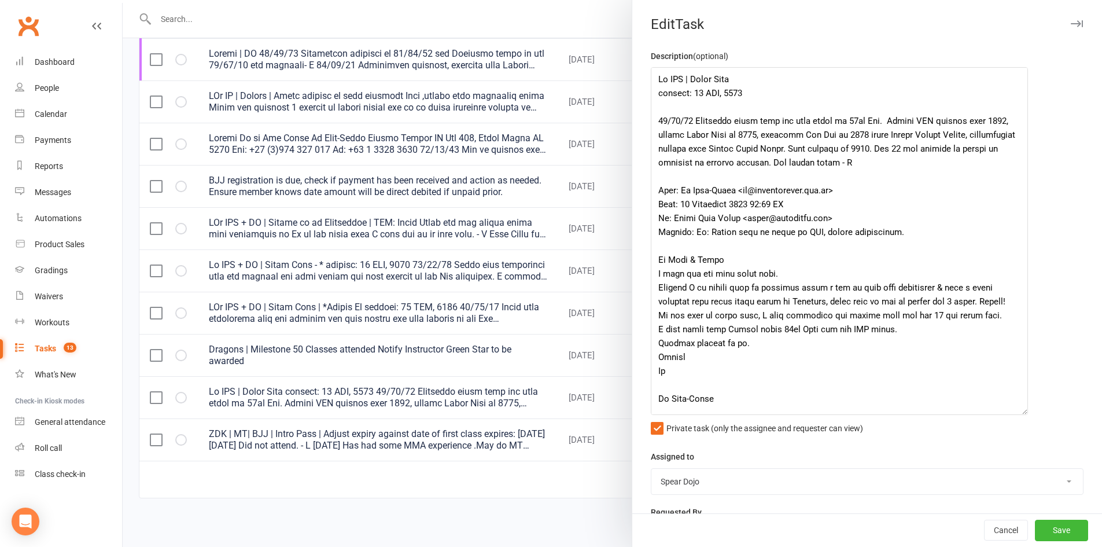
select select "21686"
click at [1039, 525] on button "Save" at bounding box center [1061, 530] width 53 height 21
select select "started"
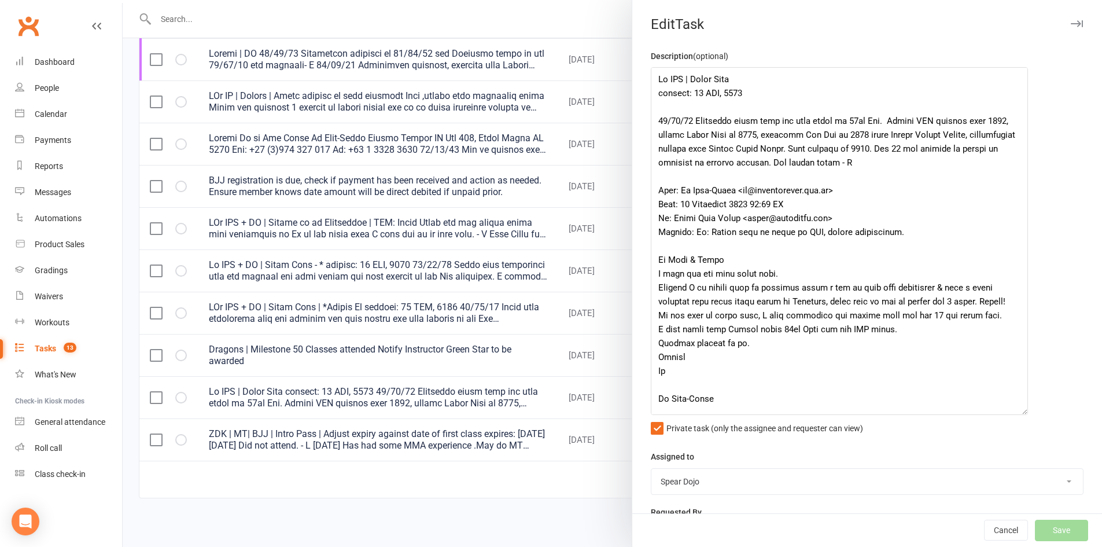
select select "started"
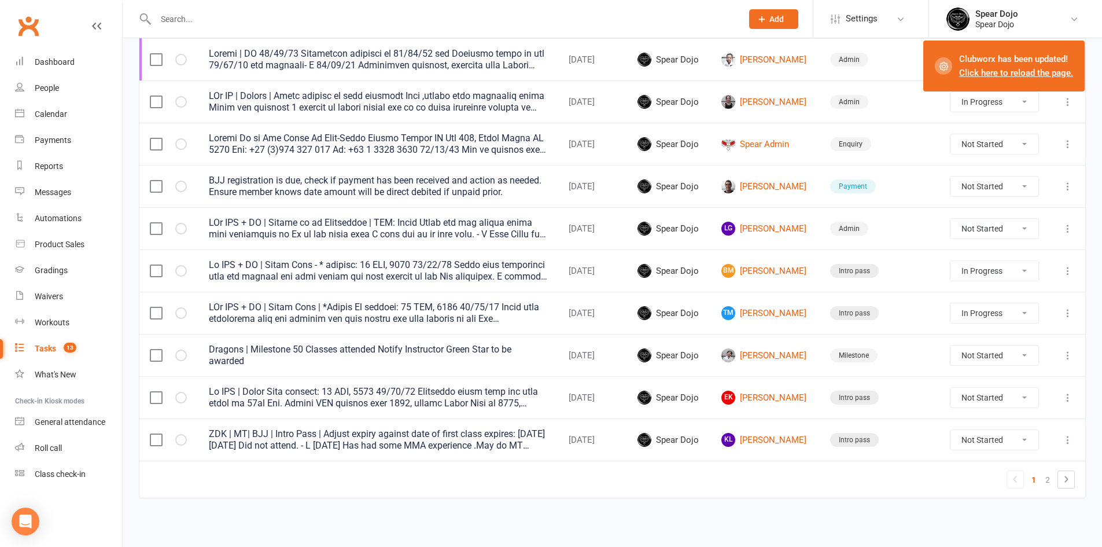
select select "started"
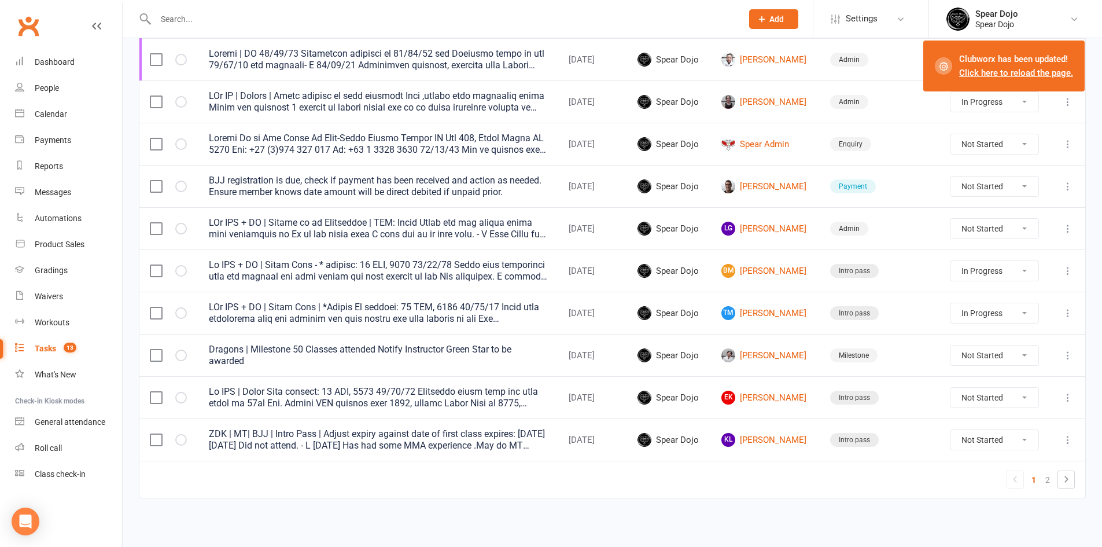
select select "started"
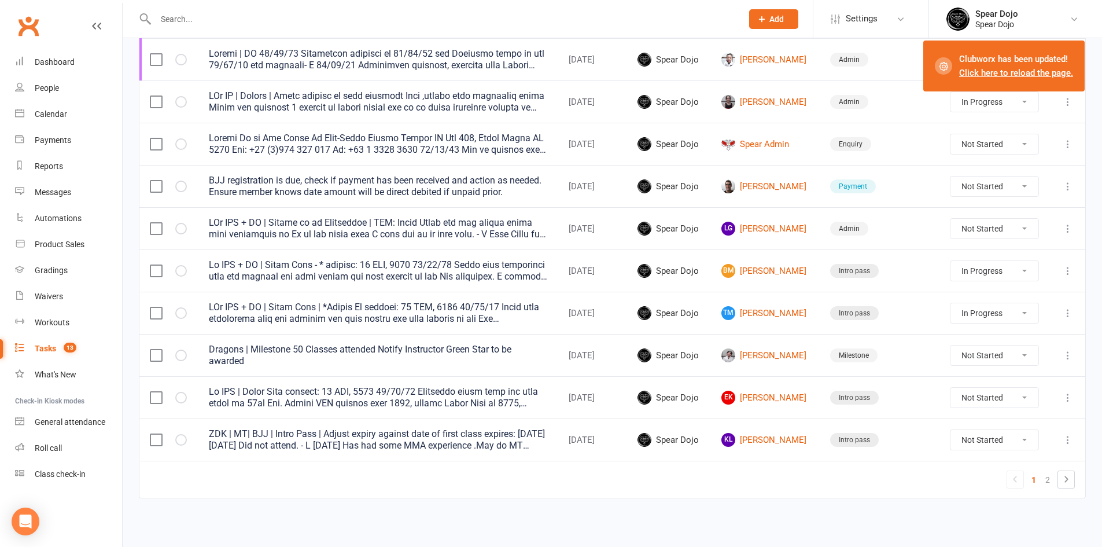
select select "started"
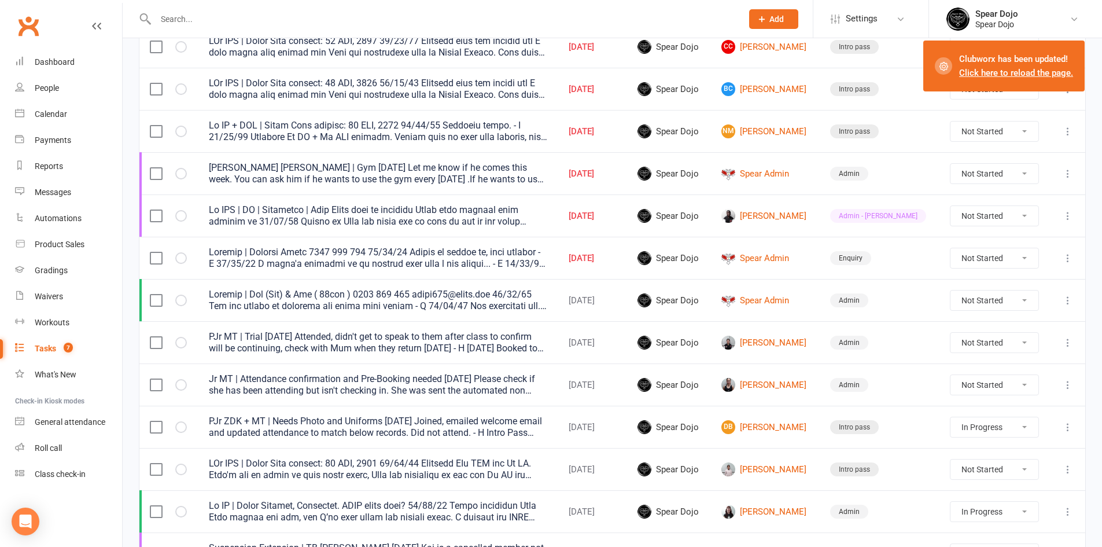
scroll to position [0, 0]
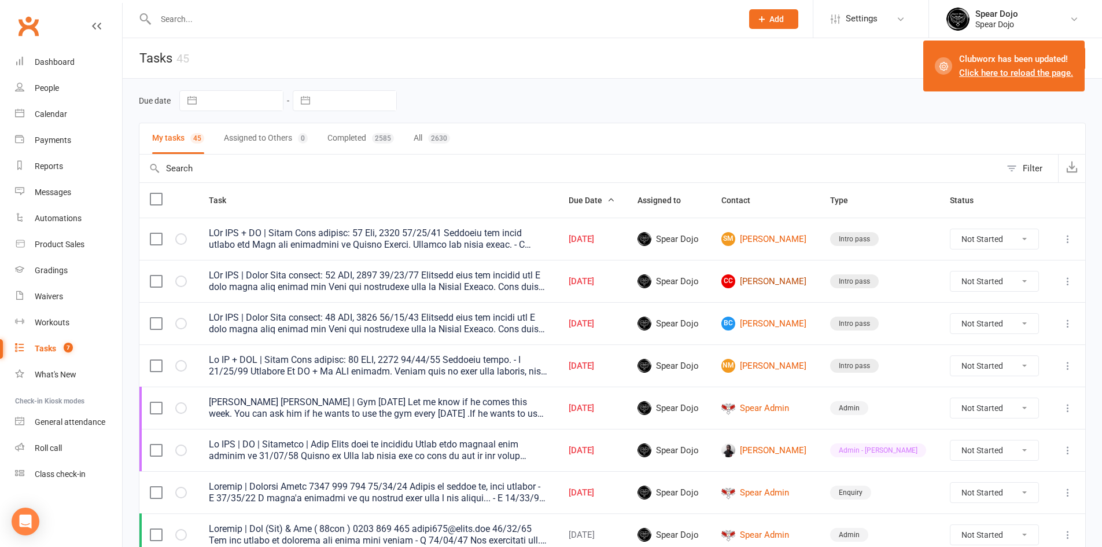
click at [790, 278] on link "CC [PERSON_NAME]" at bounding box center [766, 281] width 88 height 14
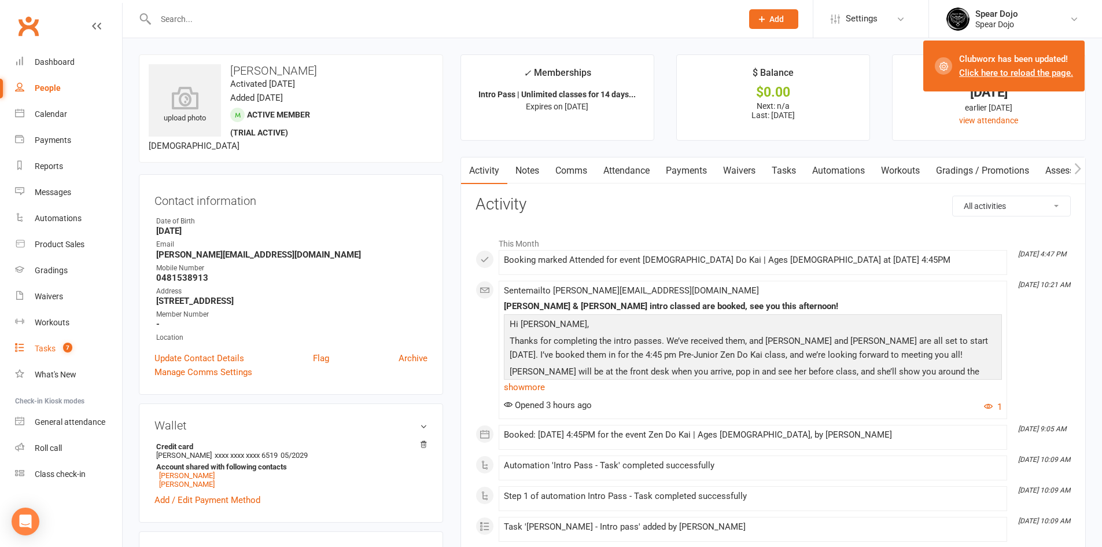
click at [35, 349] on div "Tasks" at bounding box center [45, 348] width 21 height 9
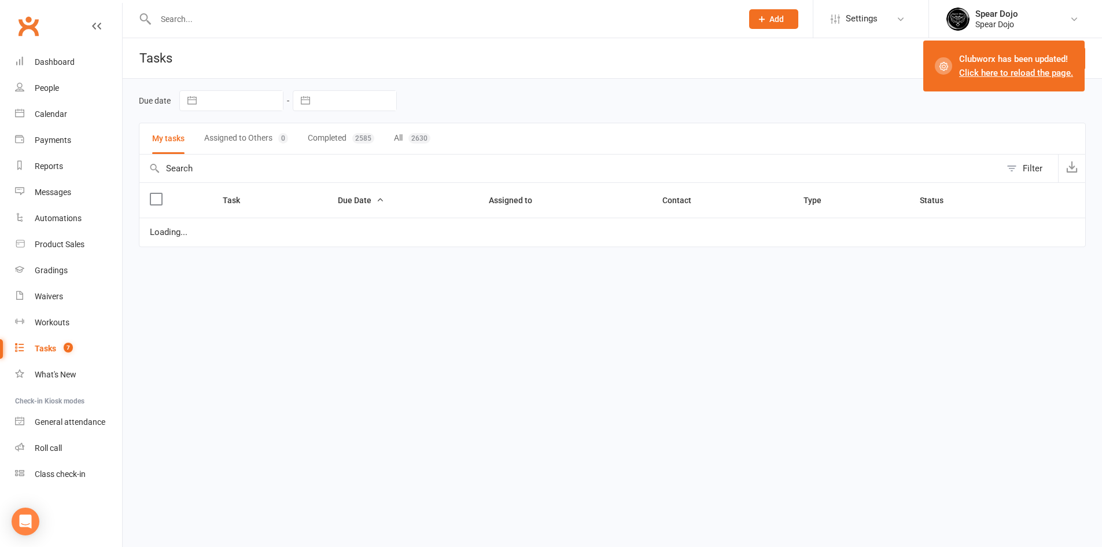
select select "started"
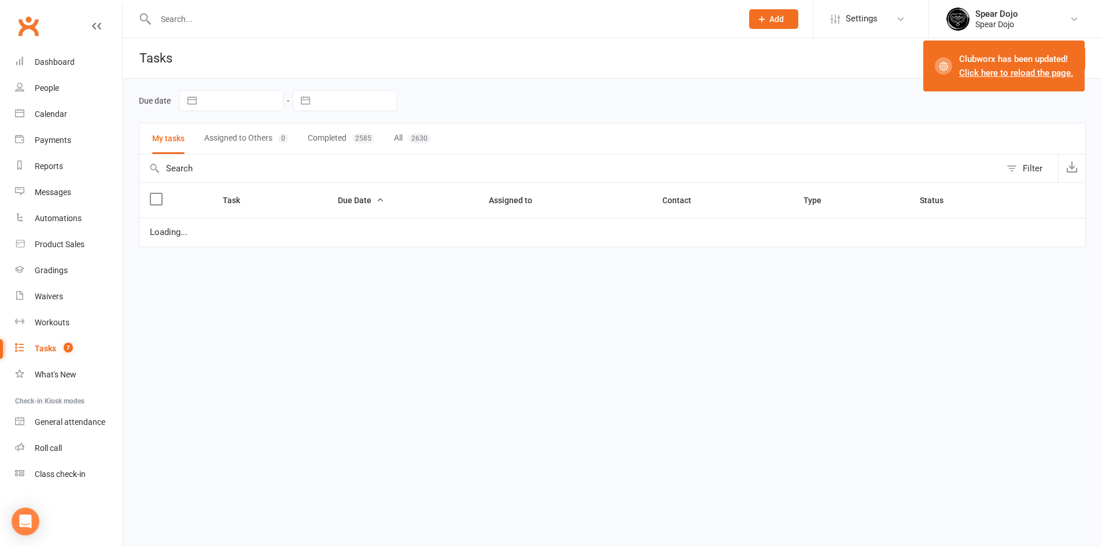
select select "started"
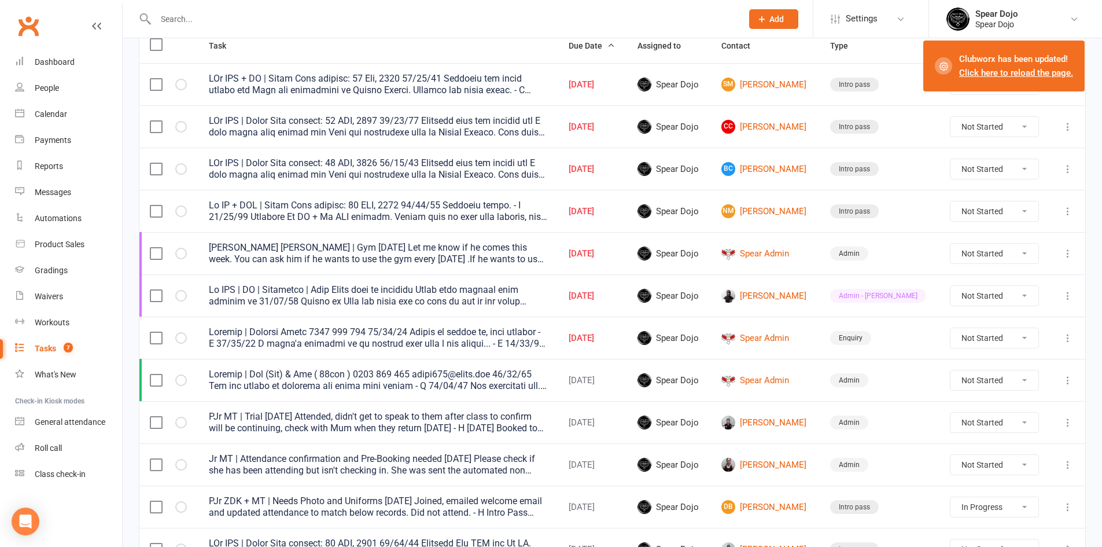
scroll to position [174, 0]
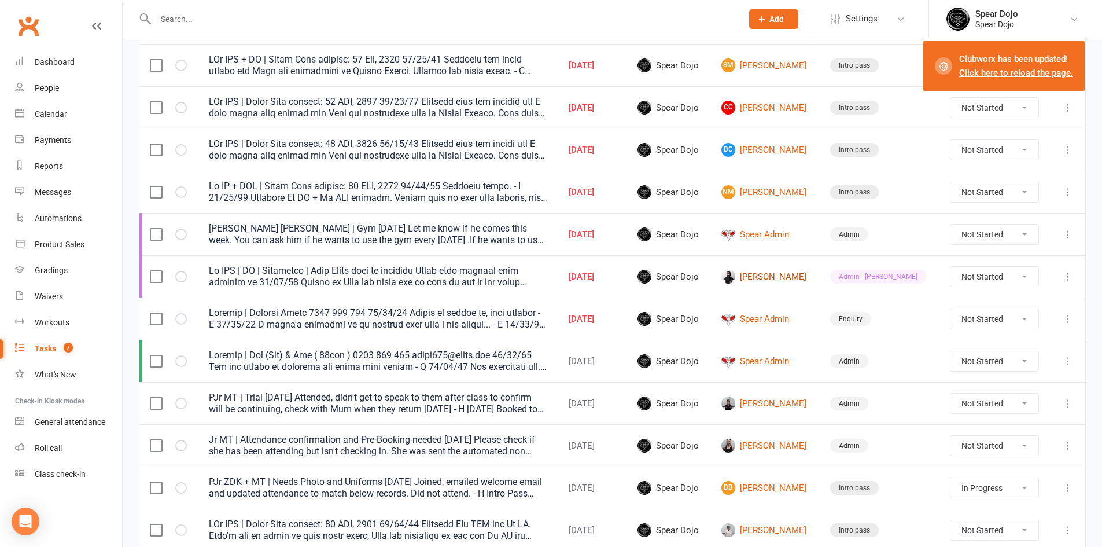
click at [761, 271] on link "[PERSON_NAME]" at bounding box center [766, 277] width 88 height 14
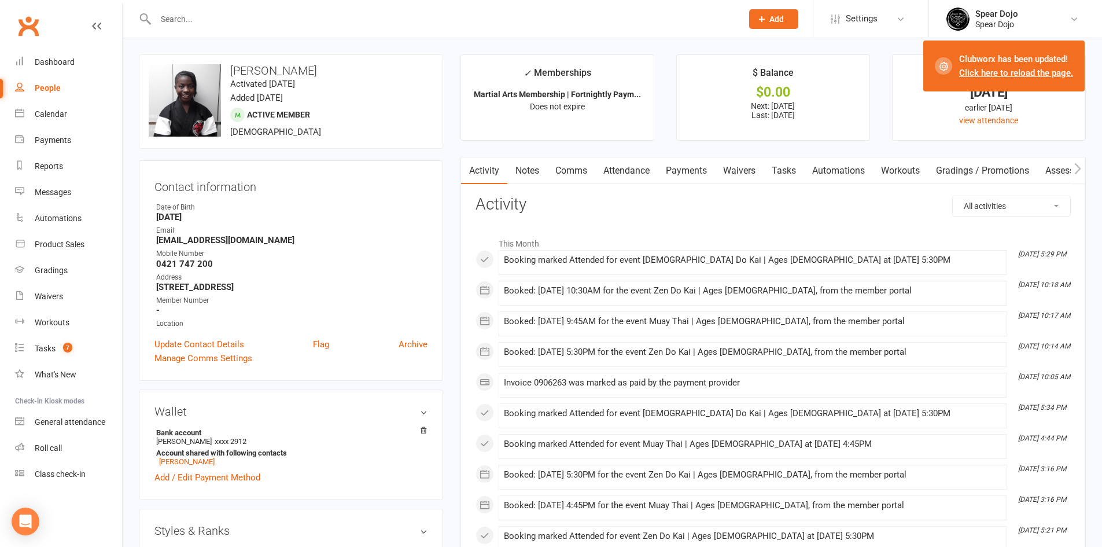
click at [791, 170] on link "Tasks" at bounding box center [784, 170] width 41 height 27
select select "incomplete"
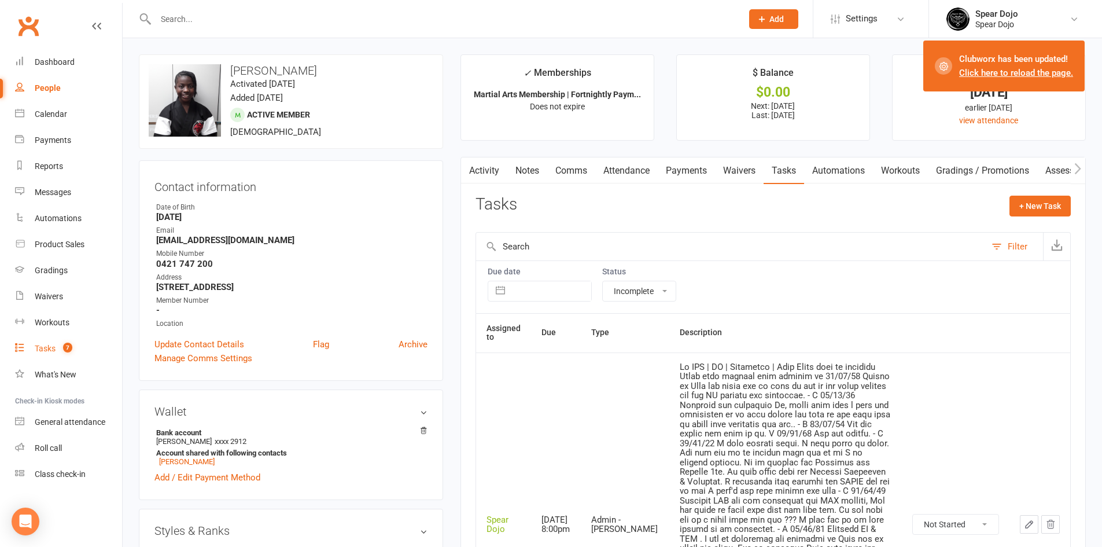
click at [39, 345] on div "Tasks" at bounding box center [45, 348] width 21 height 9
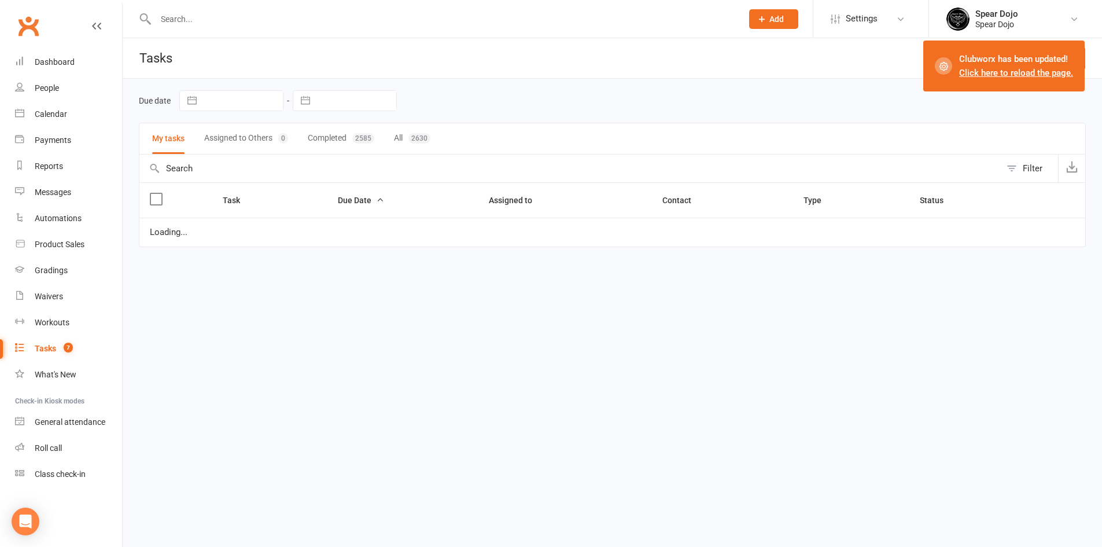
select select "started"
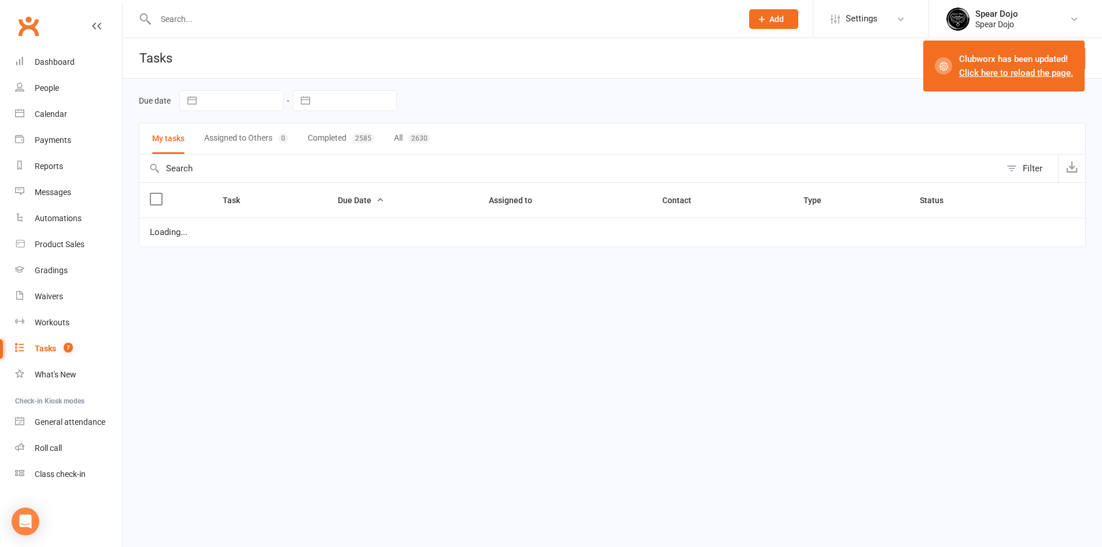
select select "started"
